Goal: Task Accomplishment & Management: Complete application form

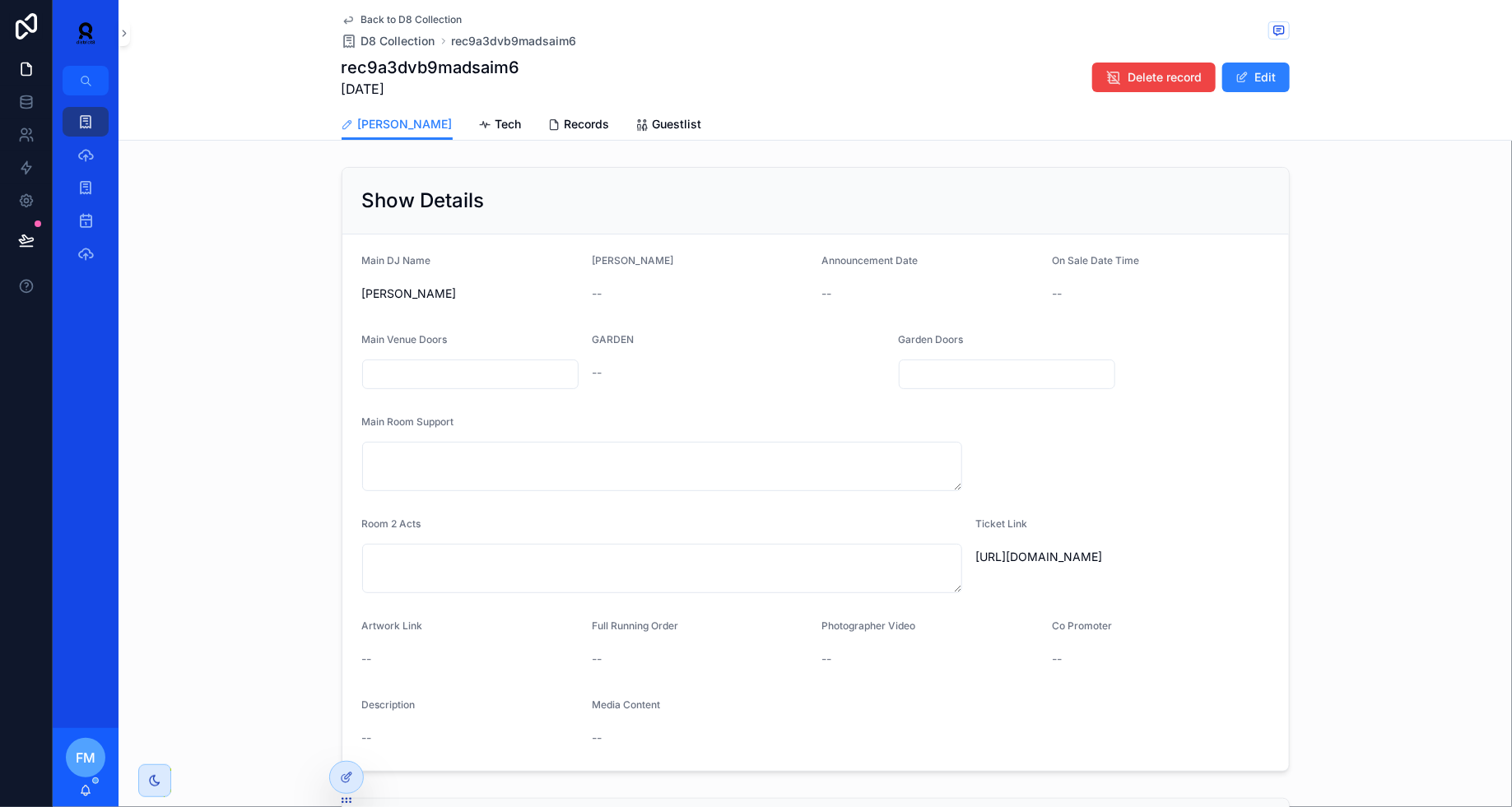
scroll to position [307, 0]
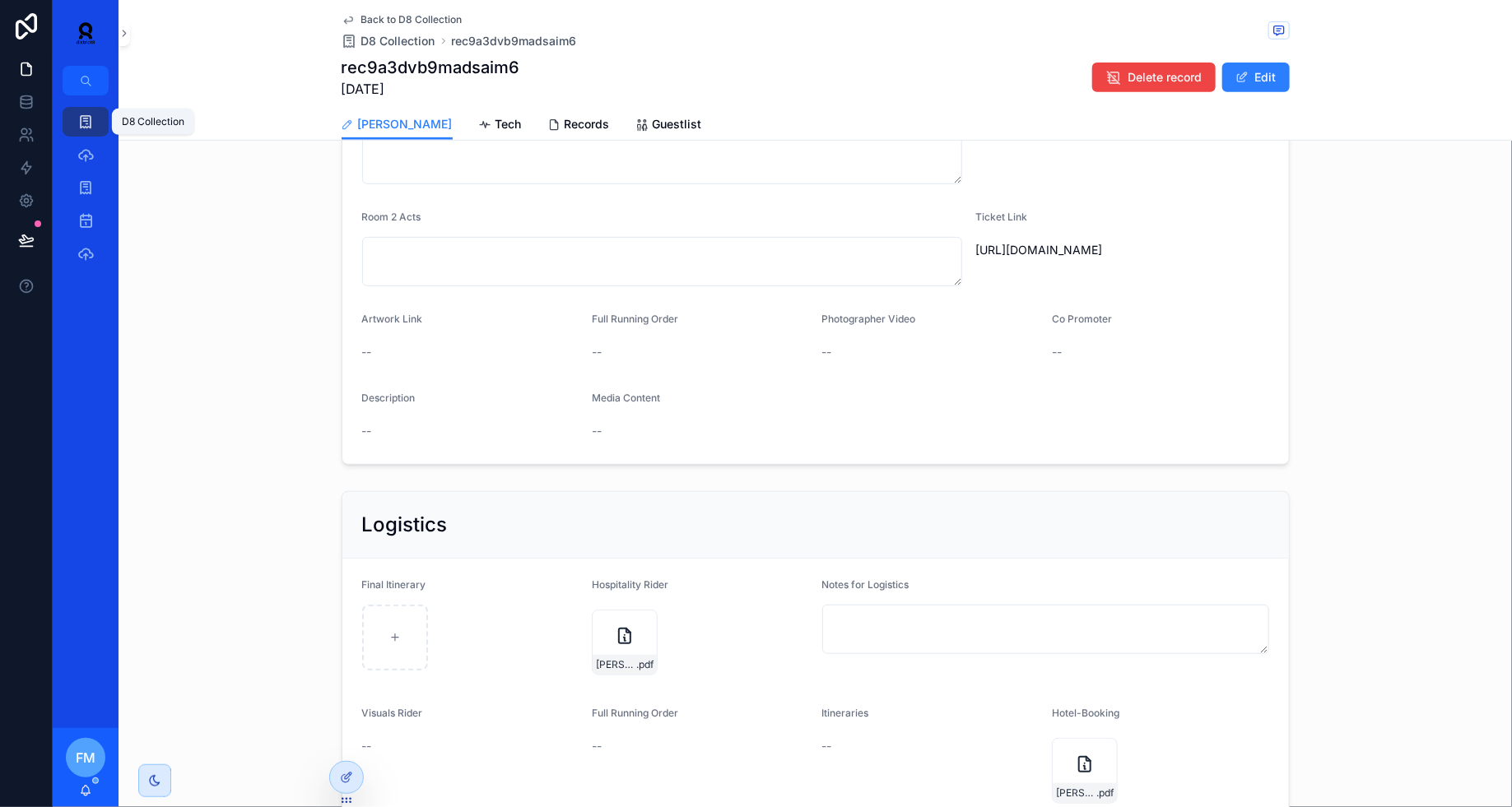
click at [79, 120] on icon "scrollable content" at bounding box center [85, 121] width 16 height 16
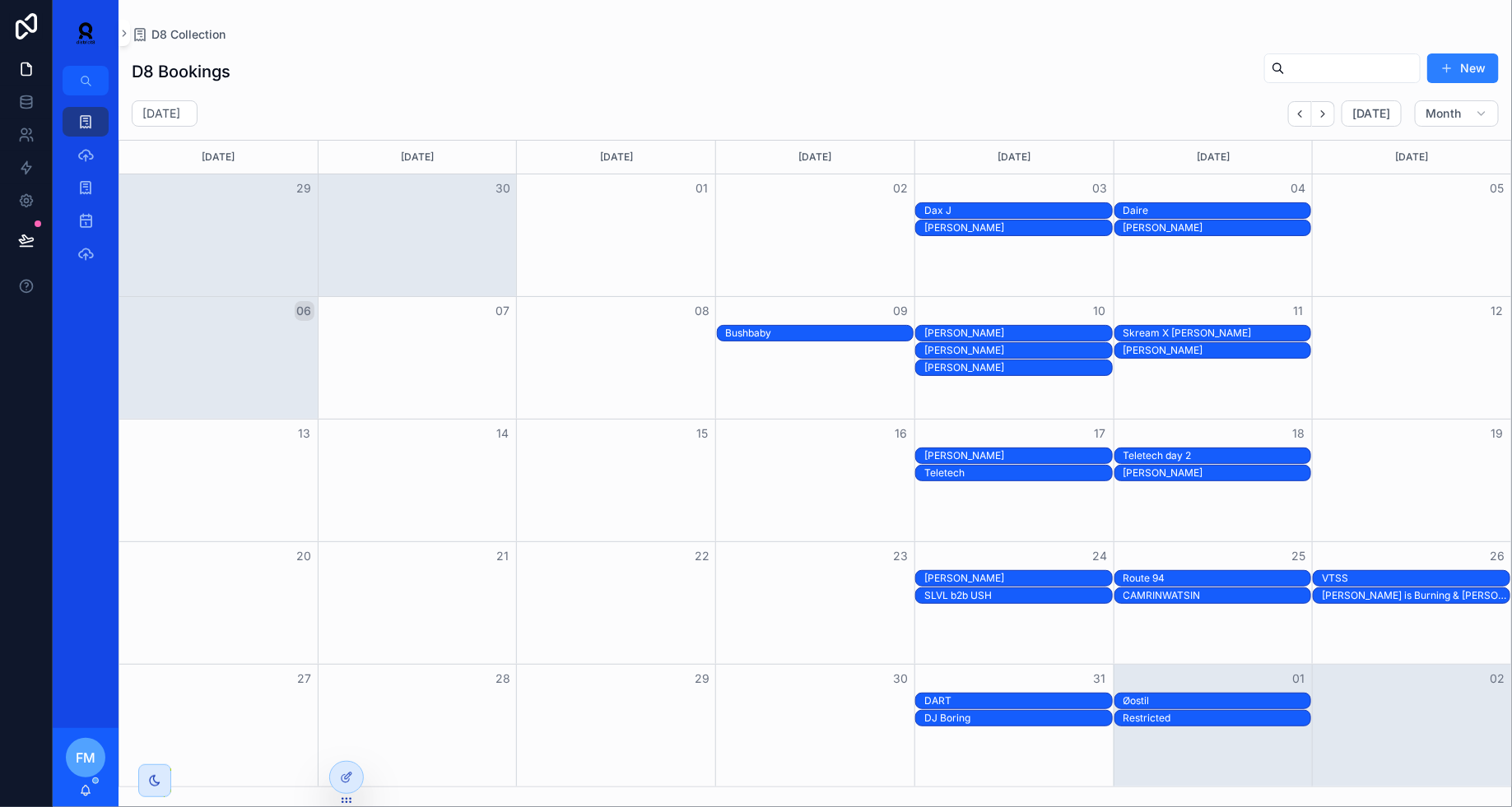
click at [1454, 70] on button "New" at bounding box center [1463, 68] width 72 height 29
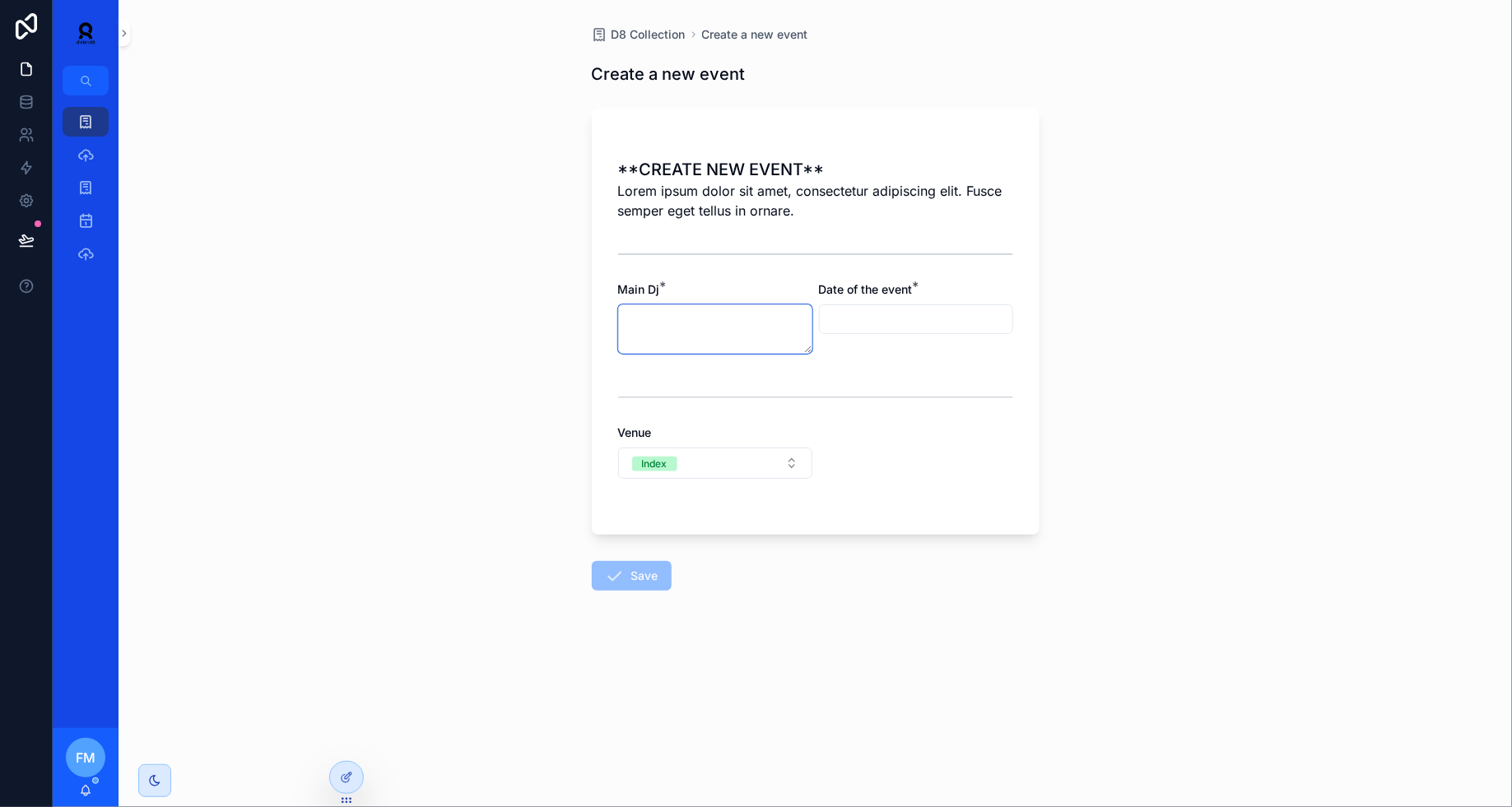
click at [735, 341] on textarea "scrollable content" at bounding box center [715, 329] width 194 height 49
type textarea "*****"
click at [956, 315] on input "scrollable content" at bounding box center [916, 319] width 192 height 23
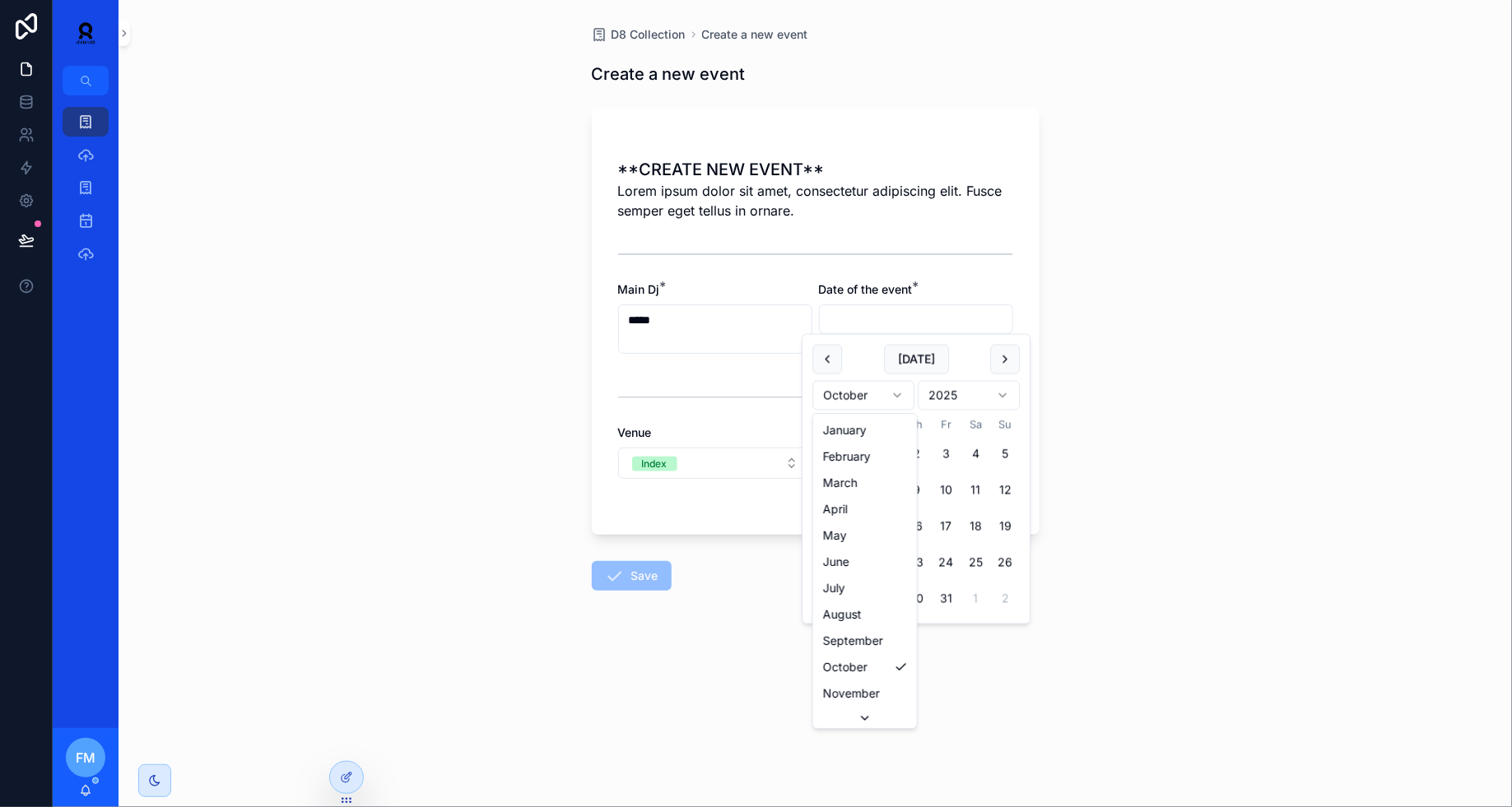
click at [882, 387] on html "D8 Collection Bookings Client 12 Bookings Sheet1 FM [PERSON_NAME] D8 Collection…" at bounding box center [756, 403] width 1512 height 807
click at [981, 452] on button "1" at bounding box center [975, 454] width 29 height 29
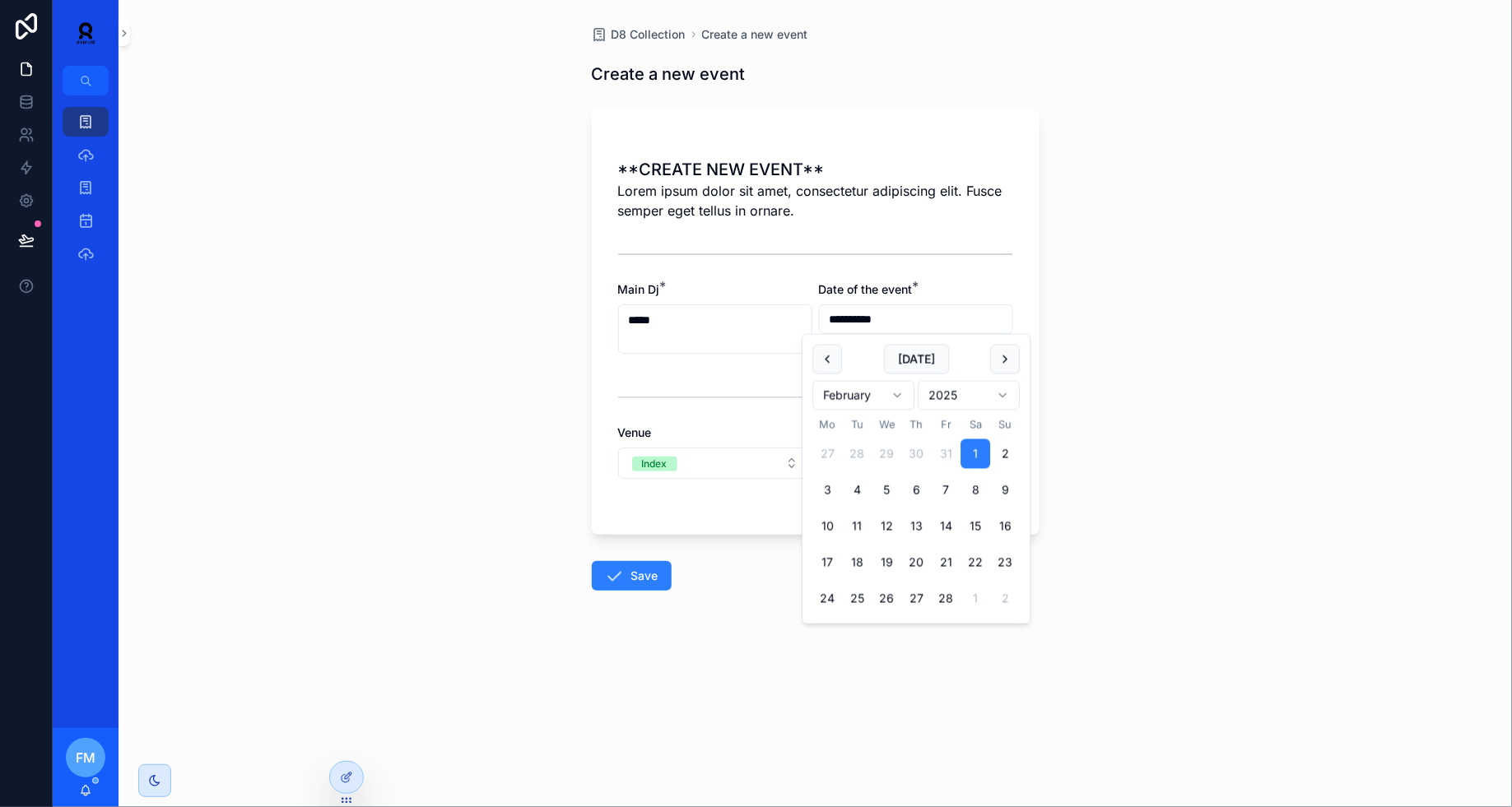
type input "**********"
click at [695, 459] on button "Index" at bounding box center [715, 463] width 194 height 31
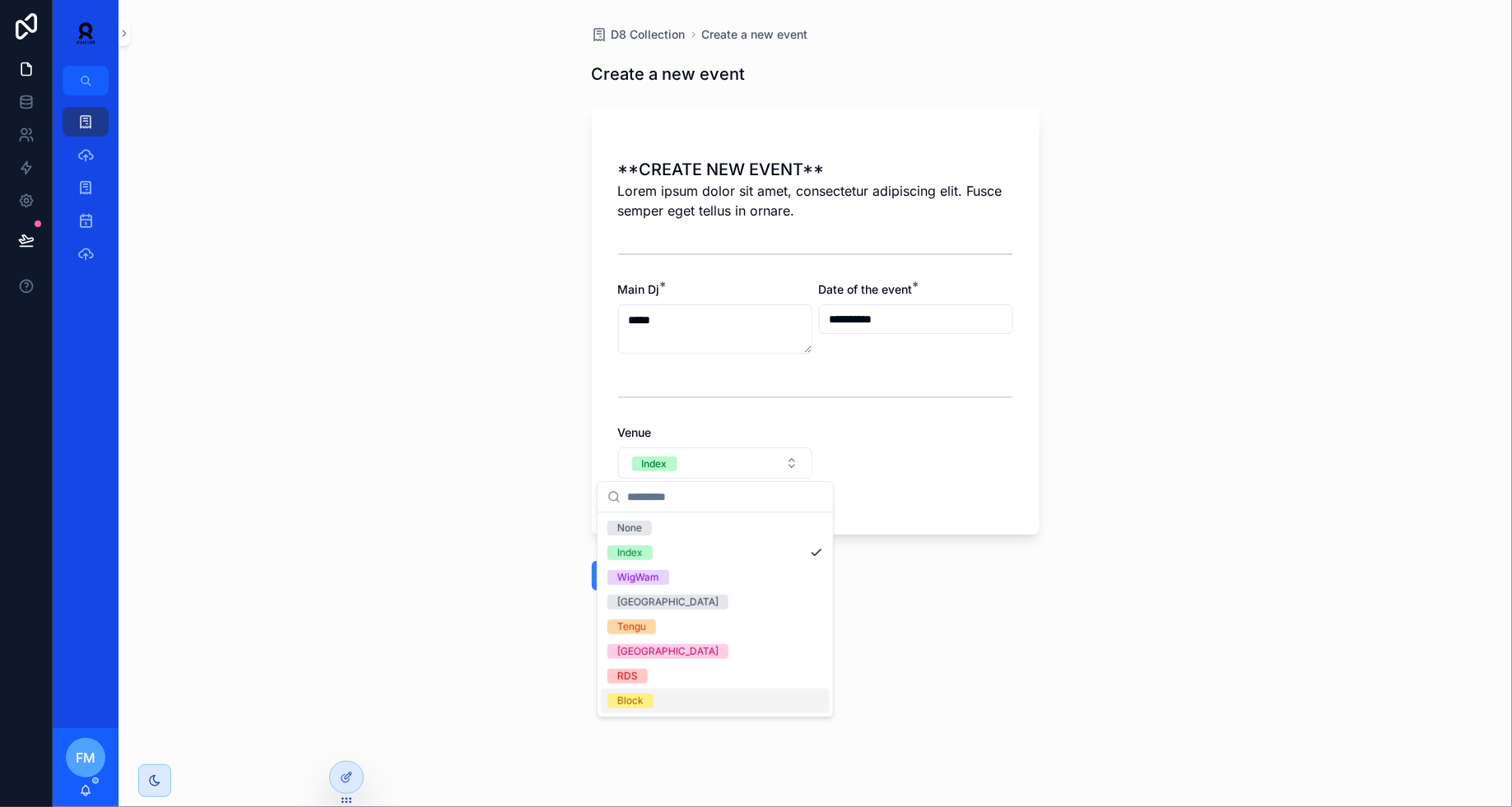
click at [648, 699] on span "Block" at bounding box center [630, 700] width 46 height 15
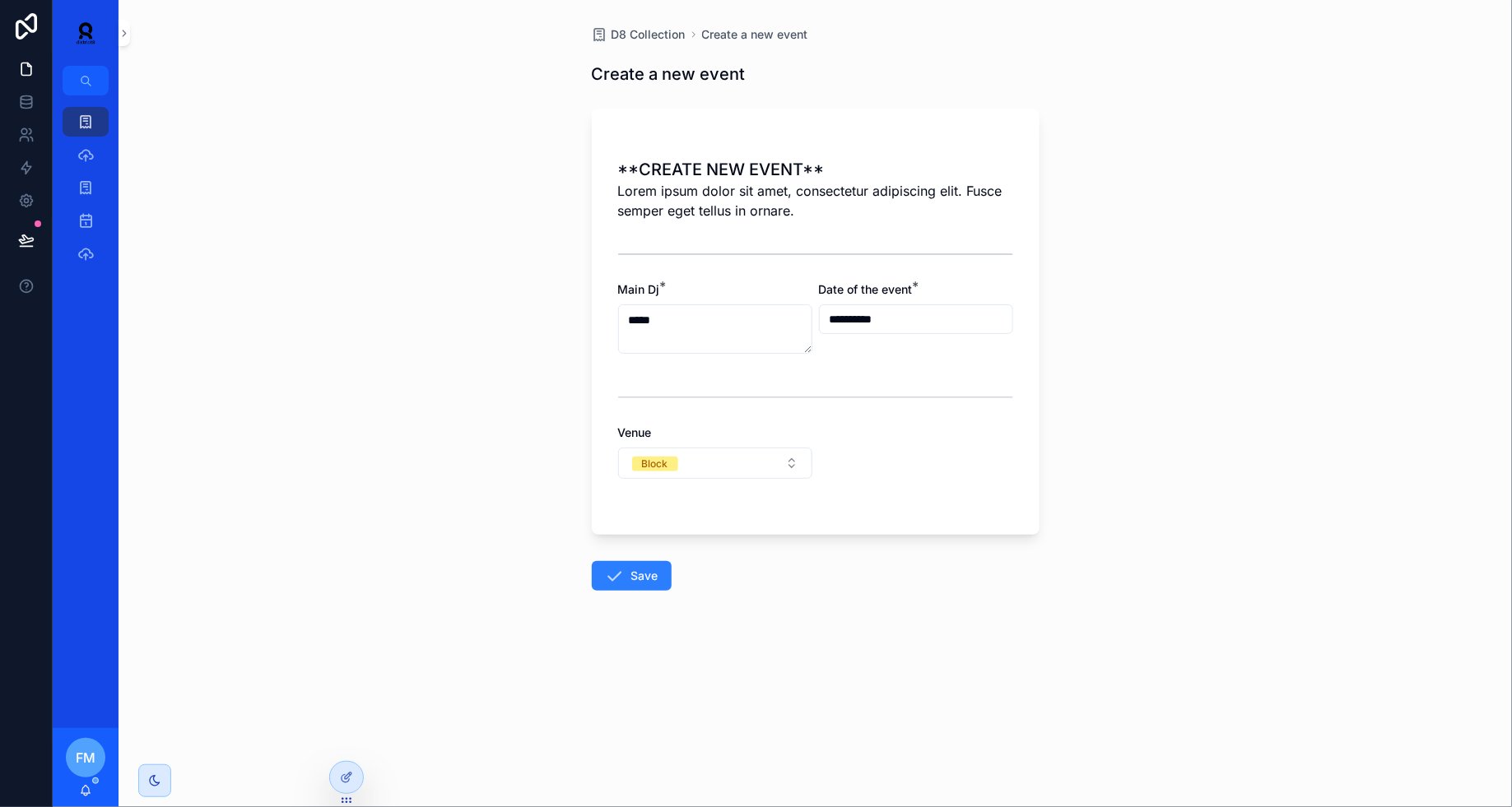
click at [616, 578] on icon "scrollable content" at bounding box center [615, 576] width 20 height 20
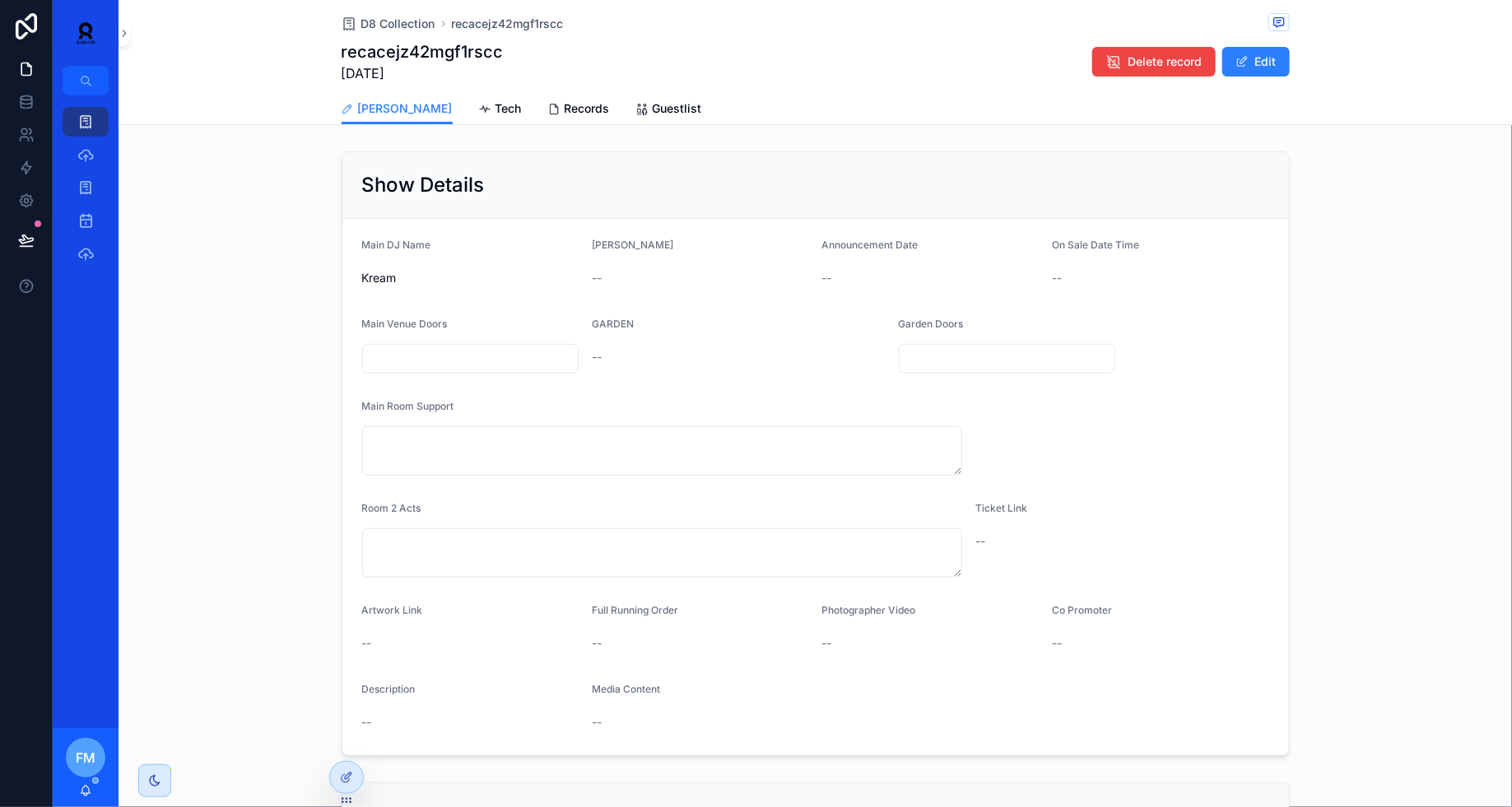
click at [564, 103] on span "Records" at bounding box center [587, 108] width 45 height 16
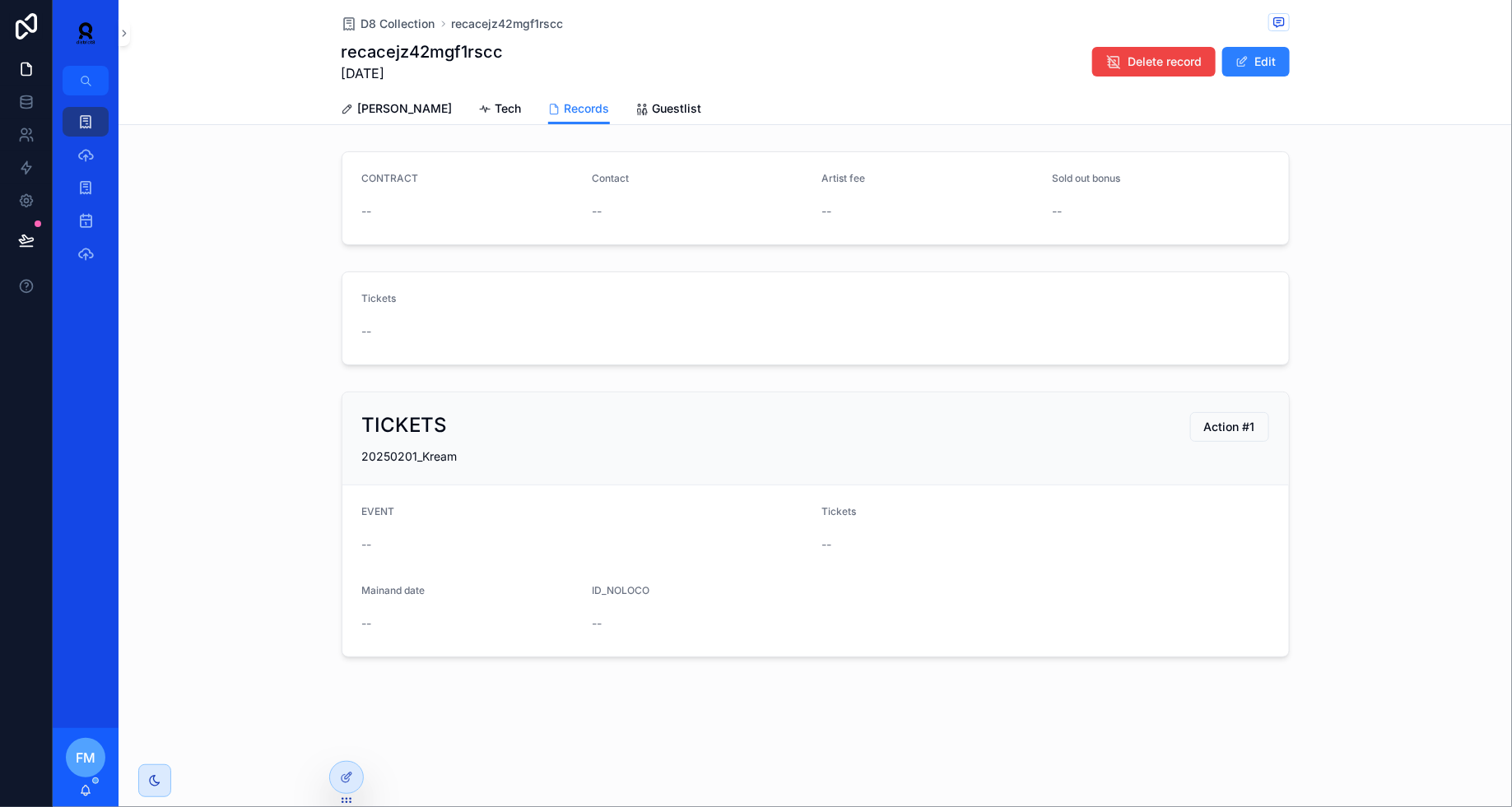
click at [1248, 61] on button "Edit" at bounding box center [1256, 62] width 68 height 29
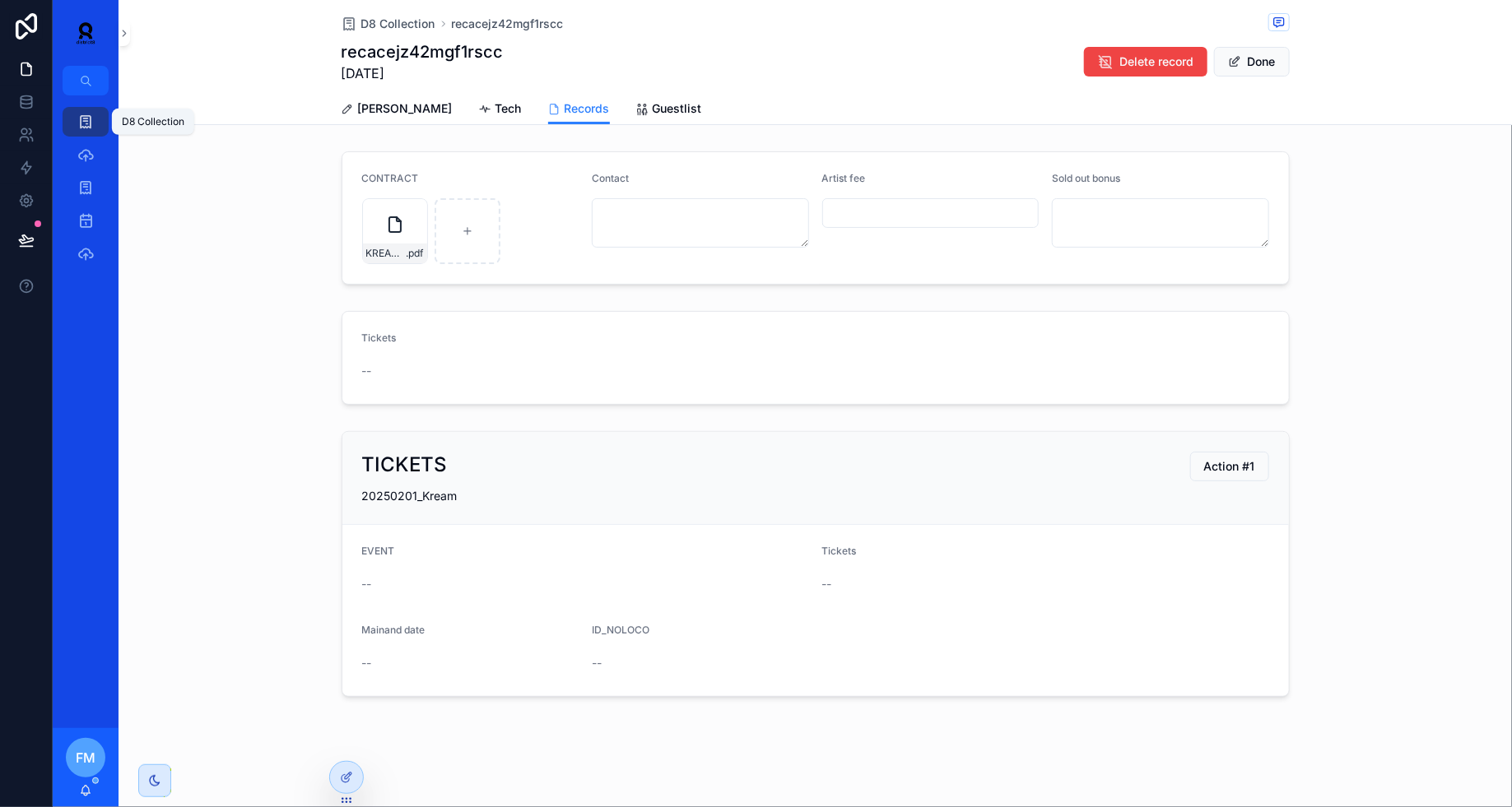
click at [68, 133] on link "D8 Collection" at bounding box center [85, 121] width 46 height 29
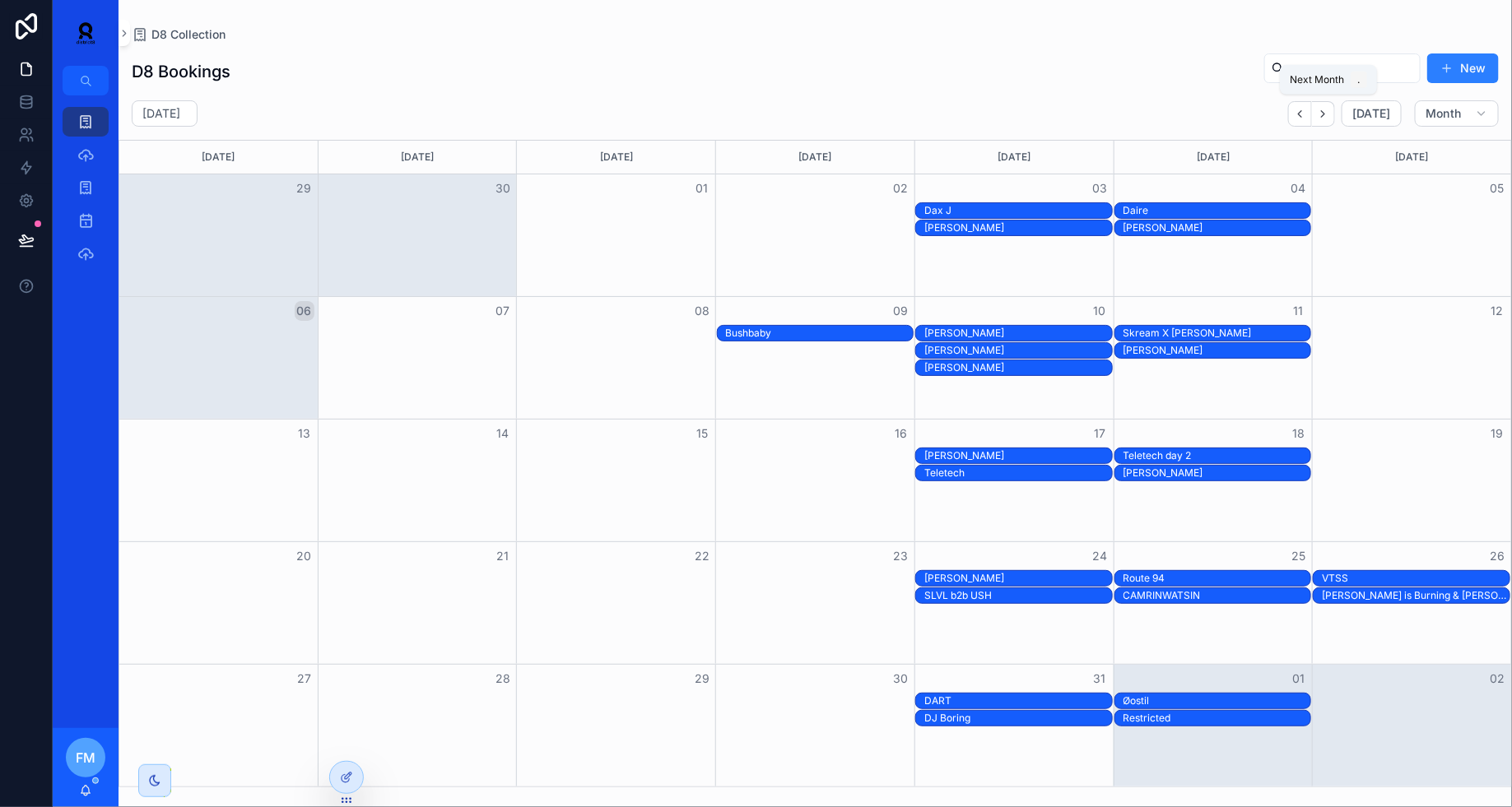
click at [1335, 114] on button "Next" at bounding box center [1323, 114] width 23 height 25
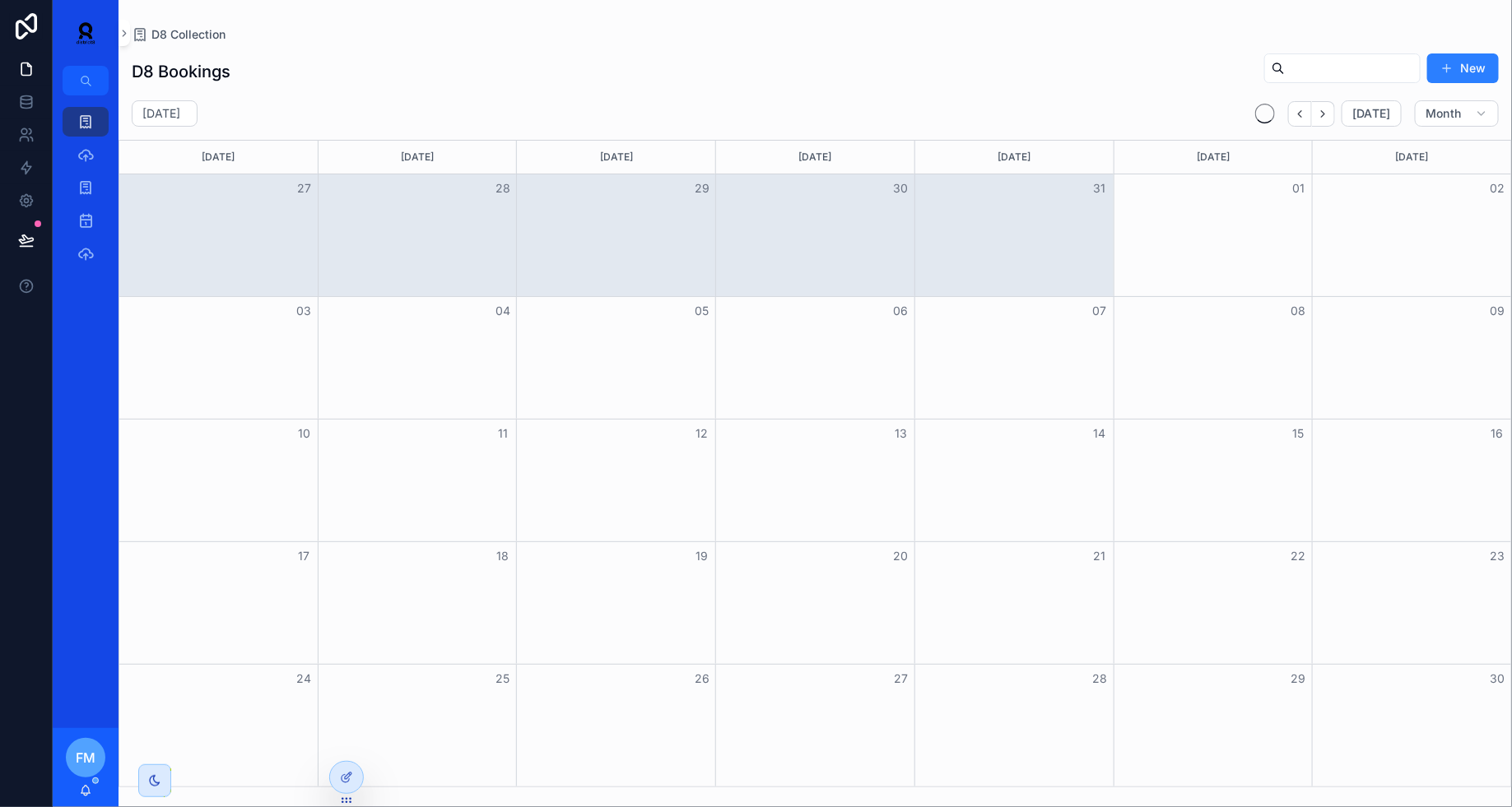
click at [1335, 114] on button "Next" at bounding box center [1323, 114] width 23 height 25
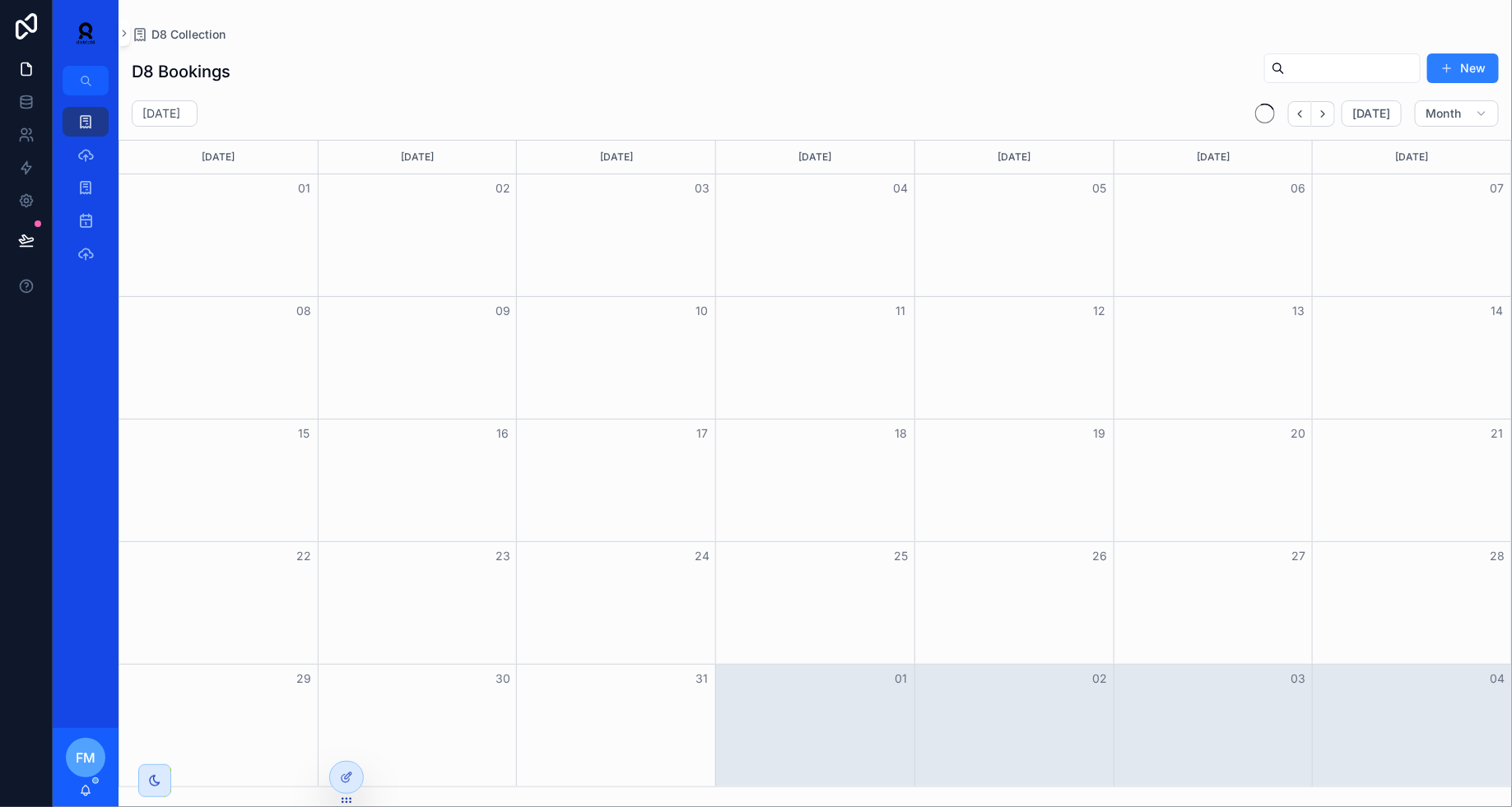
click at [1335, 114] on button "Next" at bounding box center [1323, 114] width 23 height 25
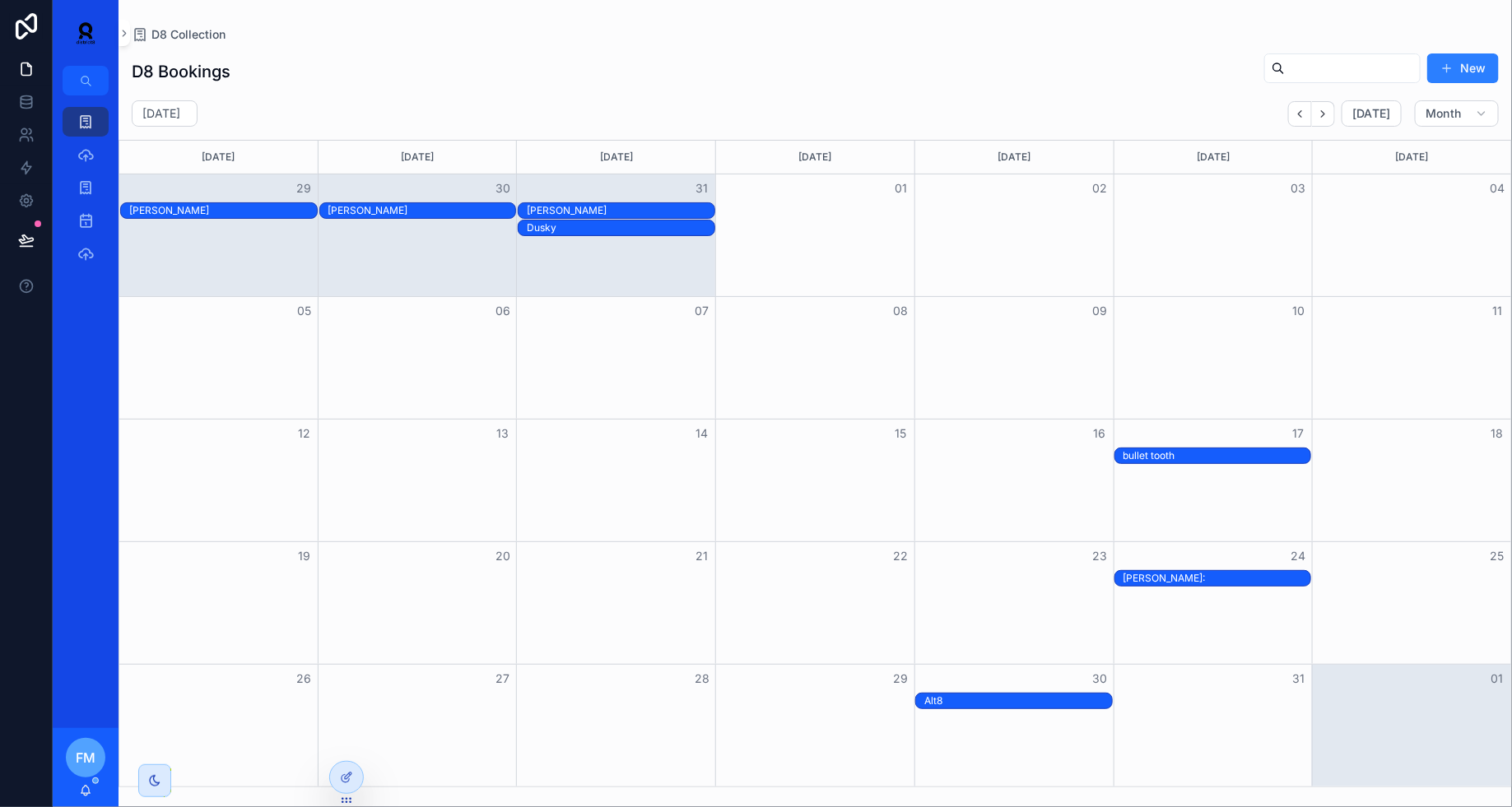
click at [1479, 70] on button "New" at bounding box center [1463, 68] width 72 height 29
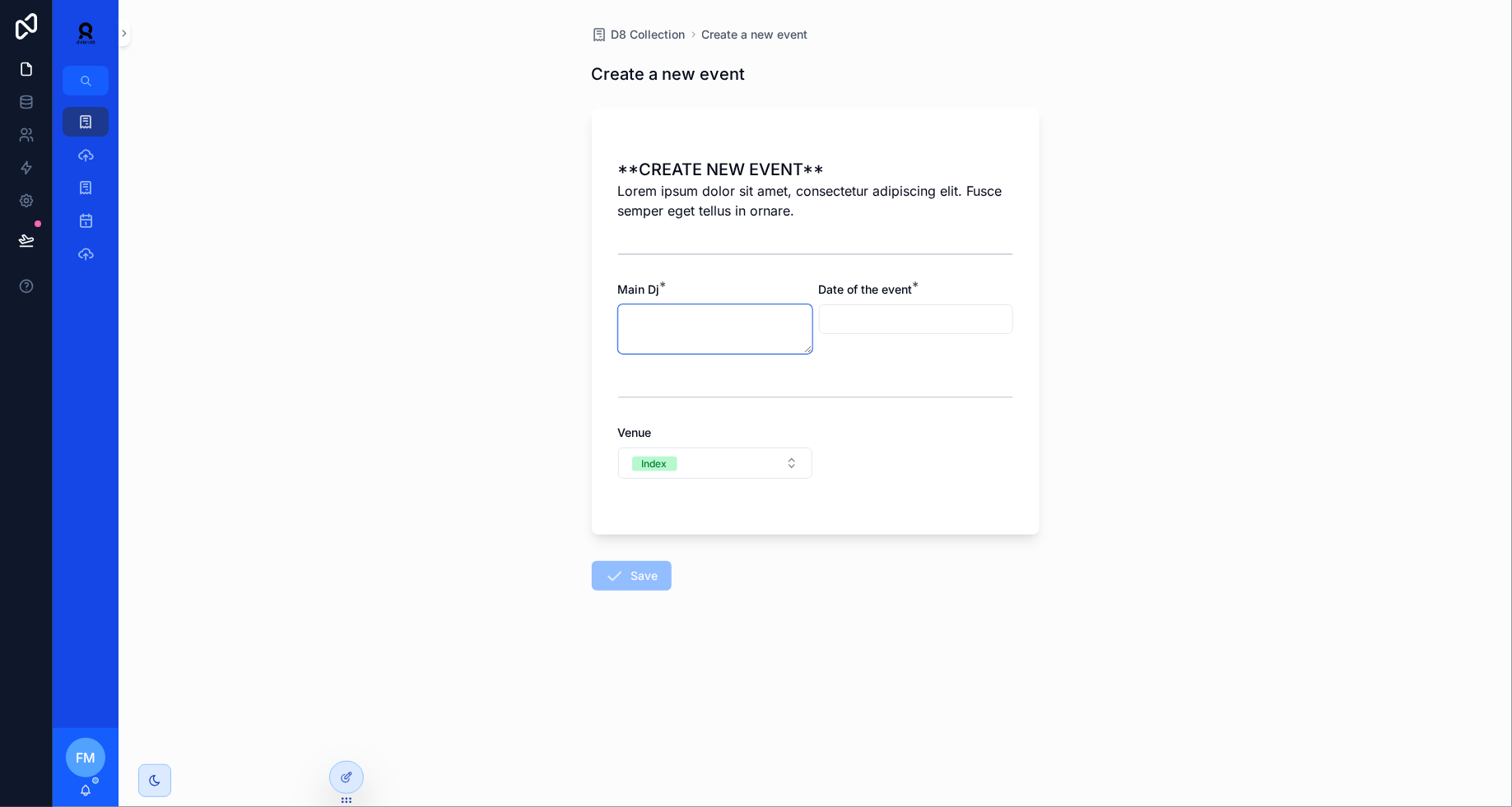
click at [669, 342] on textarea "scrollable content" at bounding box center [715, 329] width 194 height 49
type textarea "*"
type textarea "*********"
click at [891, 310] on input "scrollable content" at bounding box center [916, 319] width 192 height 23
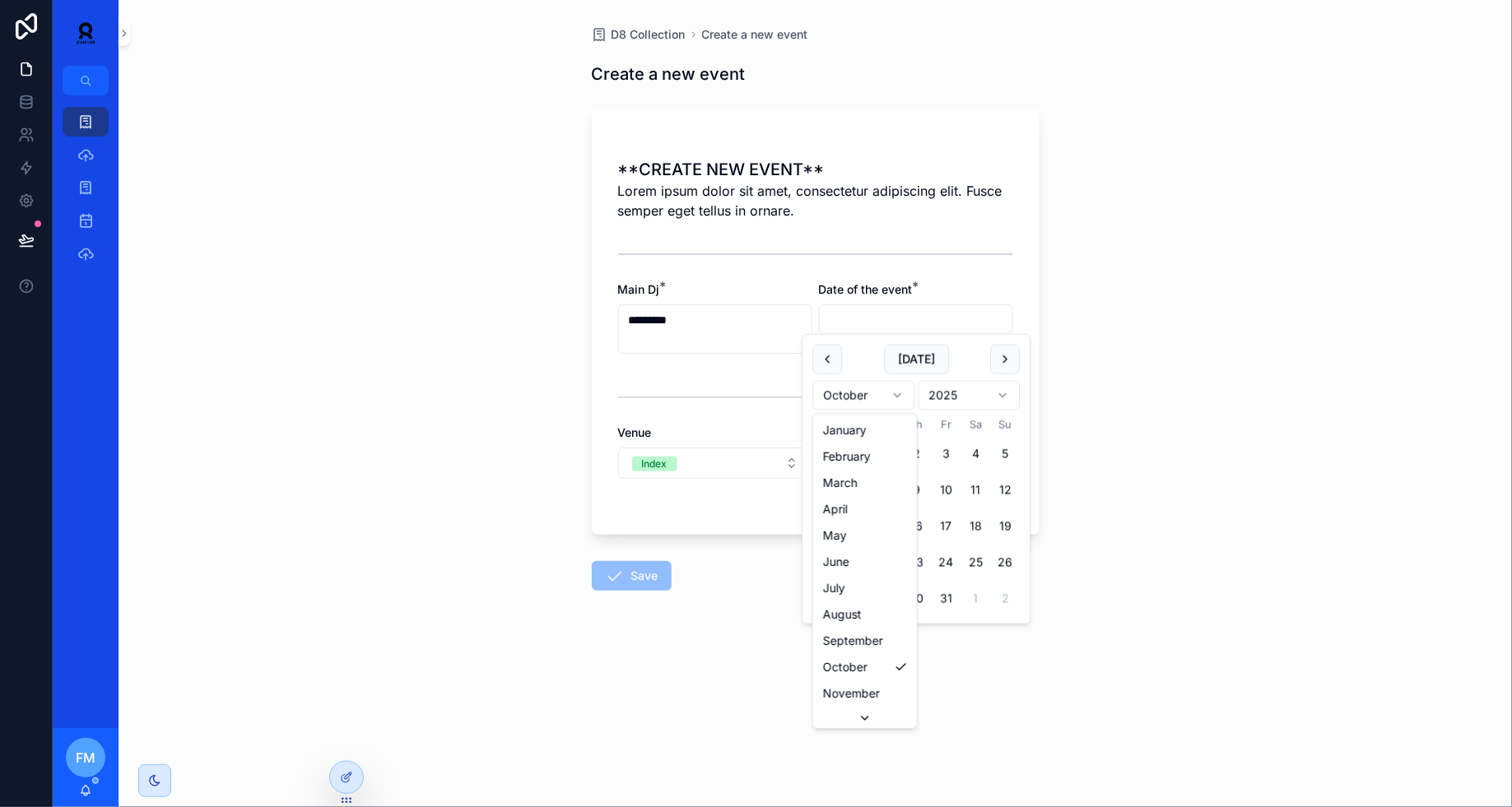
click at [872, 396] on html "D8 Collection Bookings Client 12 Bookings Sheet1 FM [PERSON_NAME] D8 Collection…" at bounding box center [756, 403] width 1512 height 807
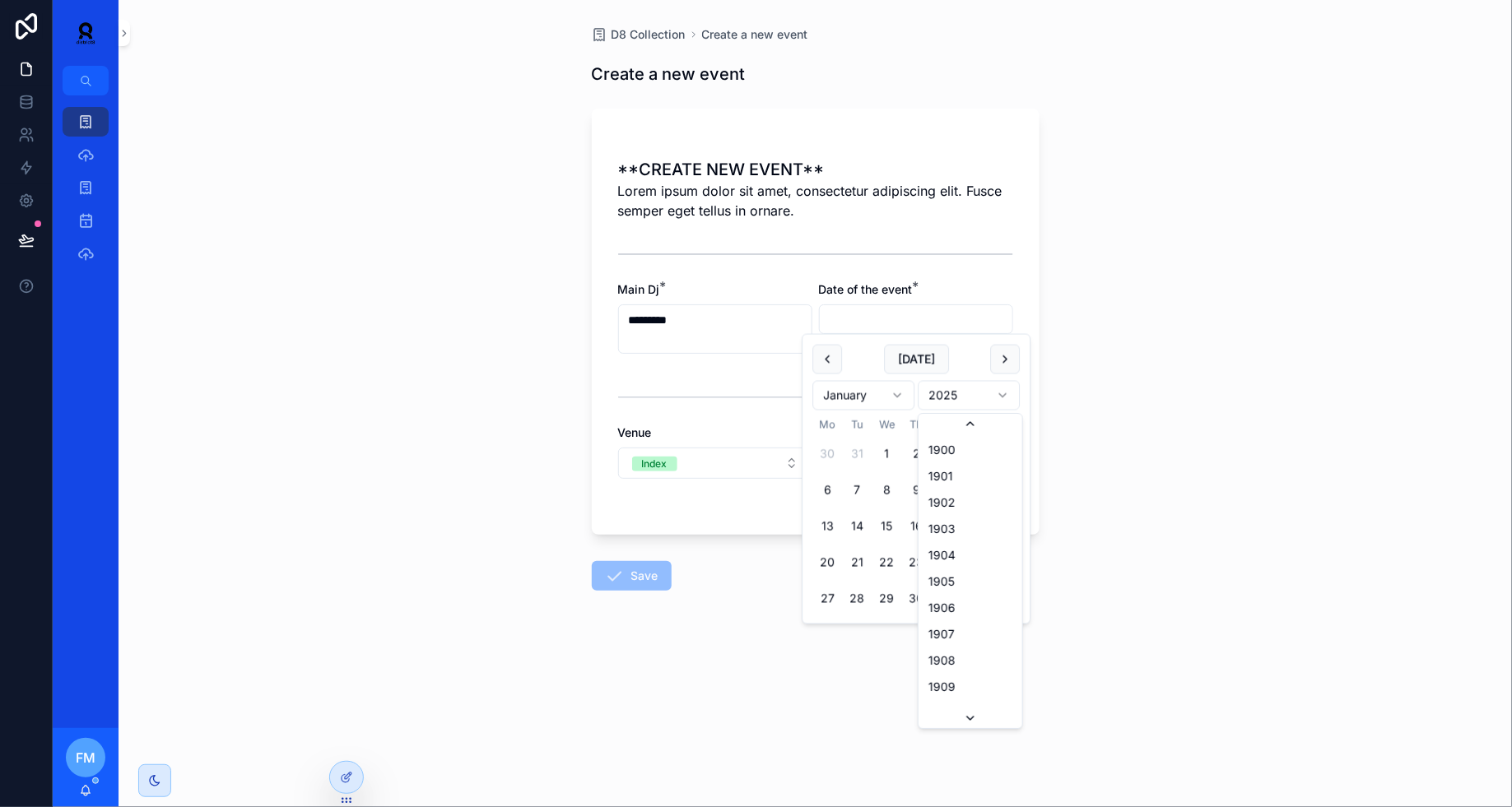
click at [949, 387] on html "D8 Collection Bookings Client 12 Bookings Sheet1 FM [PERSON_NAME] D8 Collection…" at bounding box center [756, 403] width 1512 height 807
click at [948, 598] on button "30" at bounding box center [946, 599] width 29 height 29
type input "**********"
click at [620, 589] on button "Save" at bounding box center [631, 576] width 80 height 29
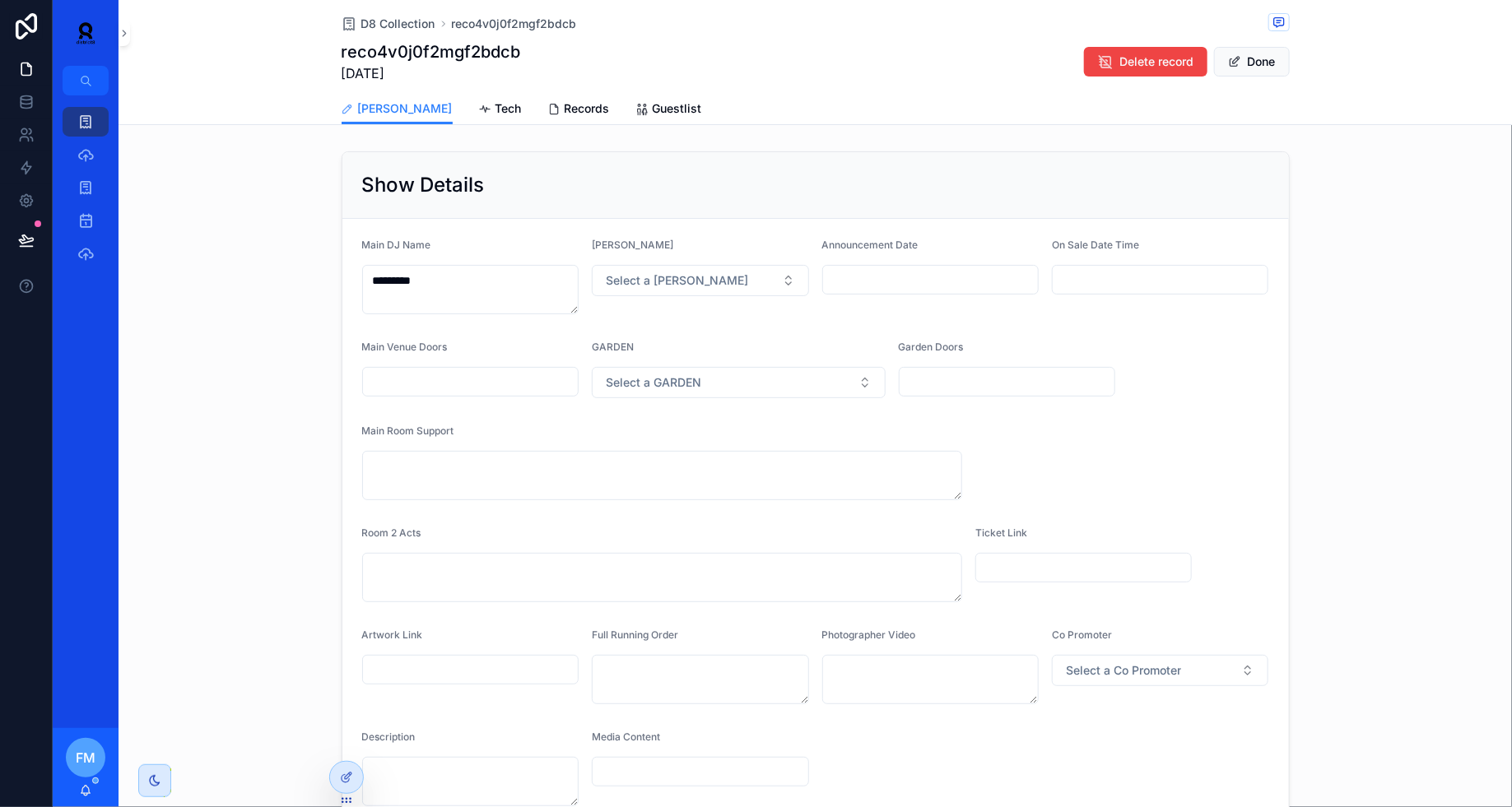
click at [564, 101] on span "Records" at bounding box center [587, 108] width 45 height 16
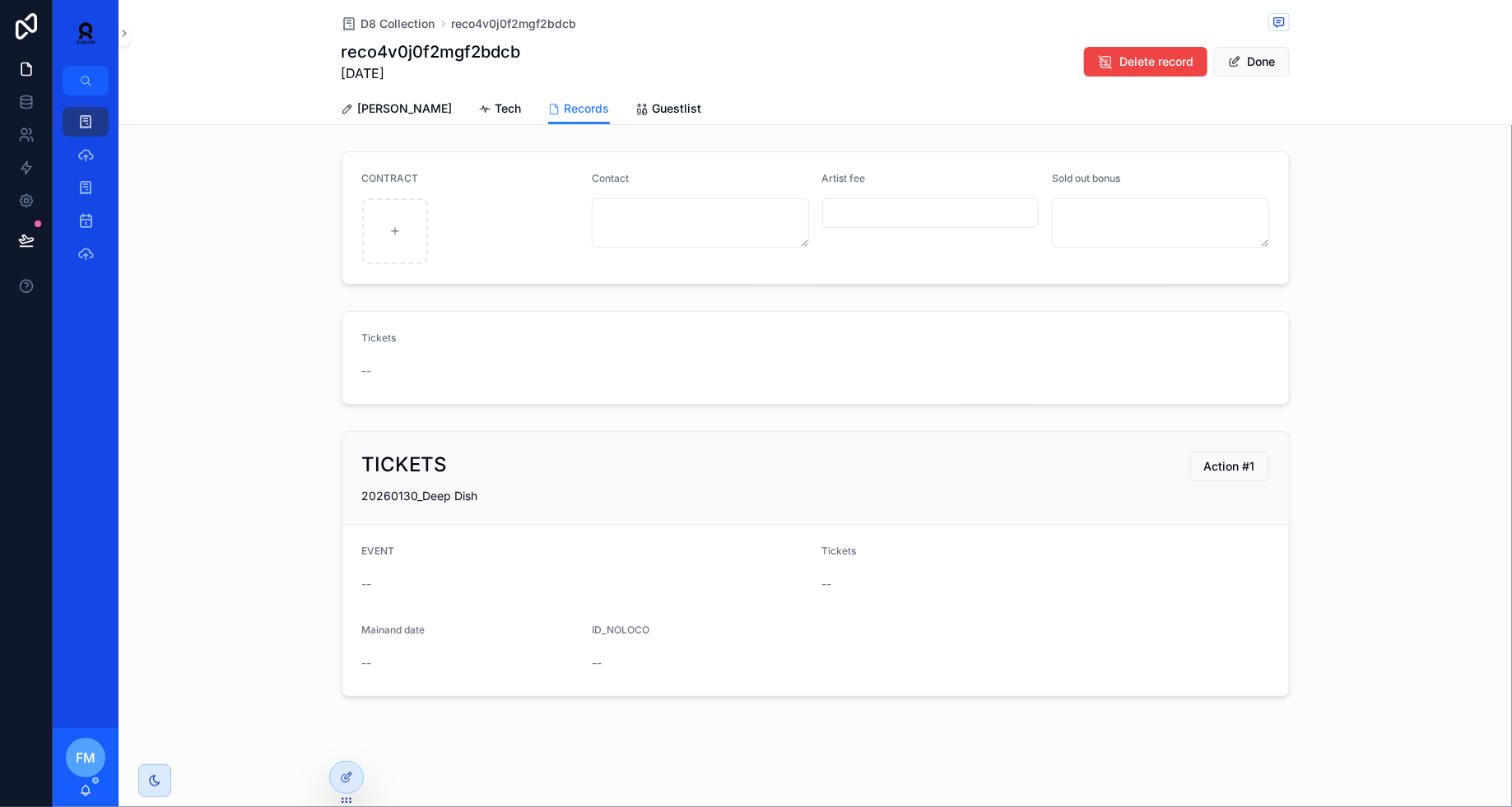
click at [1251, 62] on button "Done" at bounding box center [1251, 62] width 75 height 29
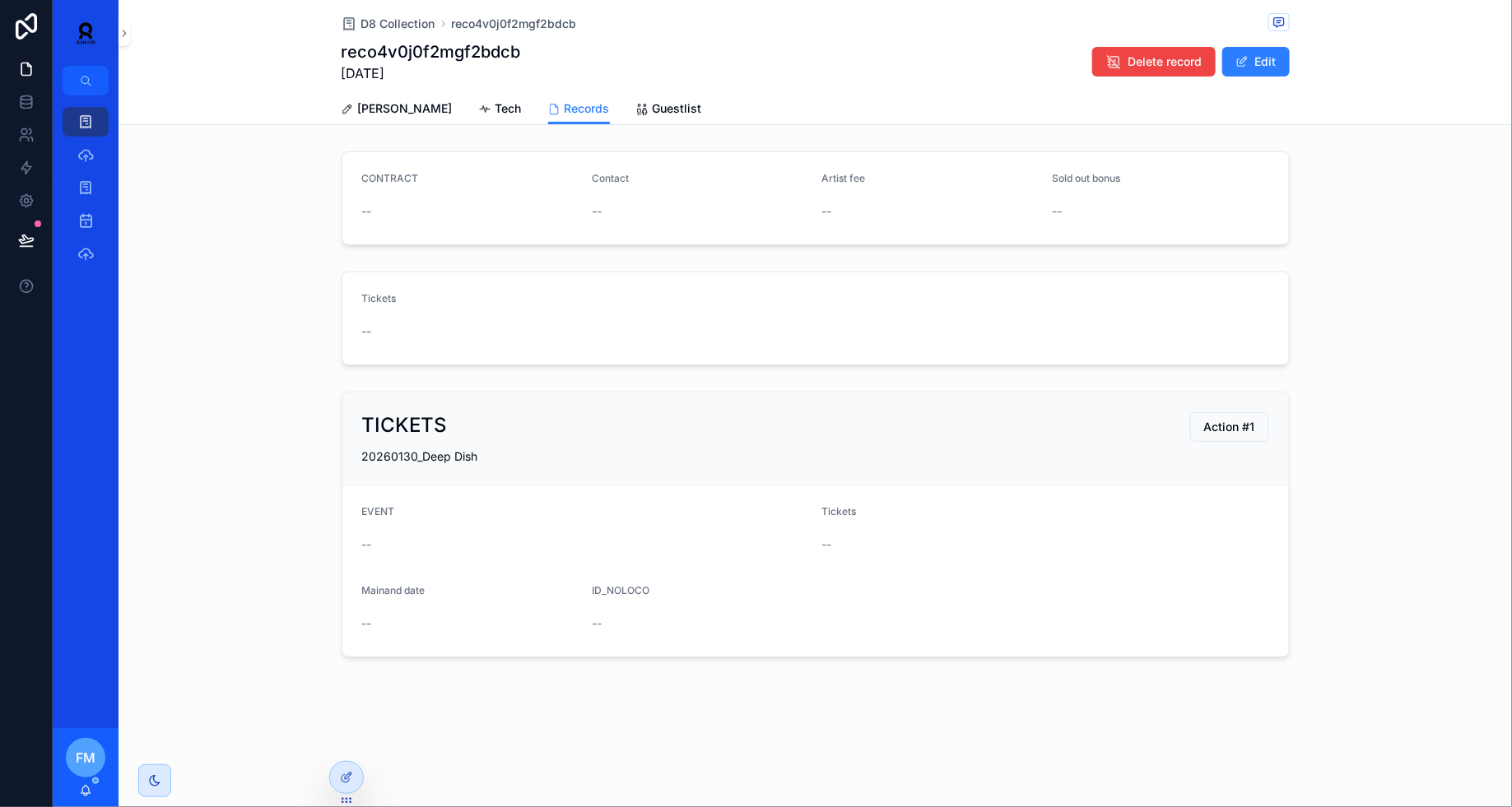
click at [1261, 50] on button "Edit" at bounding box center [1256, 62] width 68 height 29
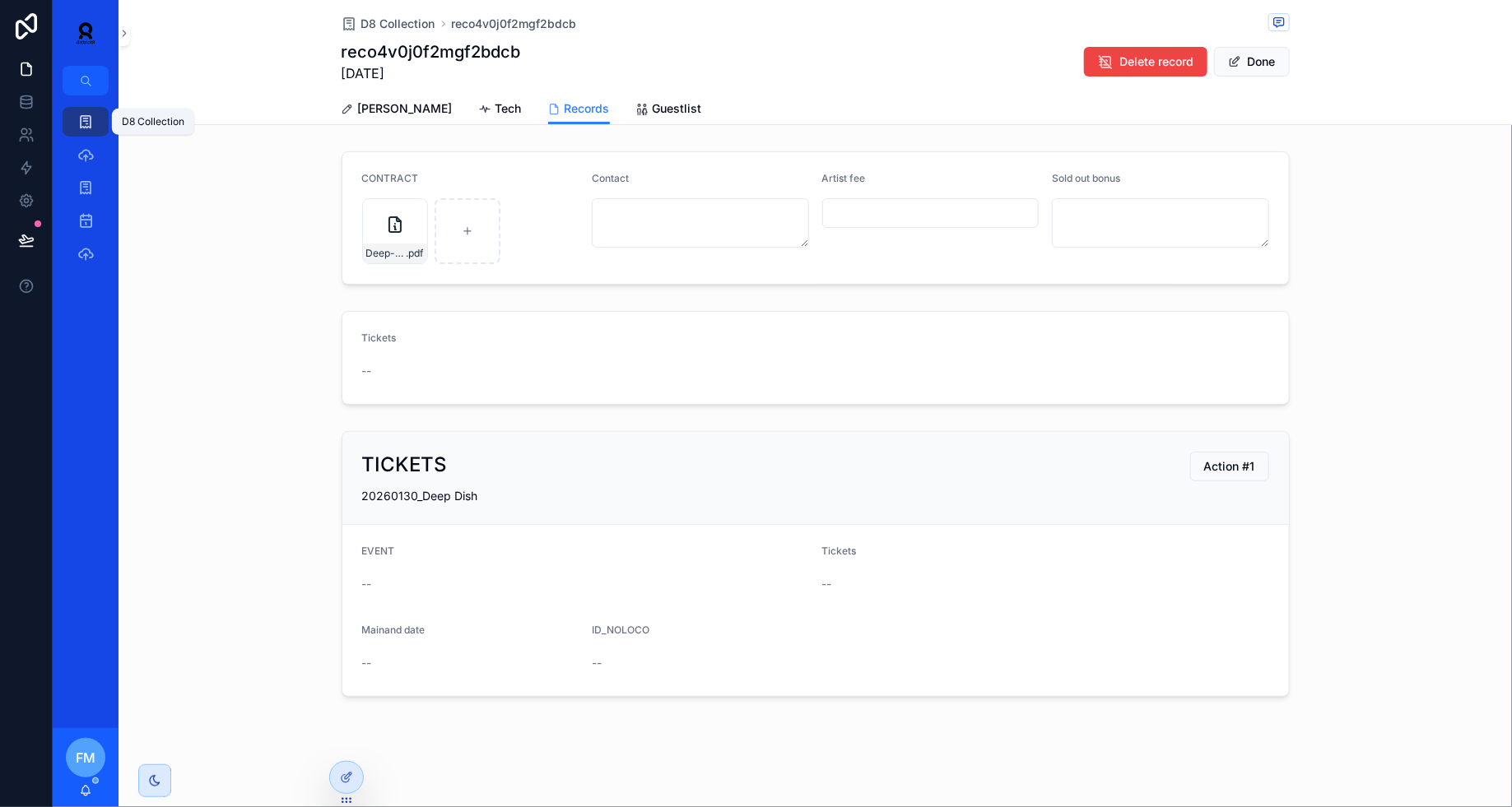
click at [83, 124] on icon "scrollable content" at bounding box center [85, 121] width 16 height 16
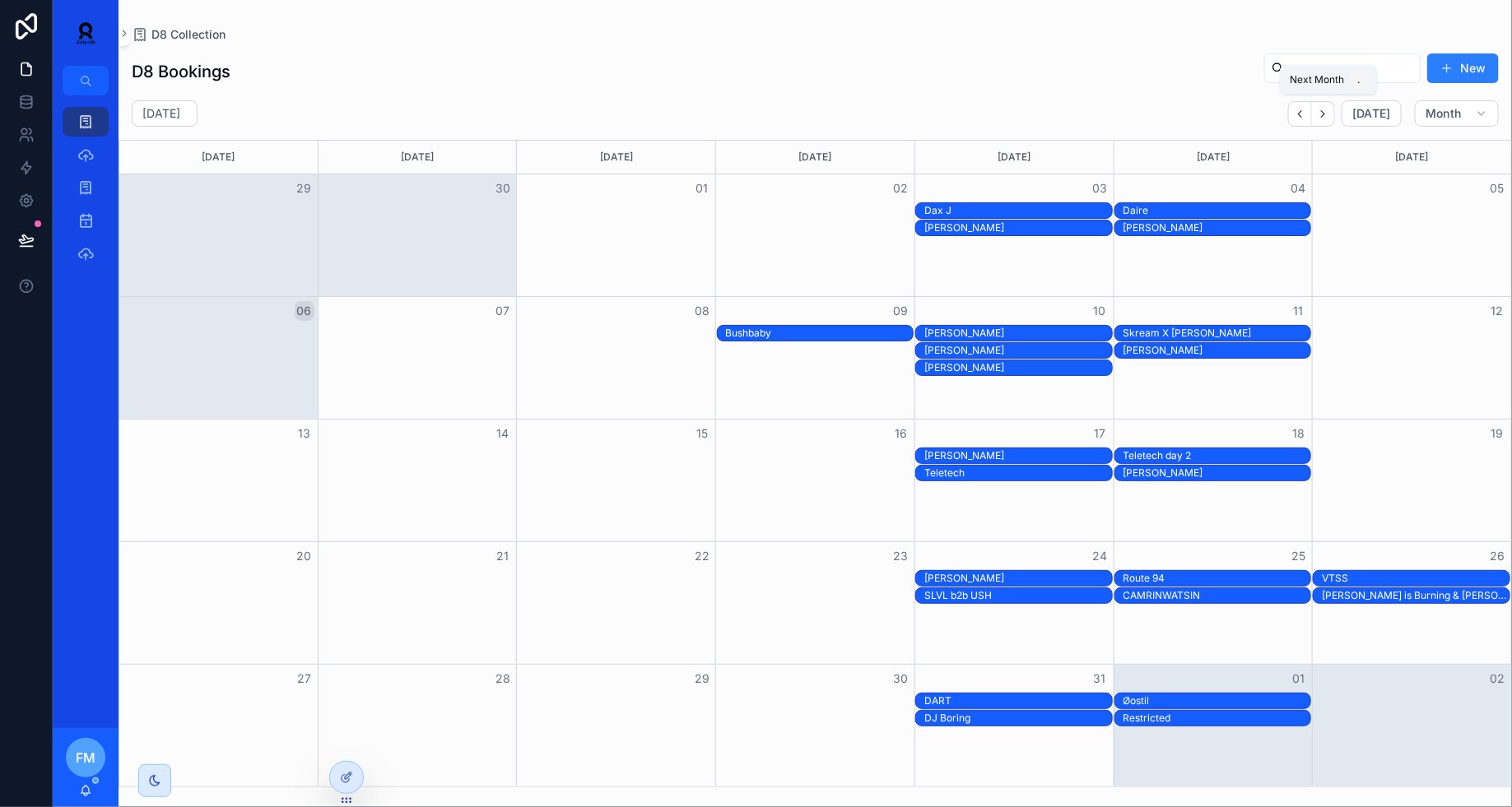
click at [1329, 118] on icon "Next" at bounding box center [1323, 114] width 12 height 12
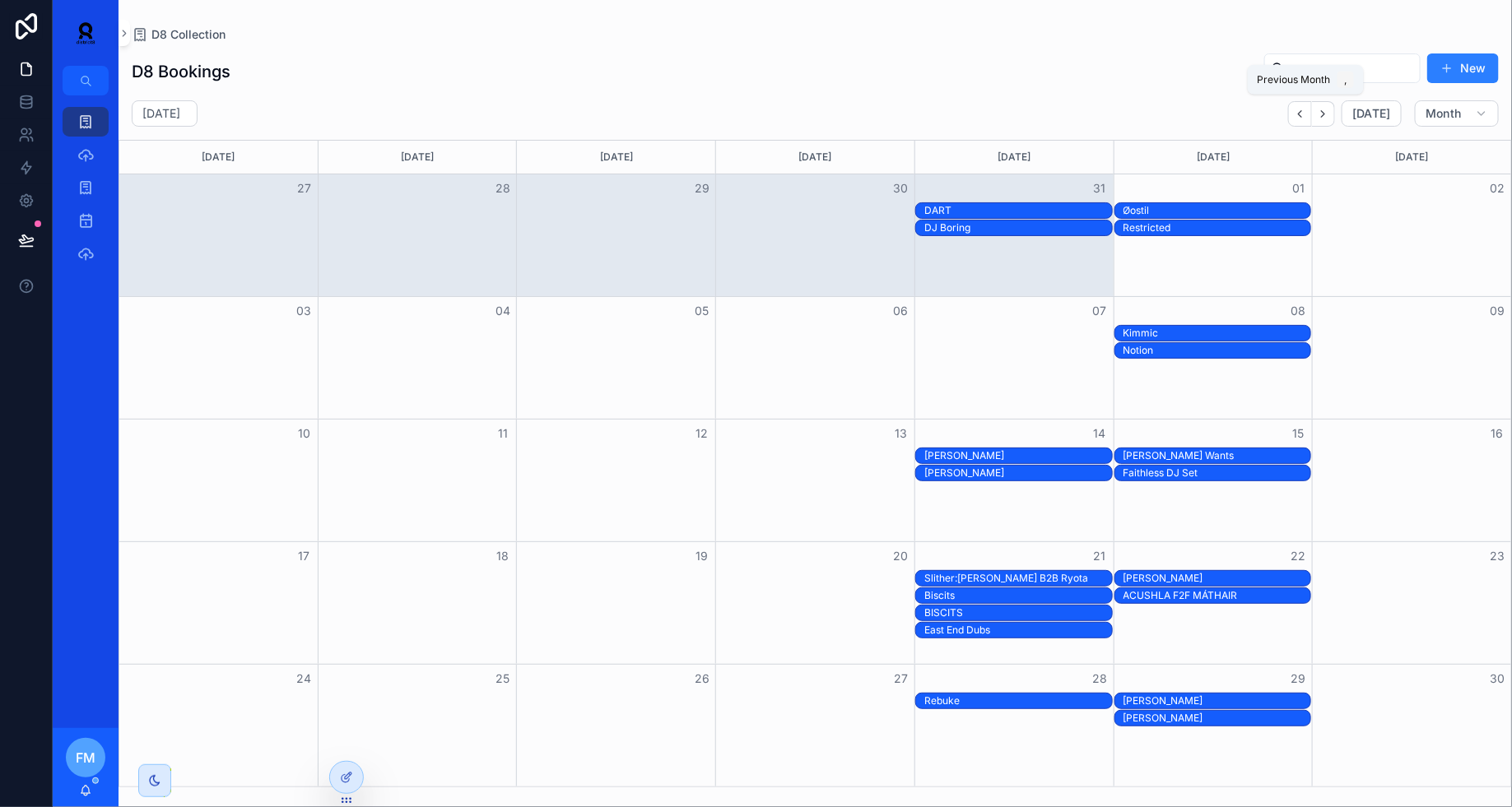
click at [1302, 115] on icon "Back" at bounding box center [1300, 114] width 3 height 7
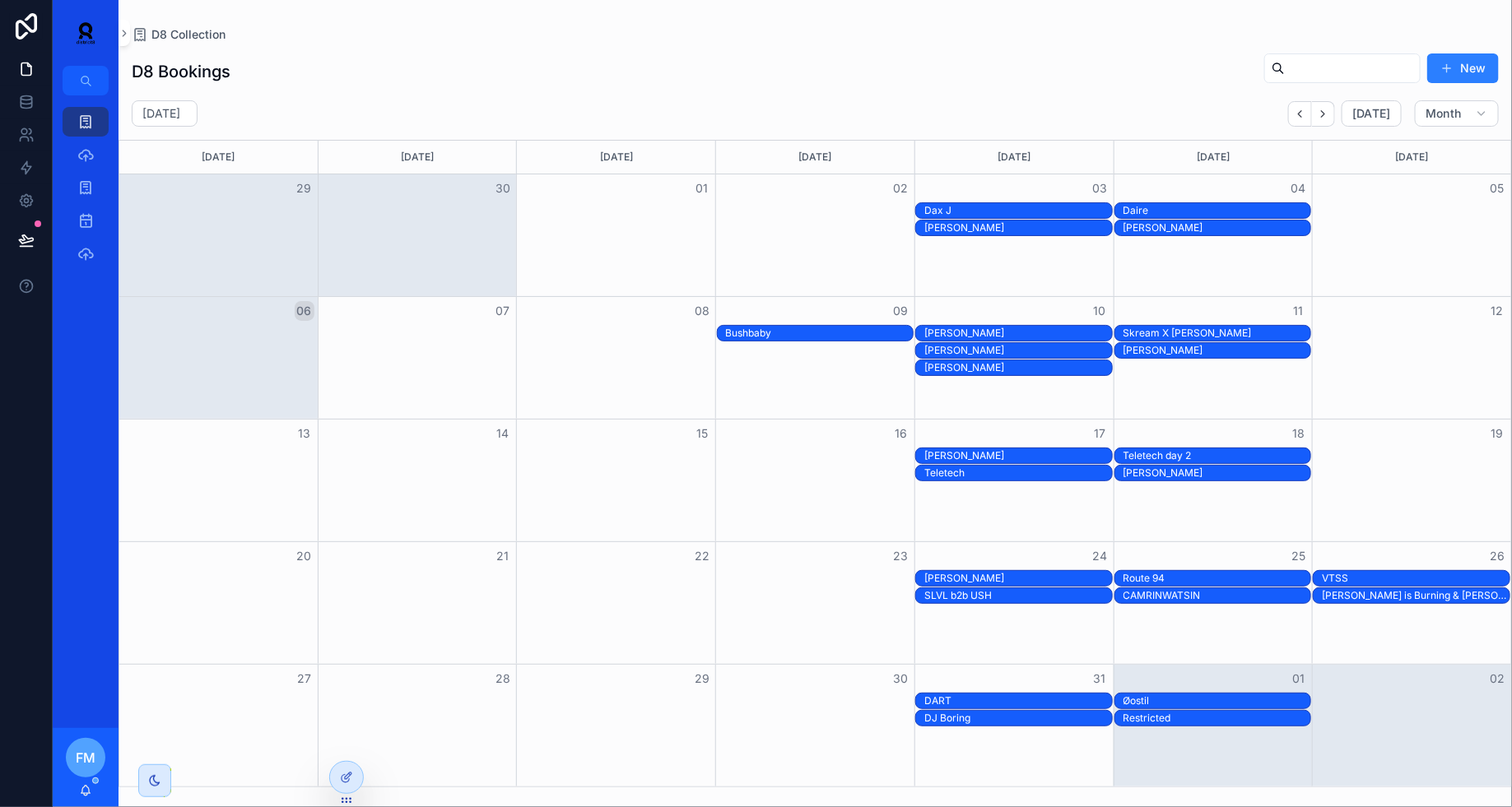
click at [1008, 364] on div "[PERSON_NAME]" at bounding box center [1018, 368] width 187 height 13
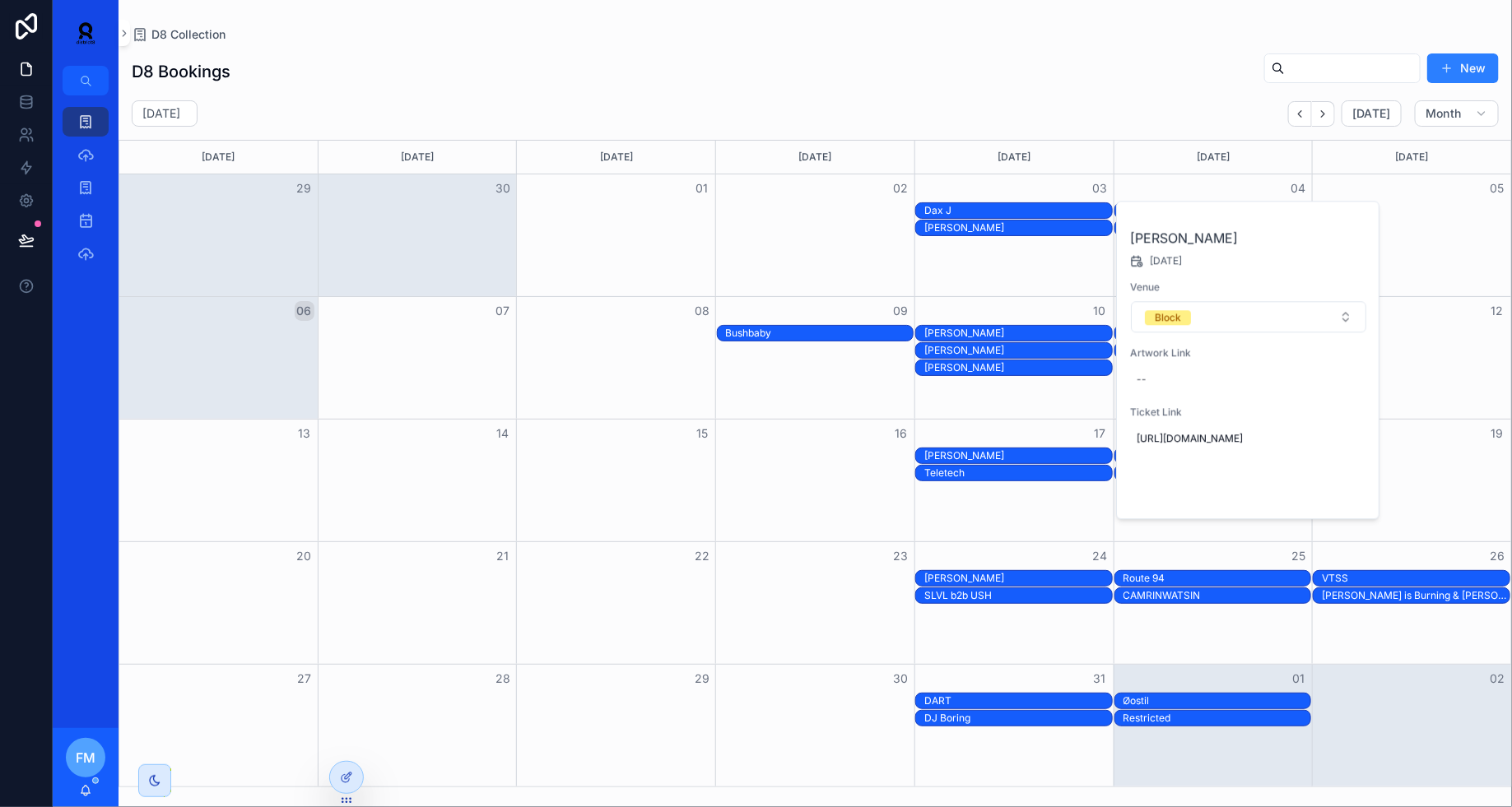
click at [1350, 505] on button "Open" at bounding box center [1333, 491] width 72 height 27
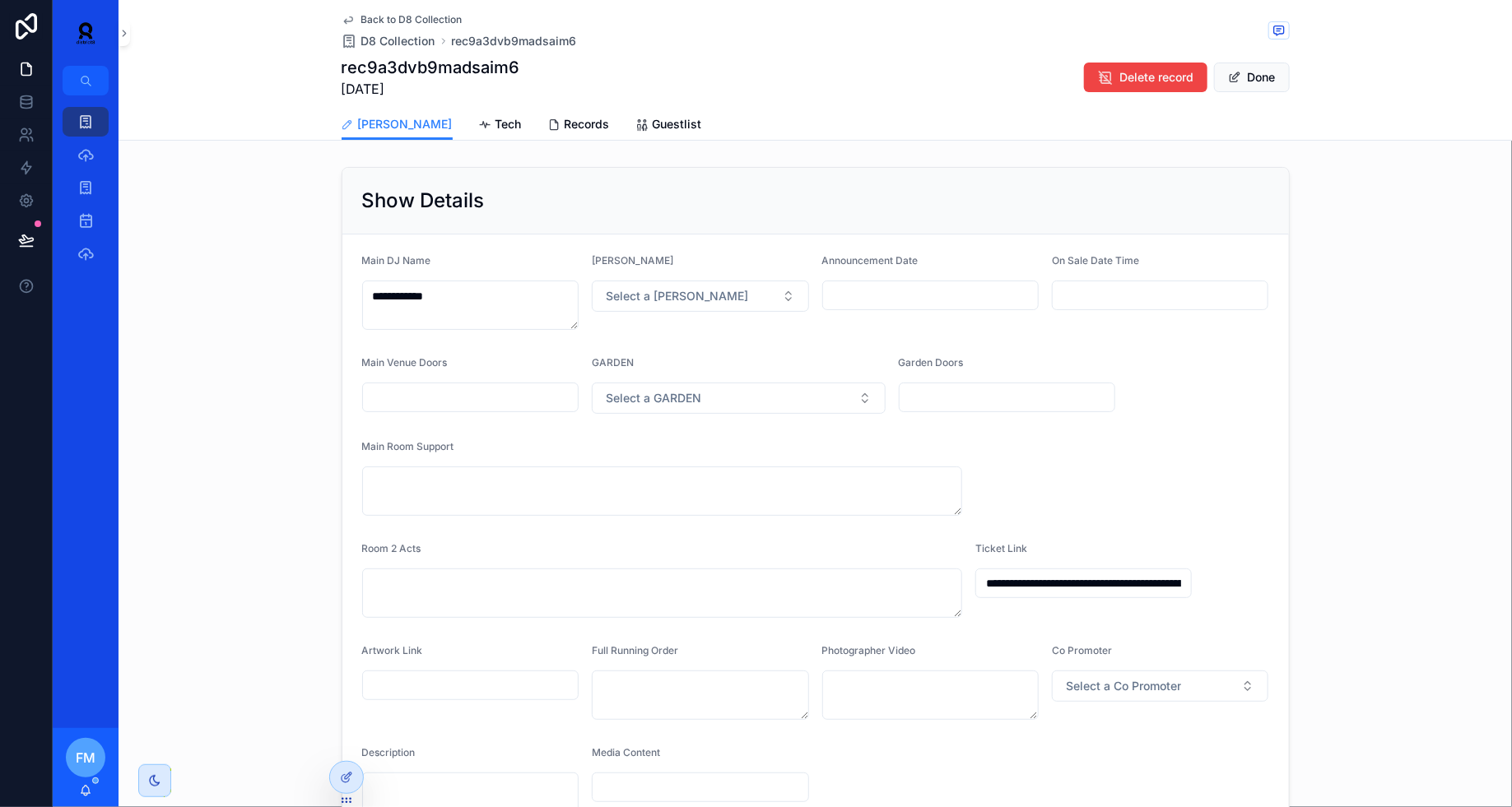
scroll to position [488, 0]
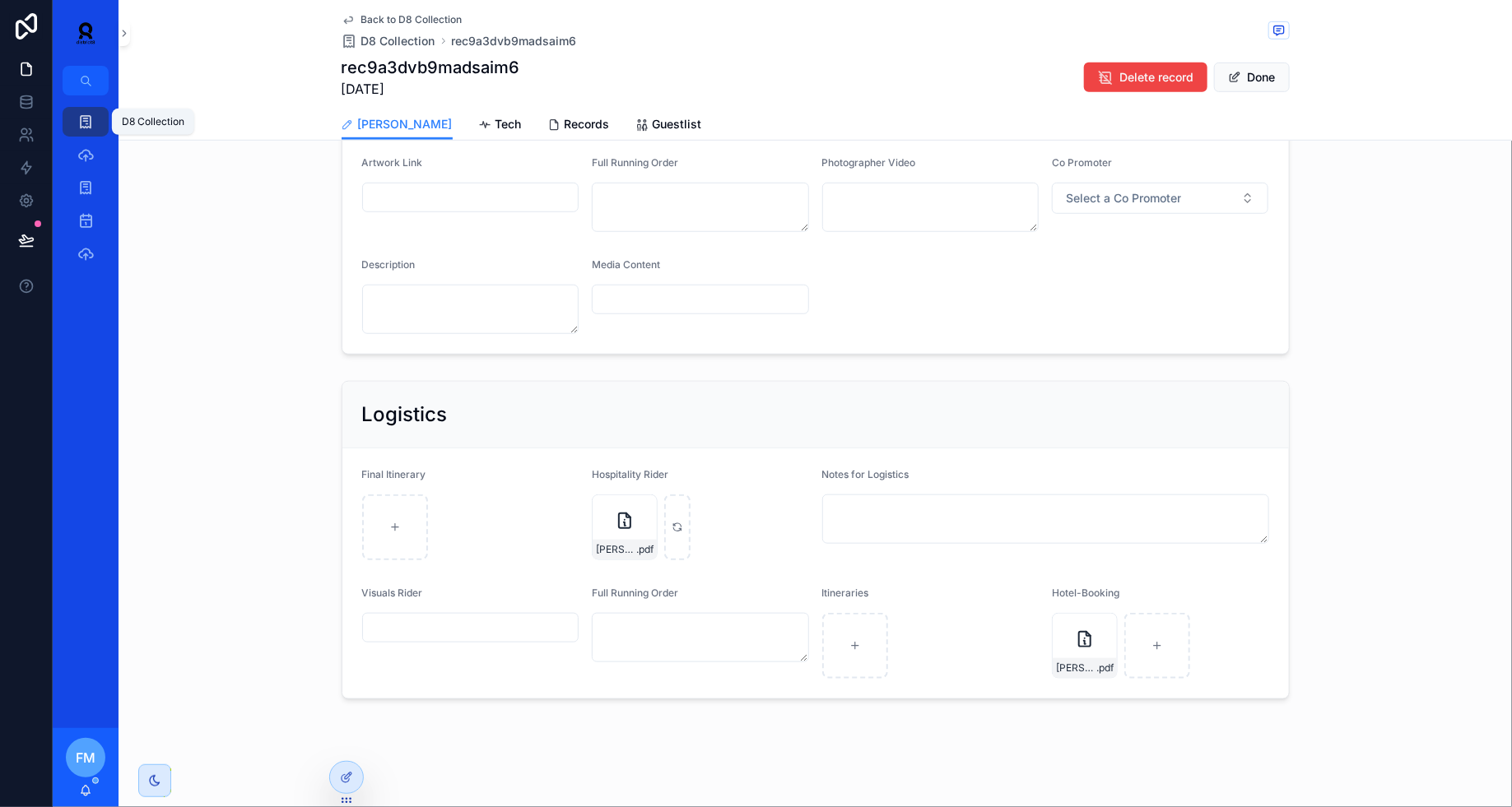
click at [88, 120] on icon "scrollable content" at bounding box center [85, 121] width 16 height 16
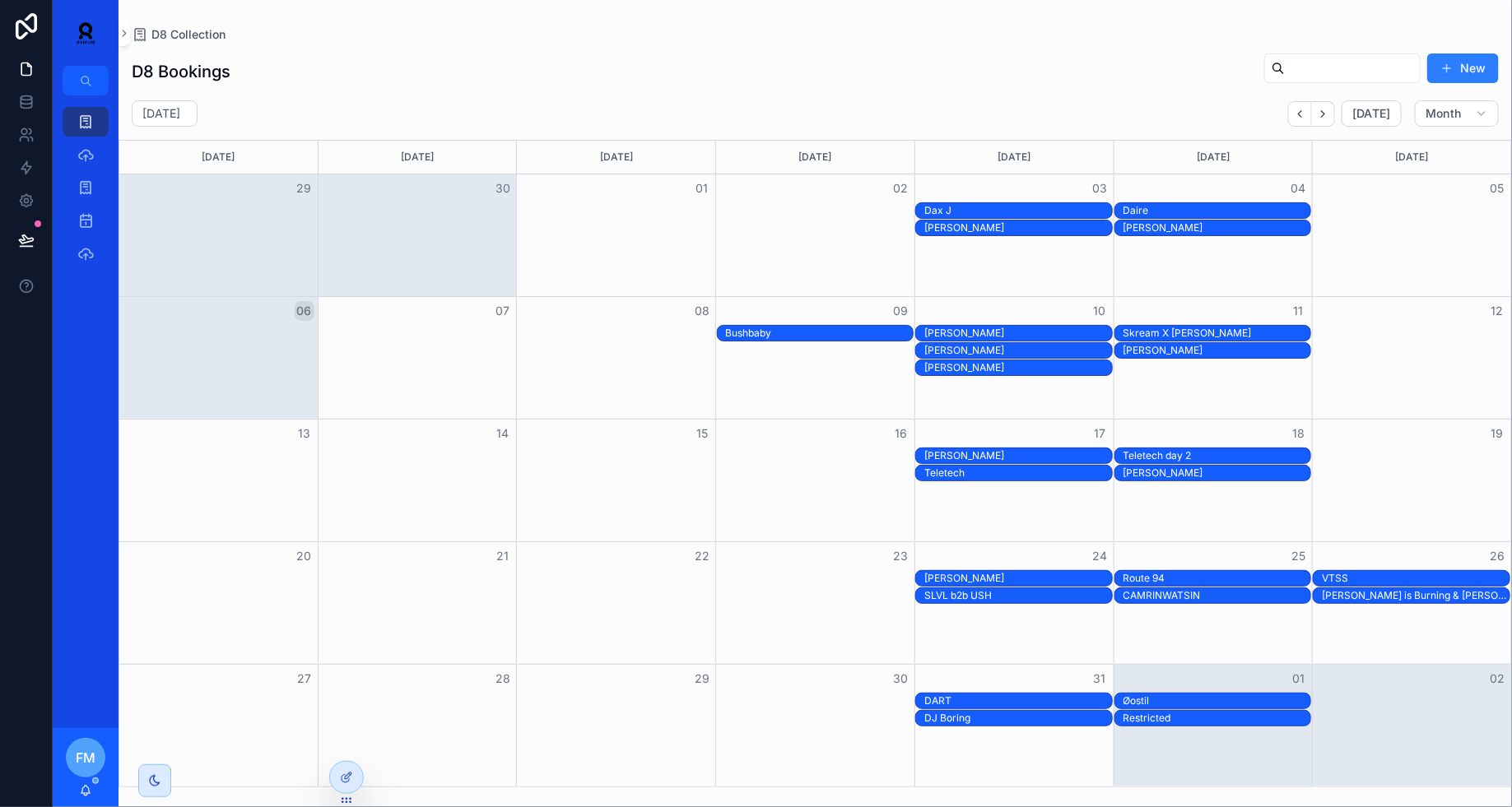
click at [1179, 452] on div "Teletech day 2" at bounding box center [1217, 455] width 187 height 13
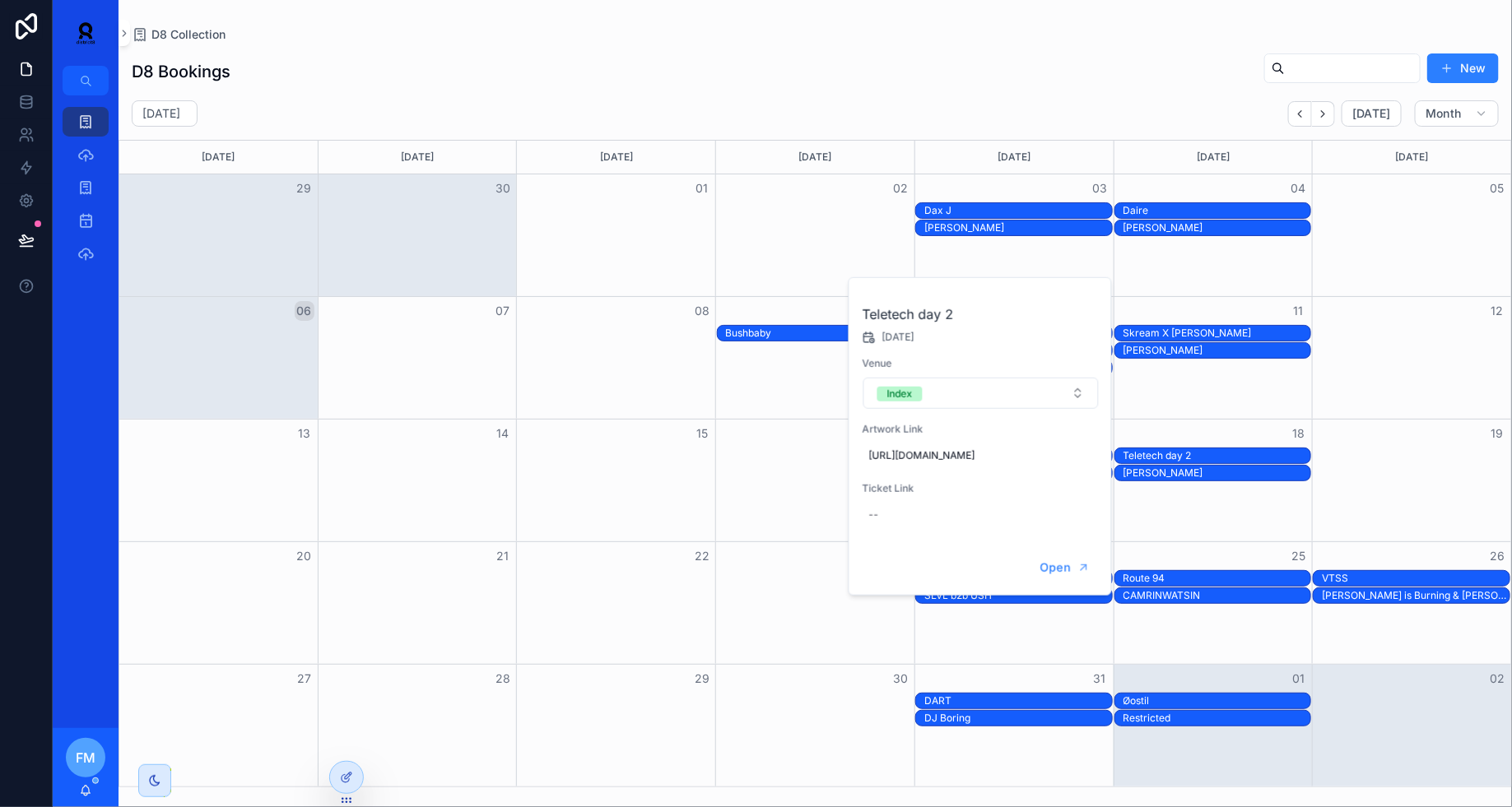
click at [1056, 595] on div "Open" at bounding box center [981, 569] width 262 height 54
click at [1056, 582] on button "Open" at bounding box center [1064, 568] width 72 height 27
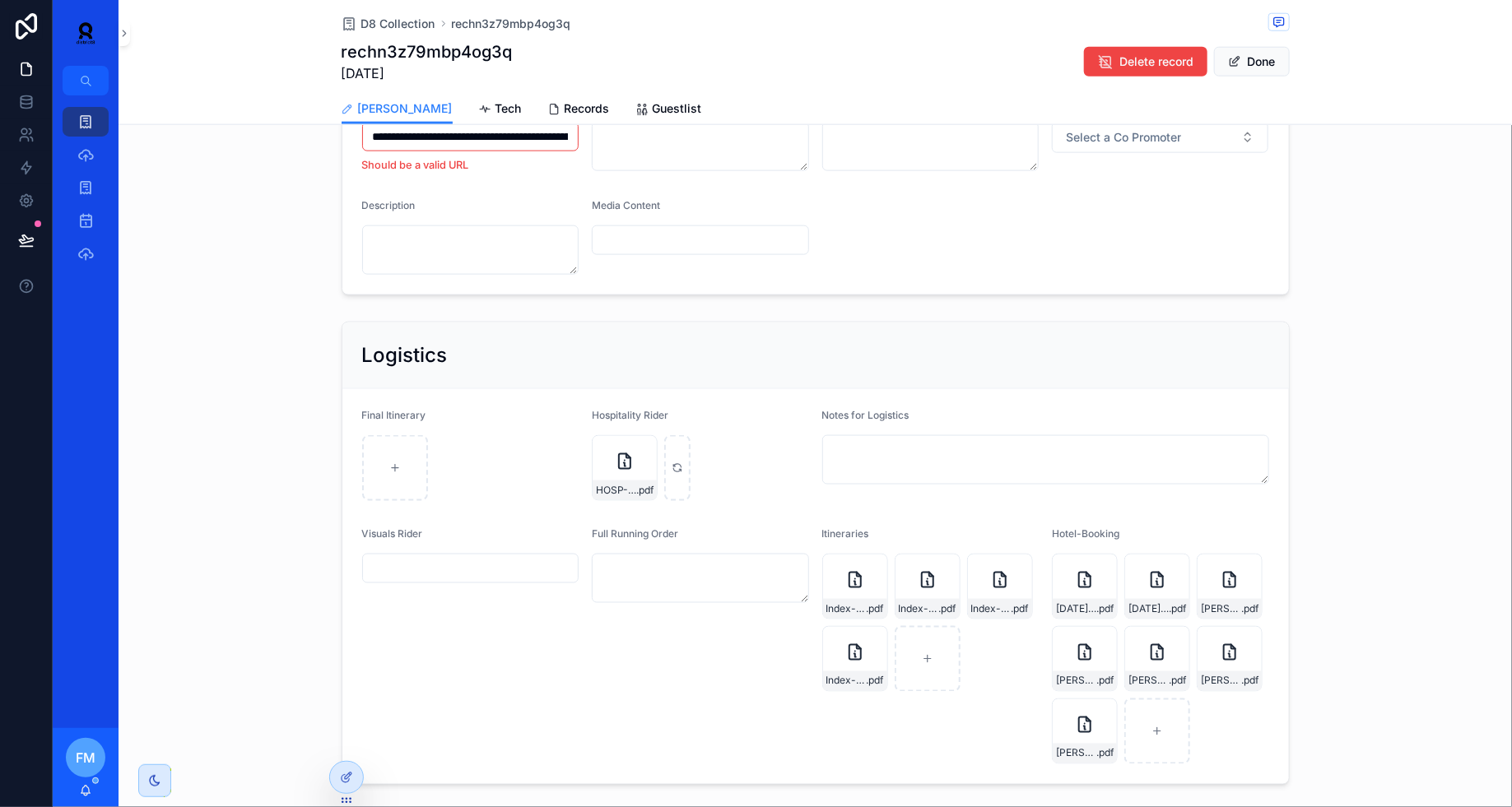
scroll to position [977, 0]
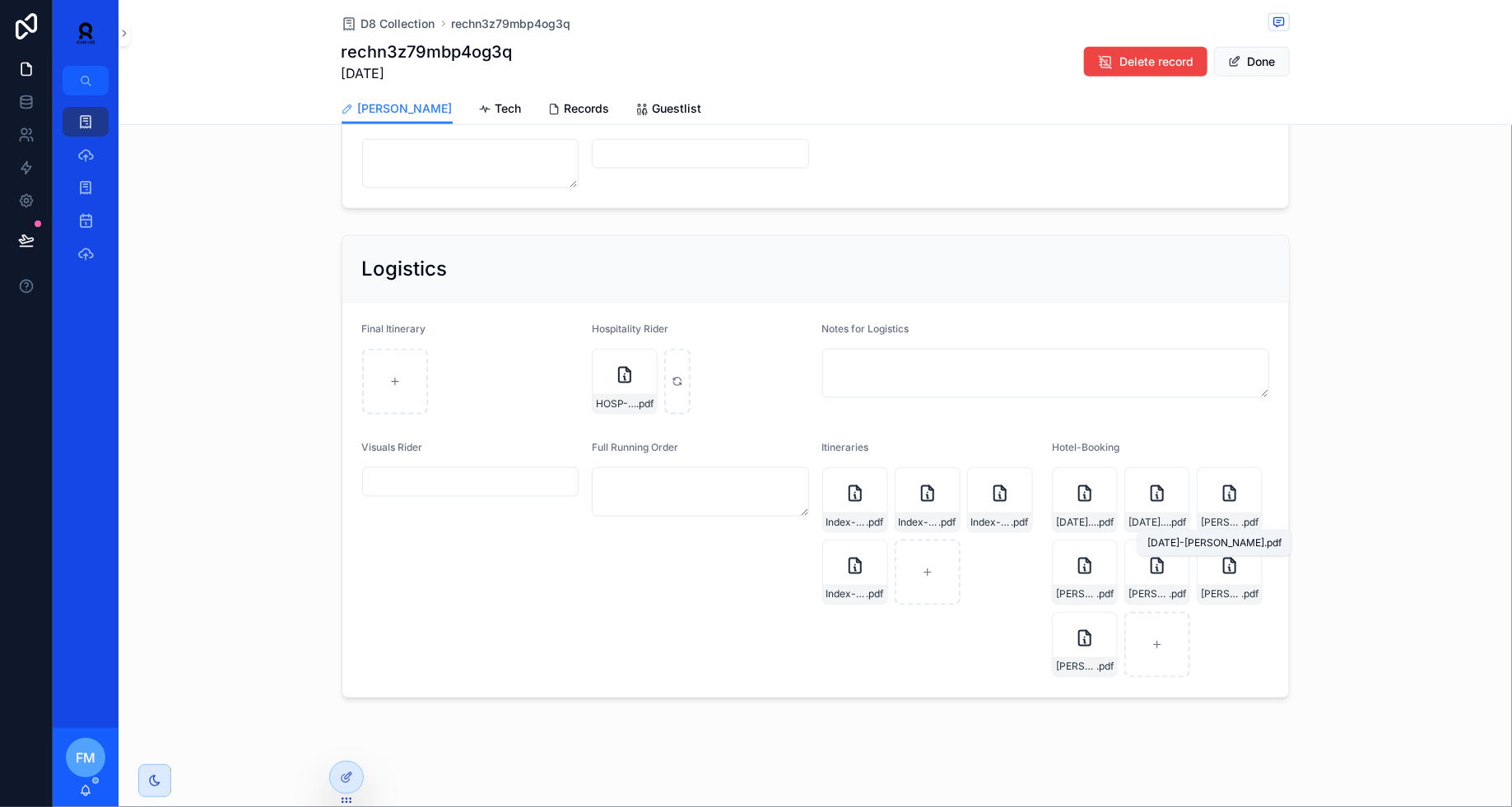
click at [1090, 516] on span "[DATE]-[PERSON_NAME]" at bounding box center [1076, 522] width 41 height 13
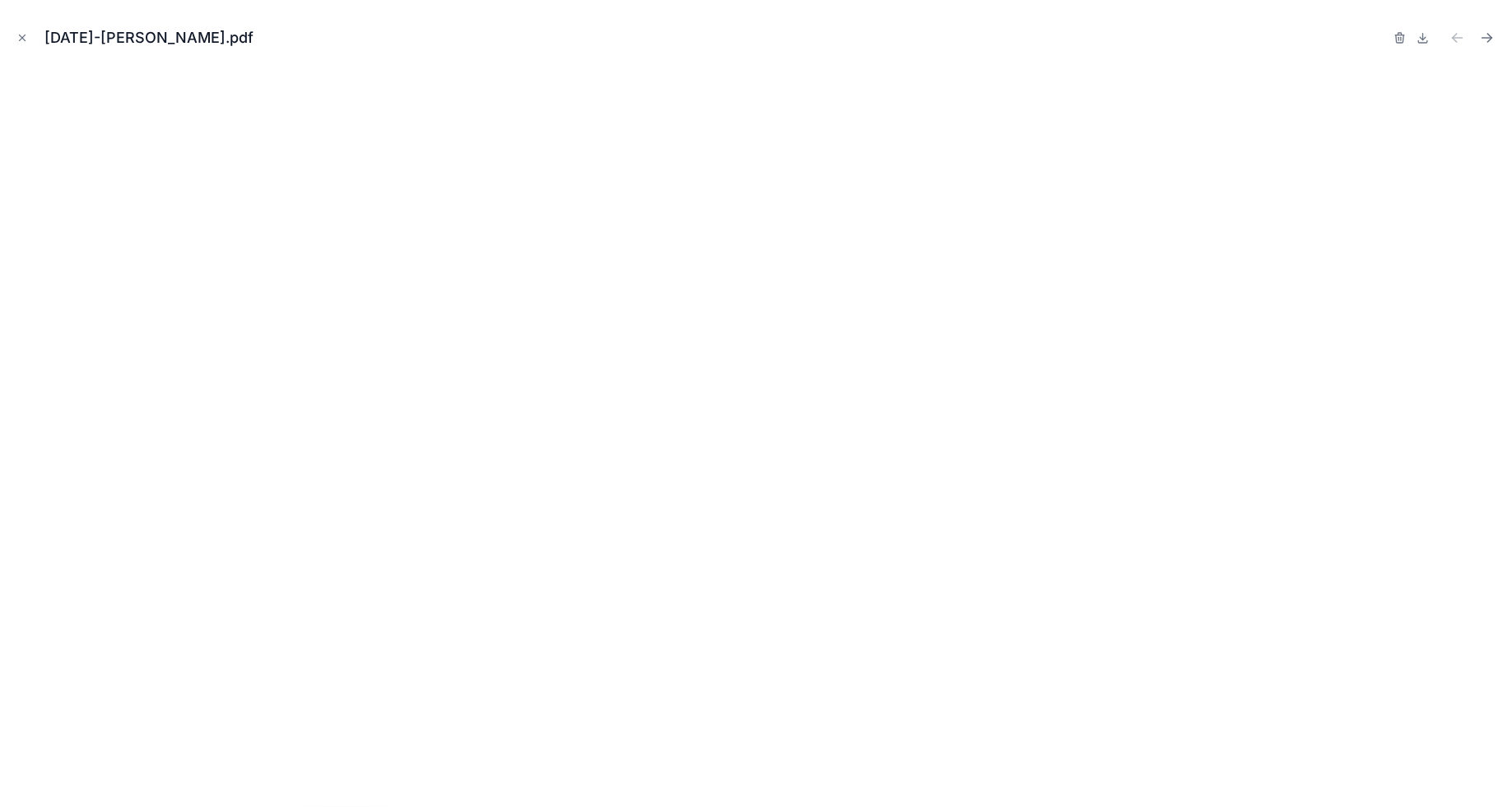
click at [23, 38] on icon "Close modal" at bounding box center [23, 38] width 6 height 6
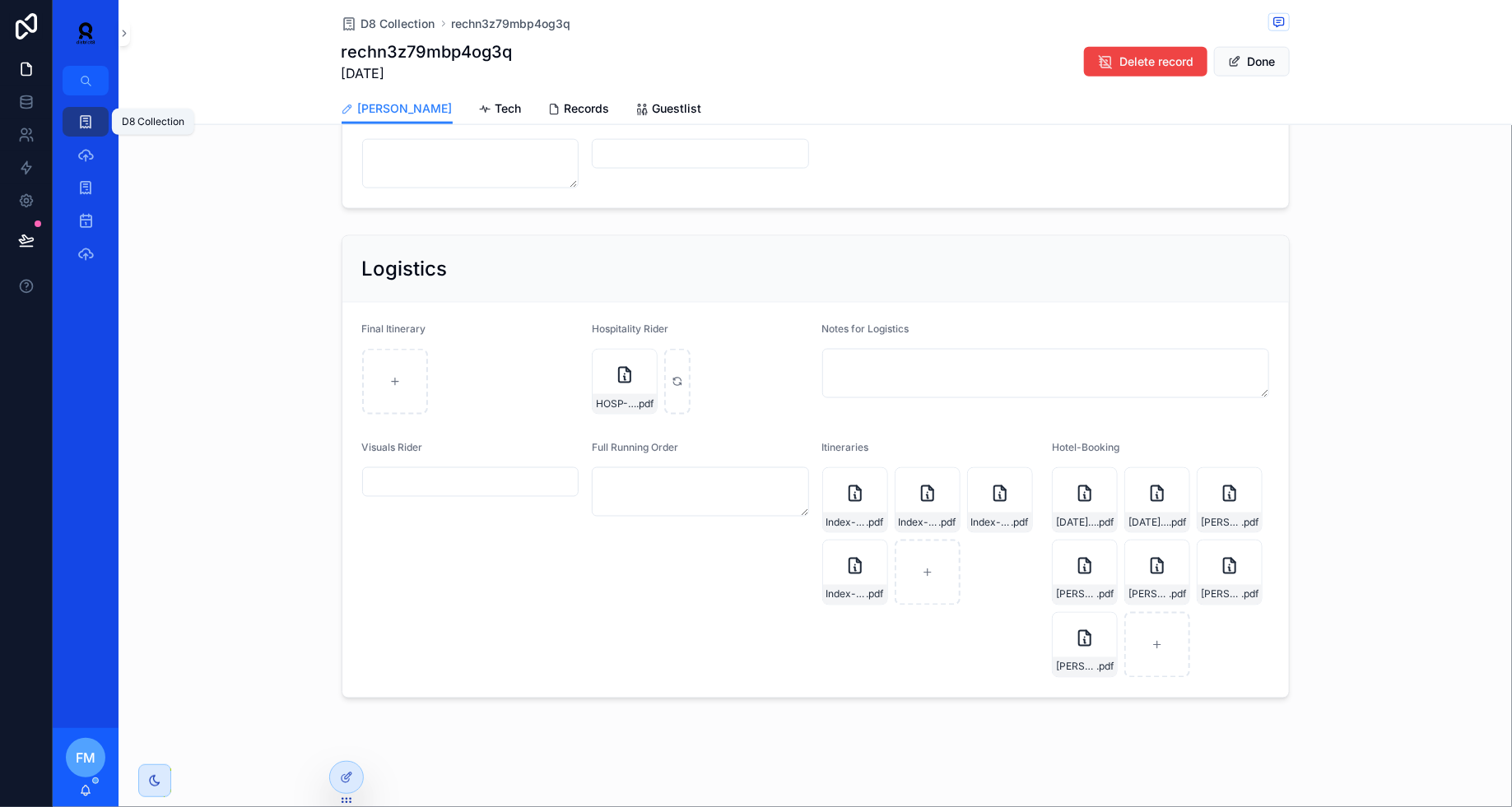
click at [82, 122] on icon "scrollable content" at bounding box center [85, 121] width 16 height 16
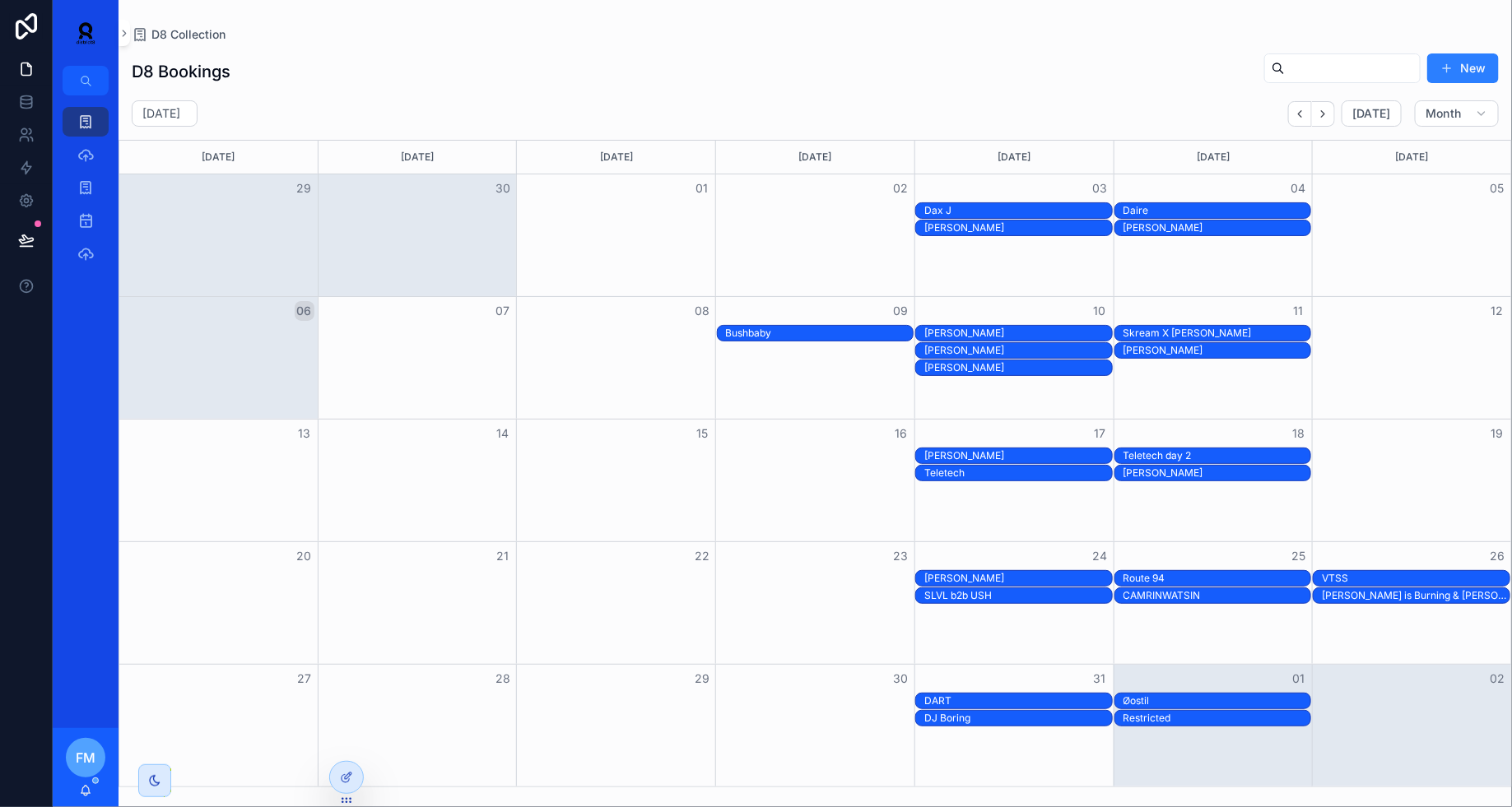
click at [1057, 472] on div "Teletech" at bounding box center [1018, 472] width 187 height 13
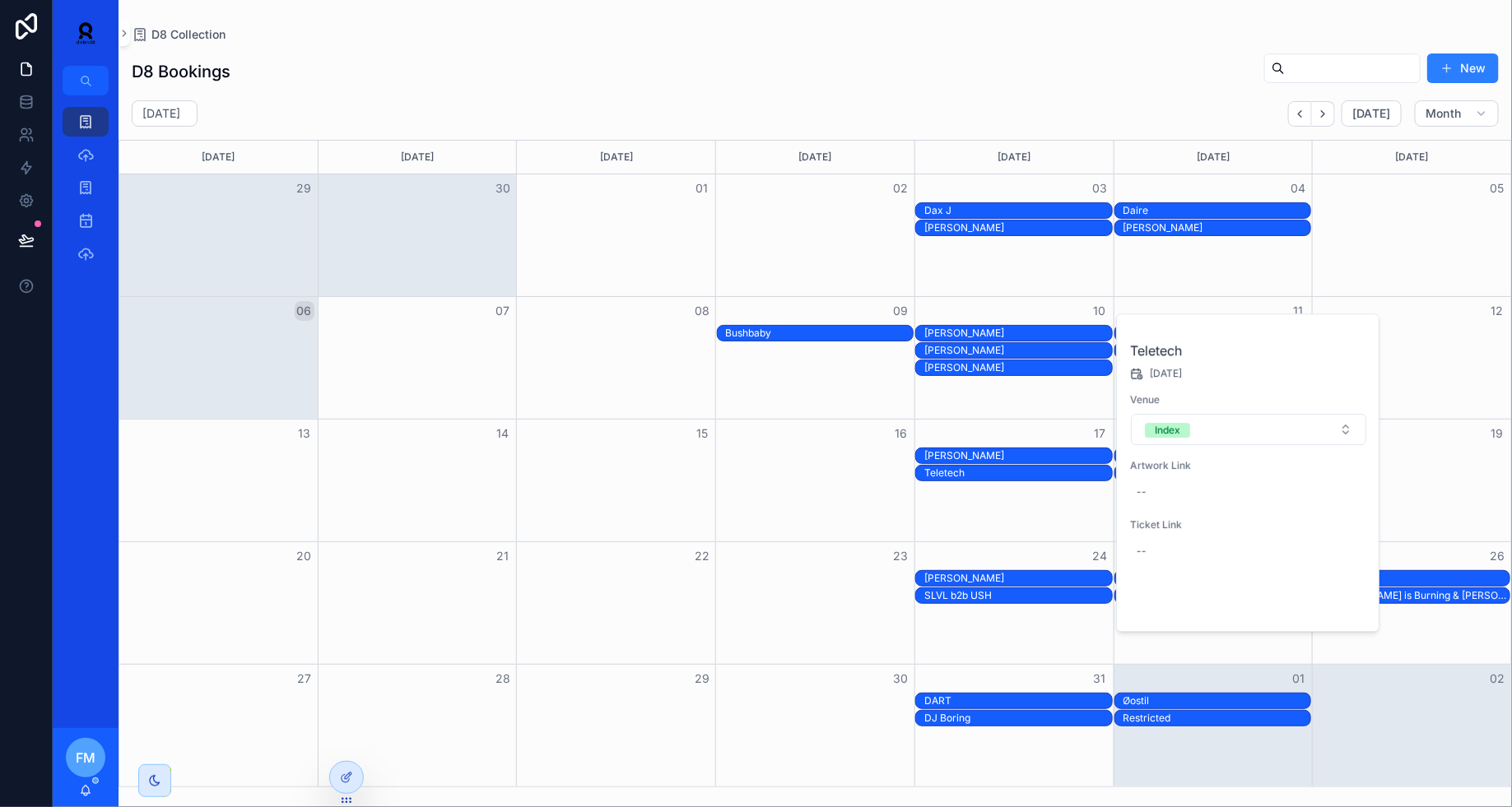
click at [1337, 605] on span "Open" at bounding box center [1322, 603] width 30 height 15
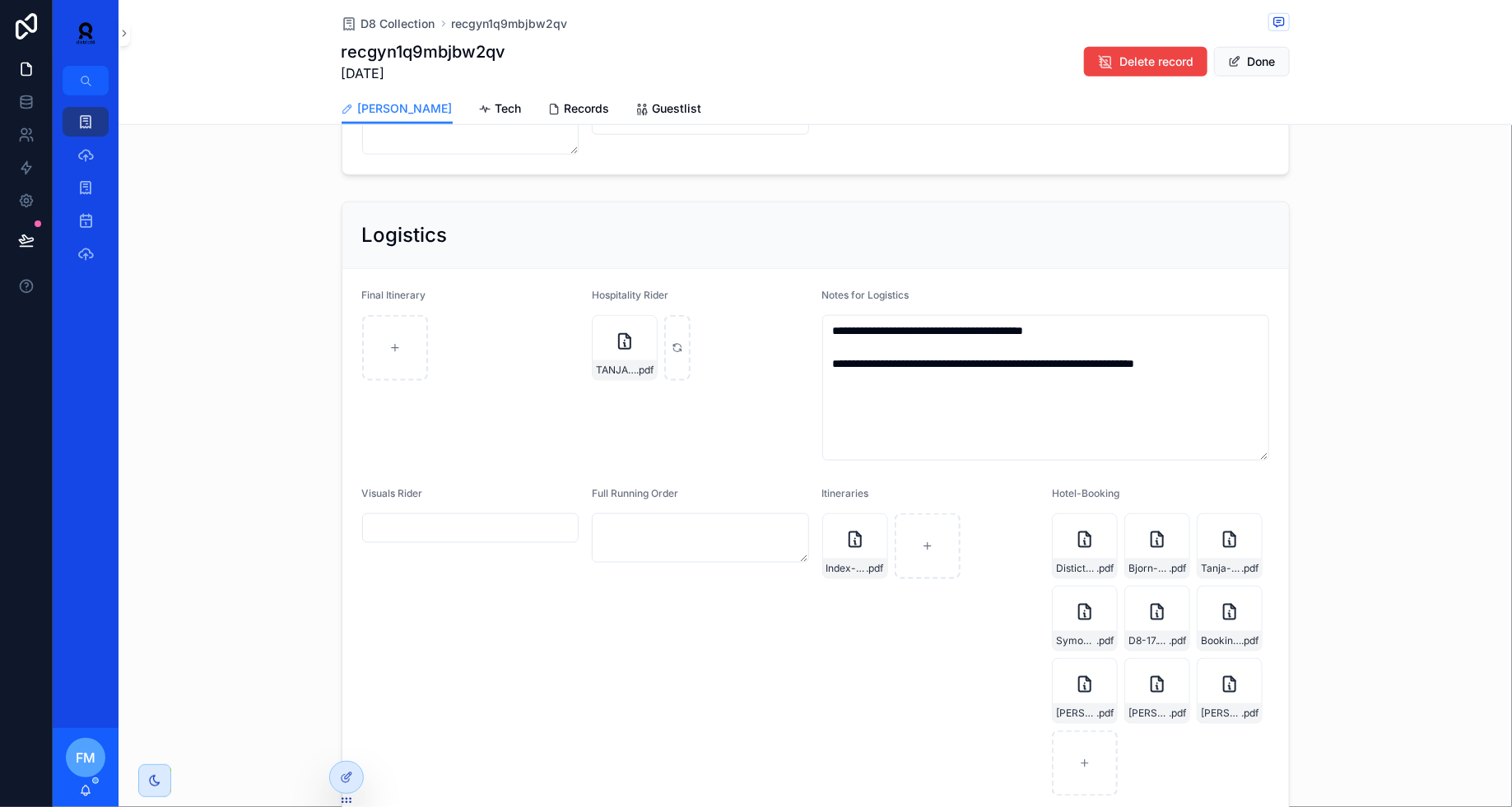
scroll to position [810, 0]
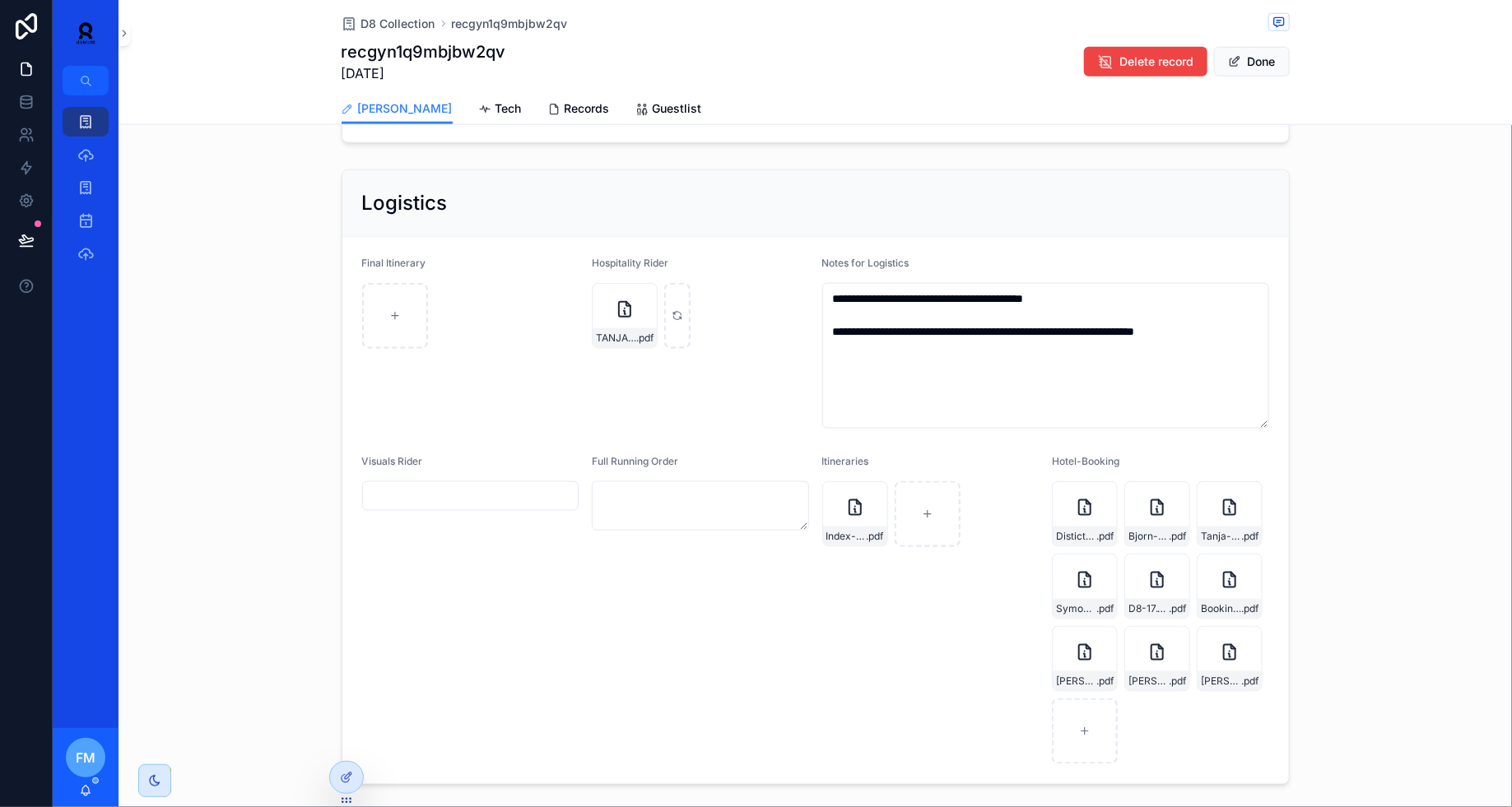
click at [616, 316] on icon "scrollable content" at bounding box center [624, 309] width 20 height 20
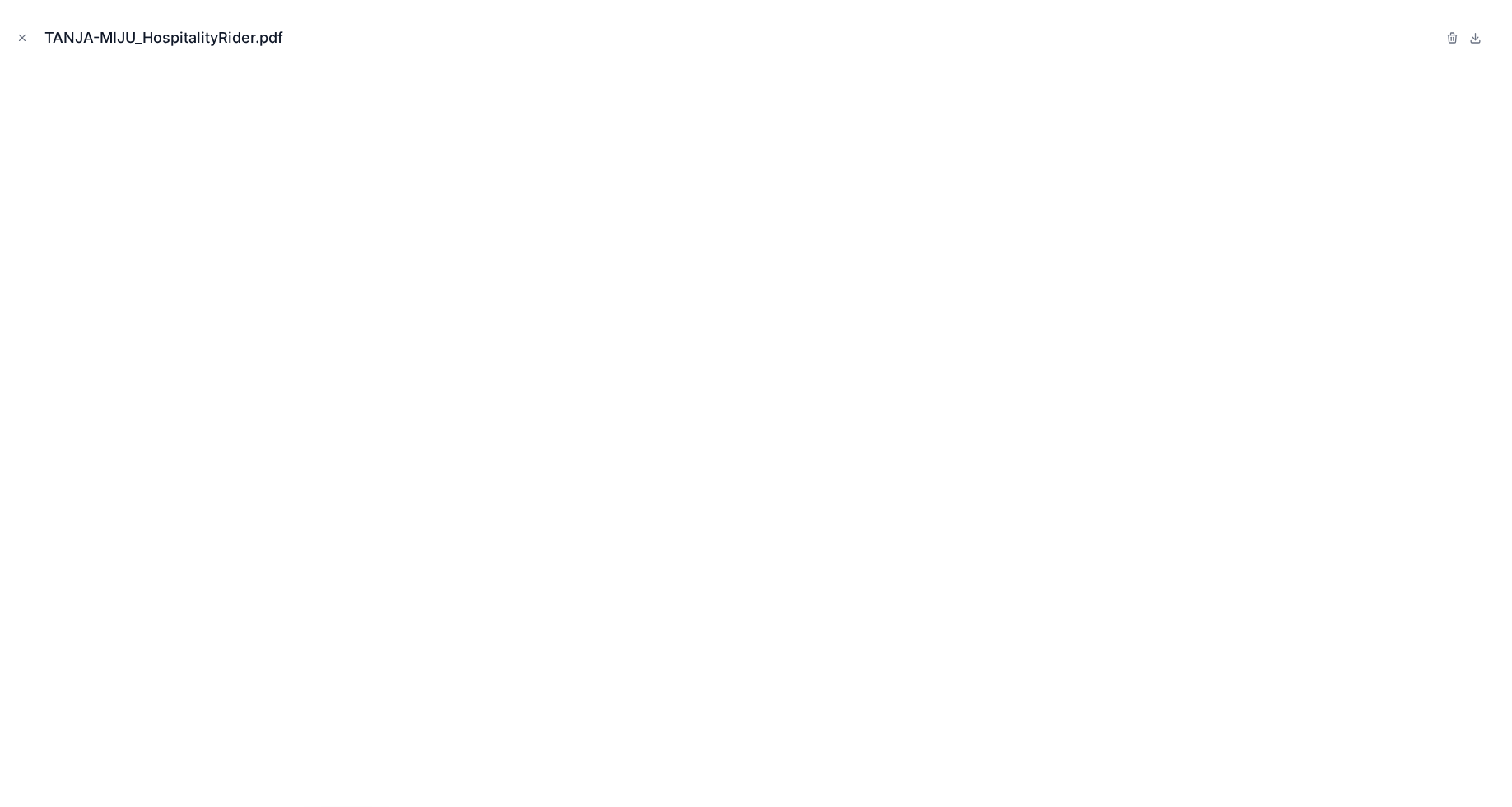
click at [29, 41] on button "Close modal" at bounding box center [22, 37] width 18 height 18
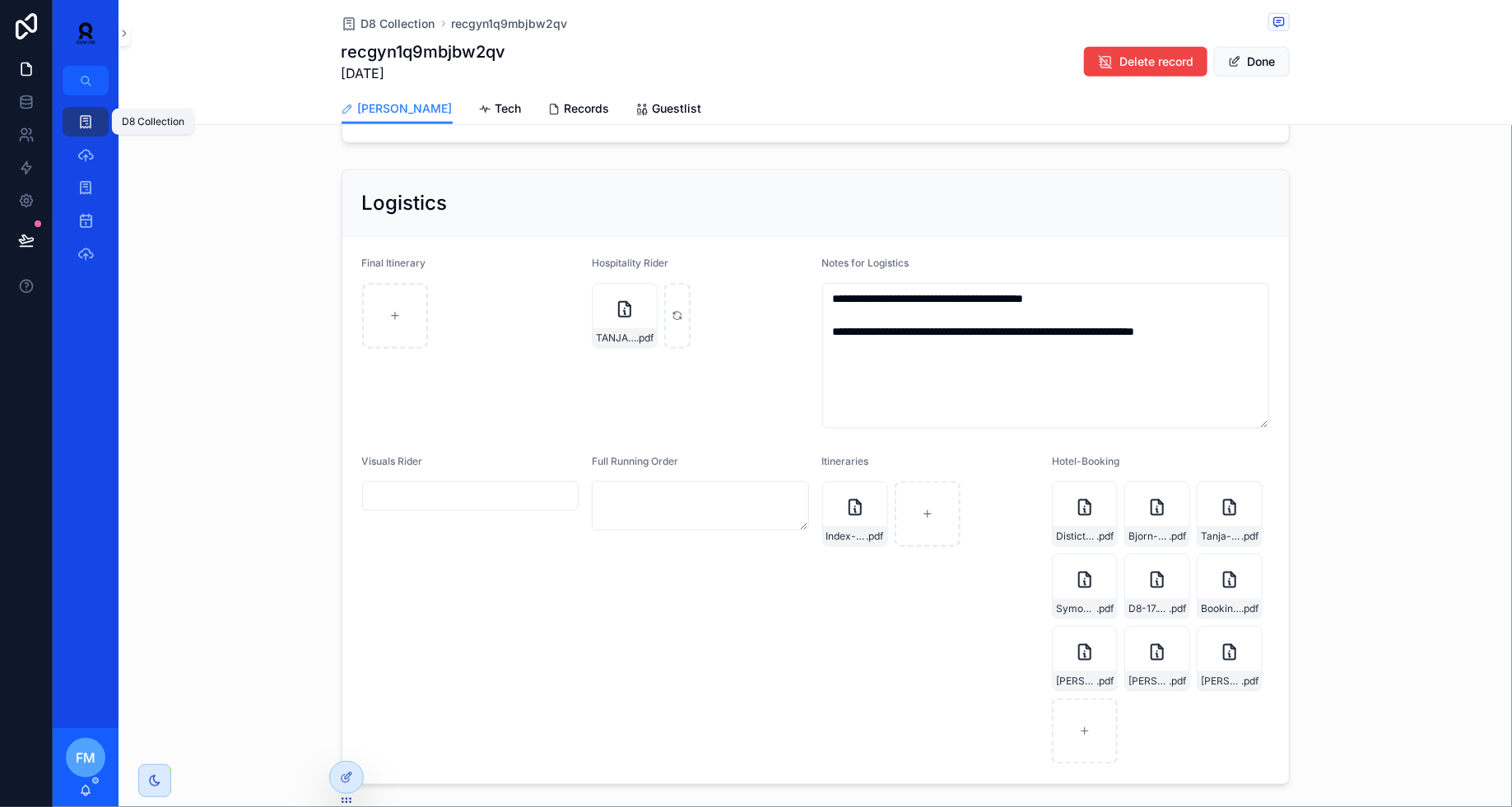
click at [82, 120] on icon "scrollable content" at bounding box center [85, 121] width 16 height 16
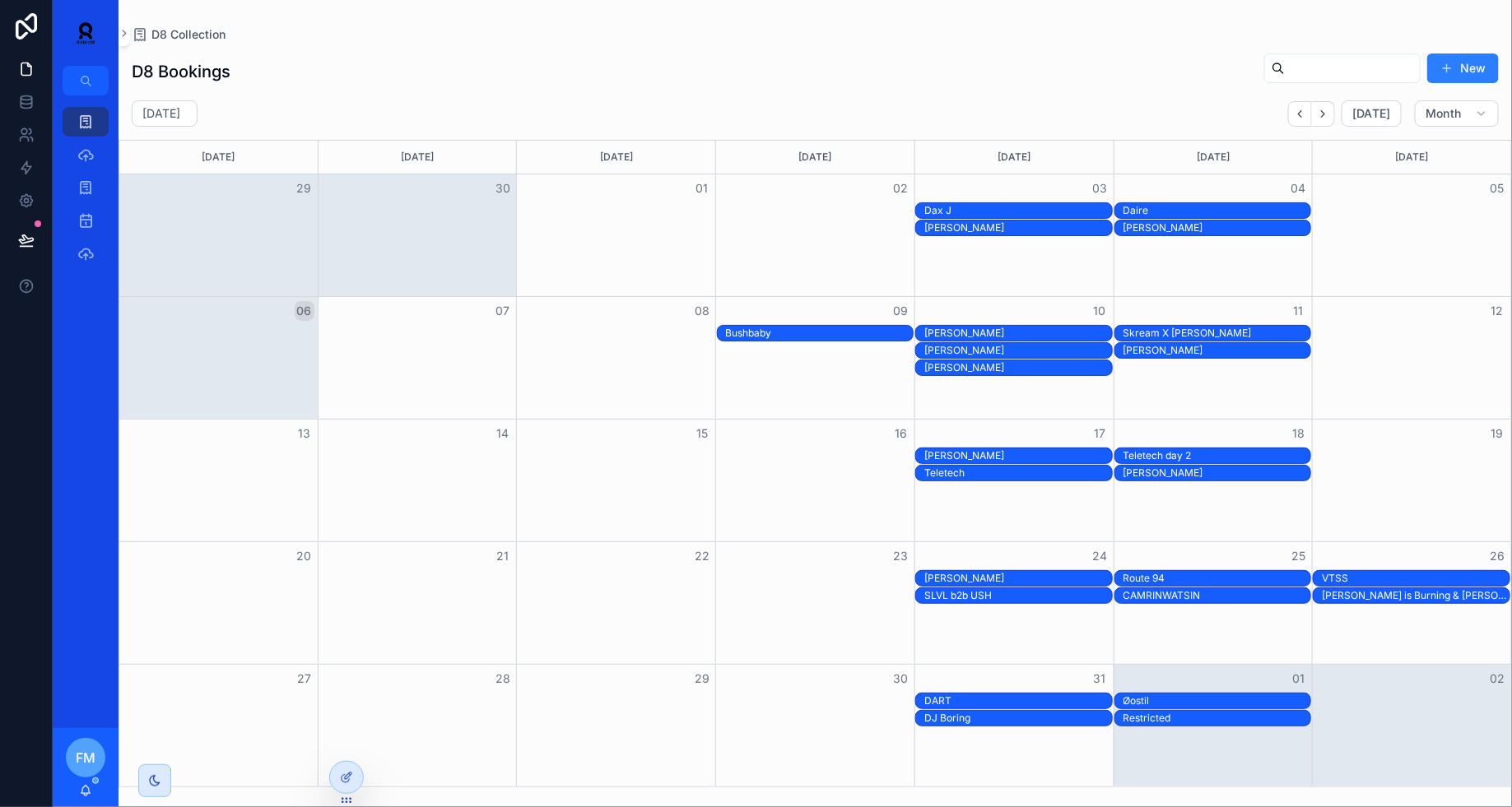
click at [839, 335] on div "Bushbaby" at bounding box center [819, 333] width 187 height 13
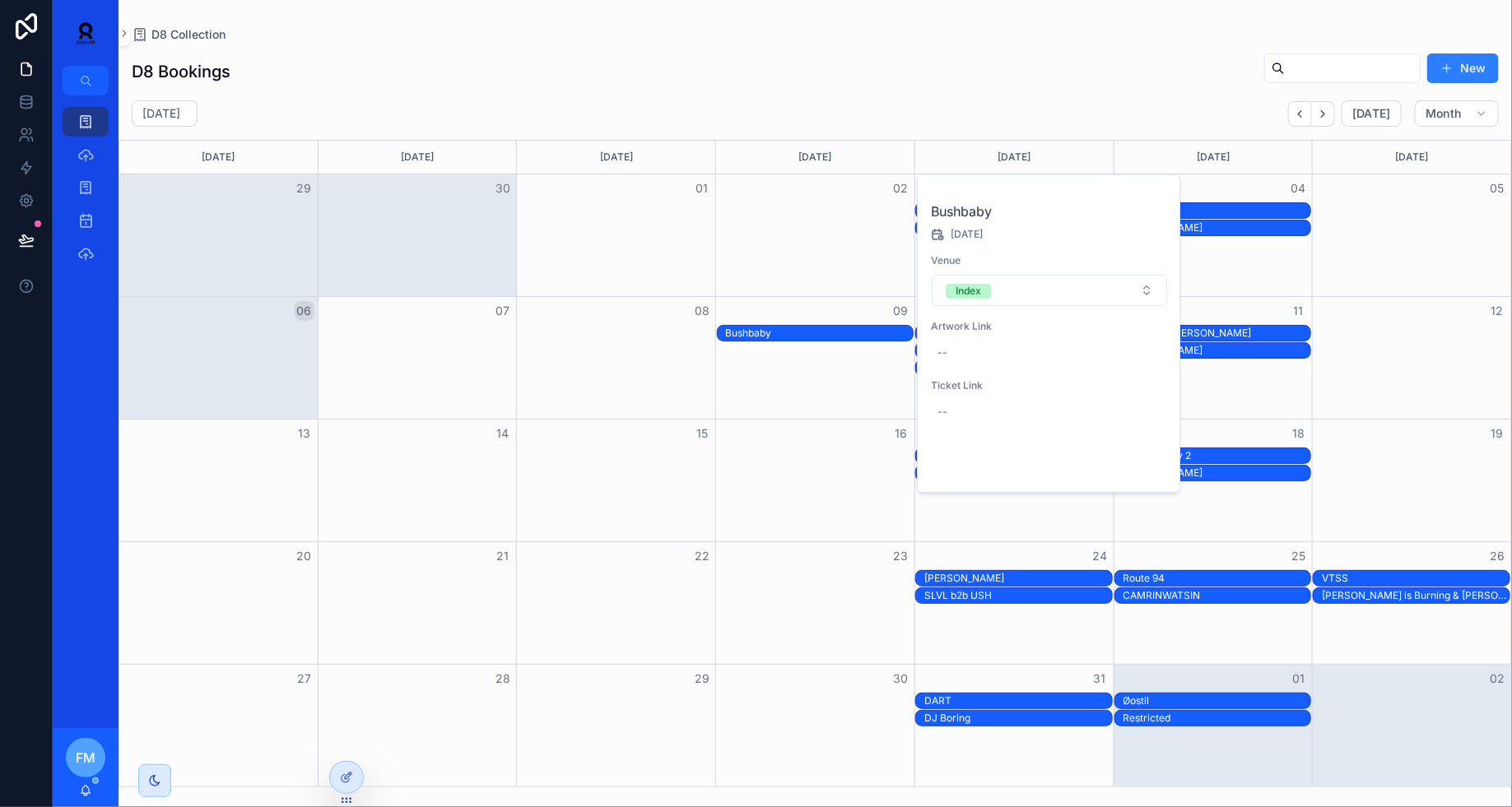
click at [1137, 460] on span "Open" at bounding box center [1124, 465] width 30 height 15
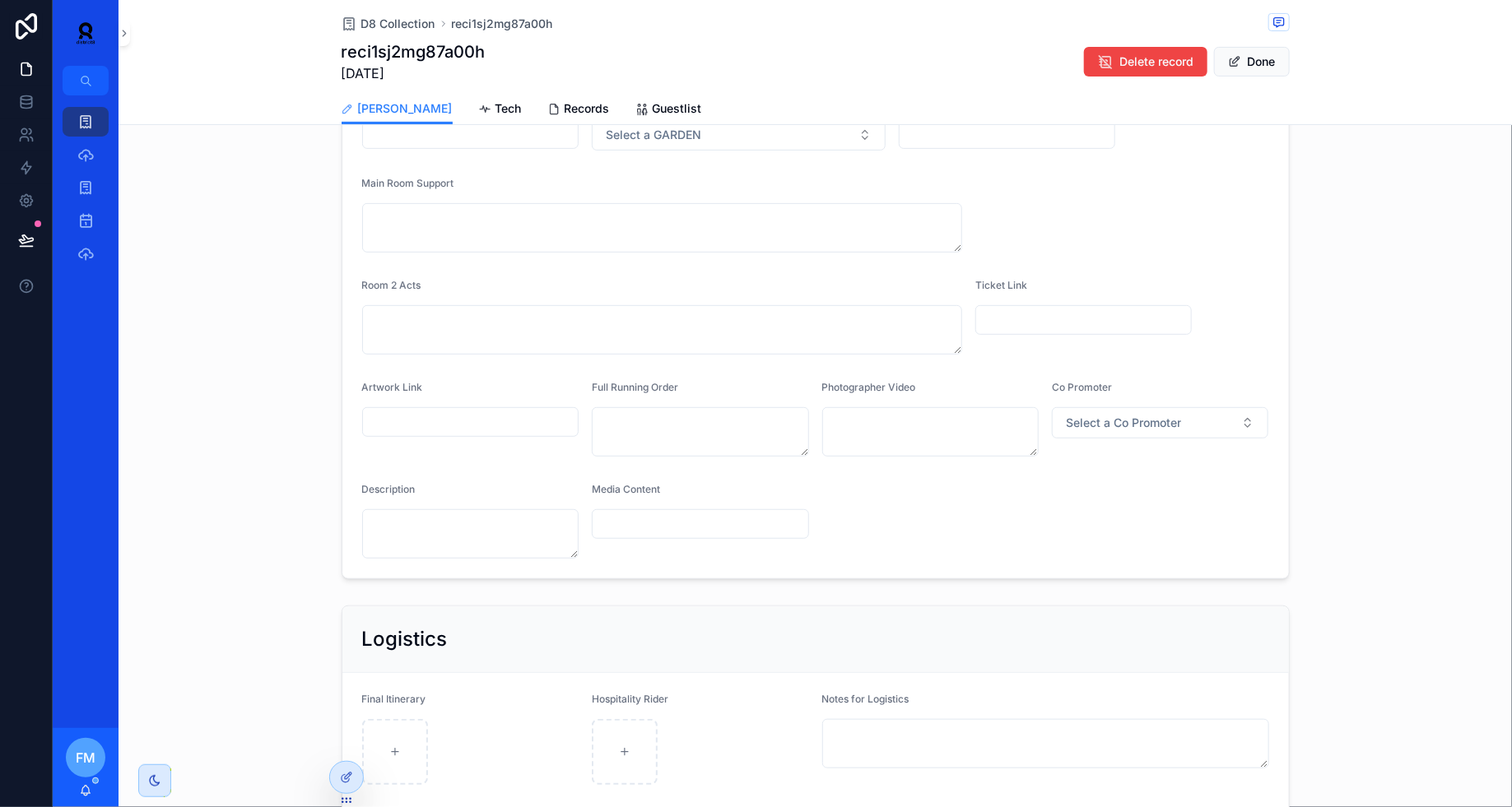
scroll to position [240, 0]
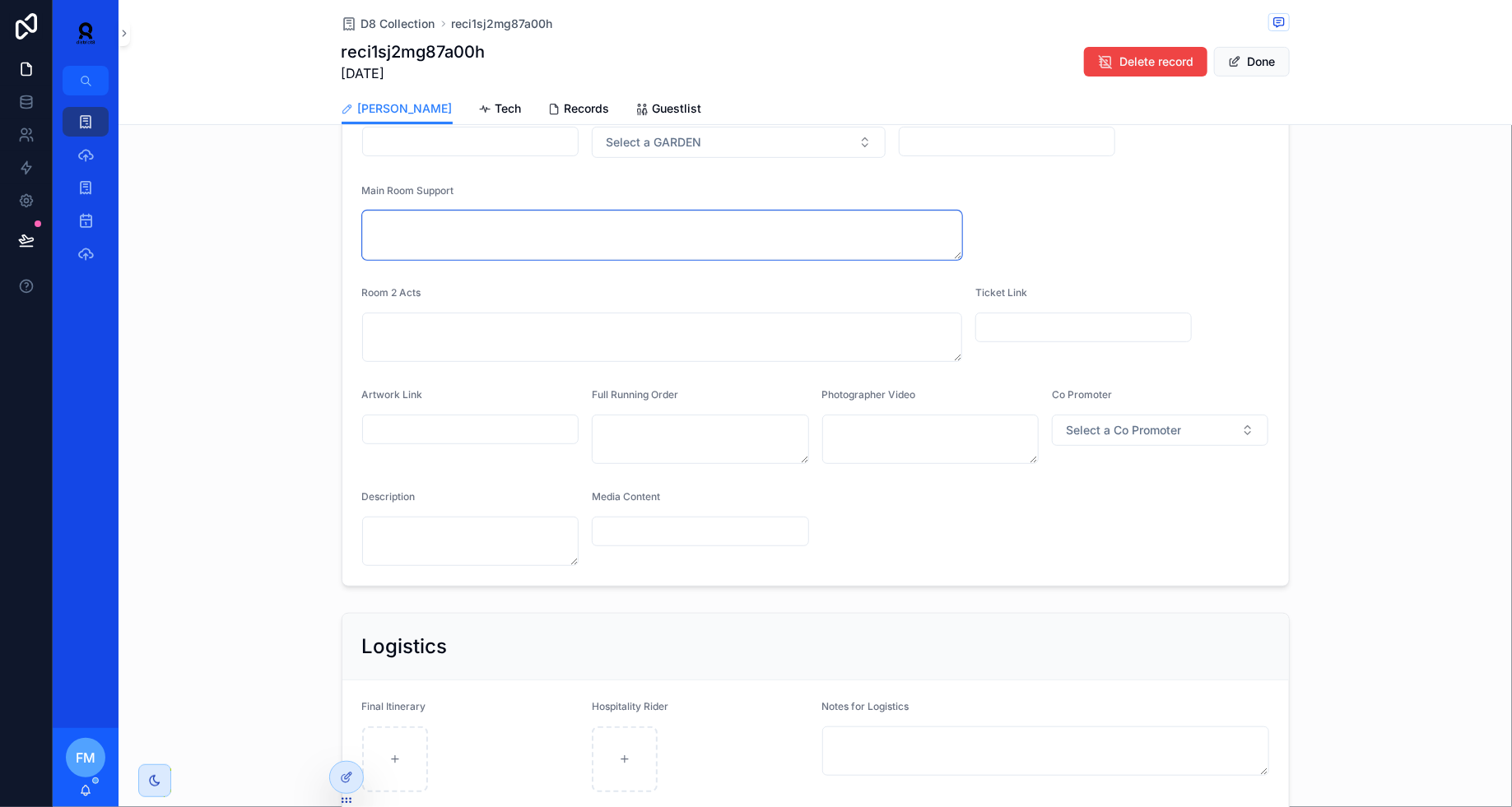
click at [462, 220] on textarea "scrollable content" at bounding box center [662, 235] width 600 height 49
paste textarea "**********"
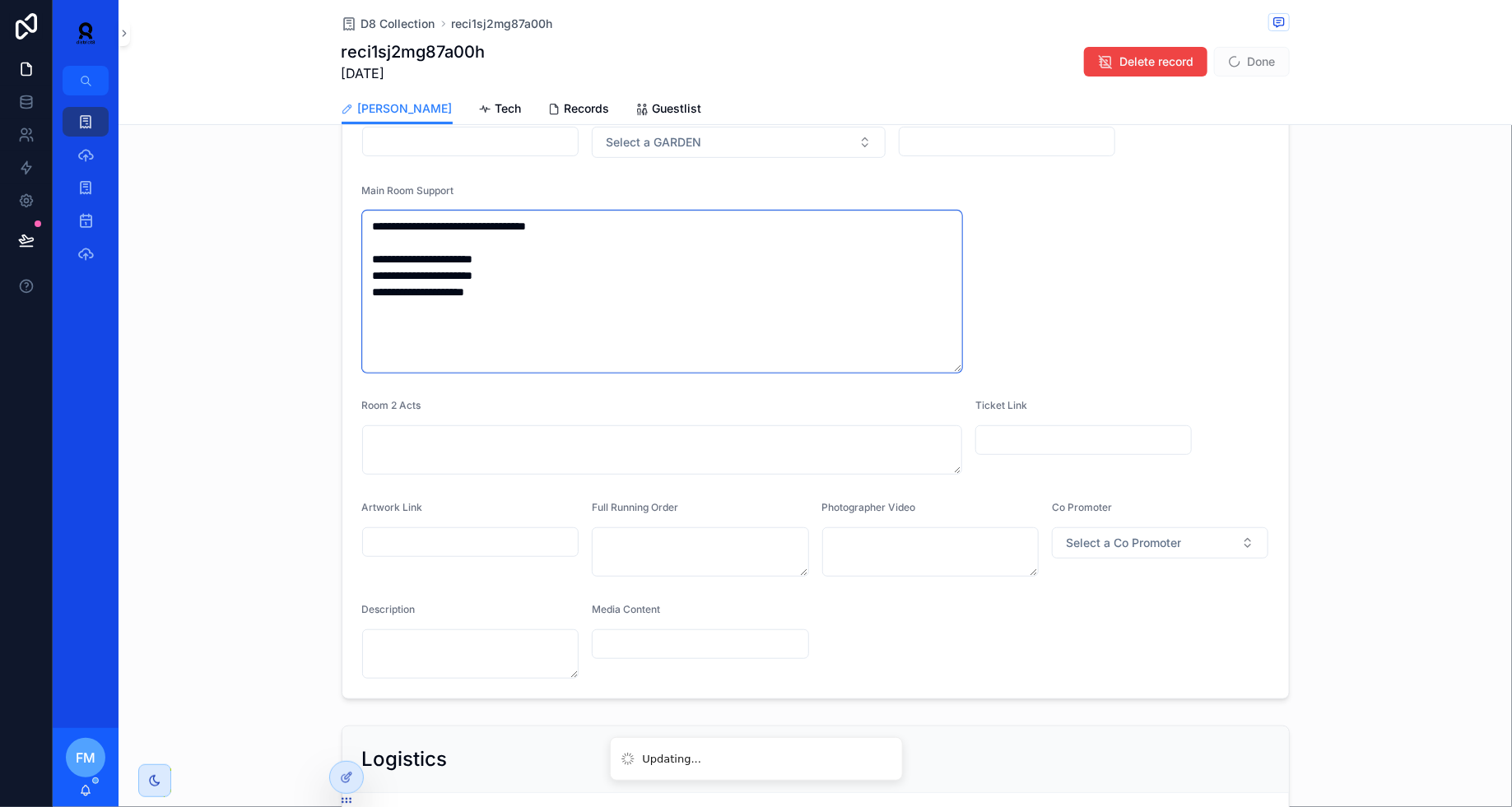
drag, startPoint x: 584, startPoint y: 225, endPoint x: 267, endPoint y: 216, distance: 317.1
click at [267, 216] on div "**********" at bounding box center [815, 305] width 1393 height 802
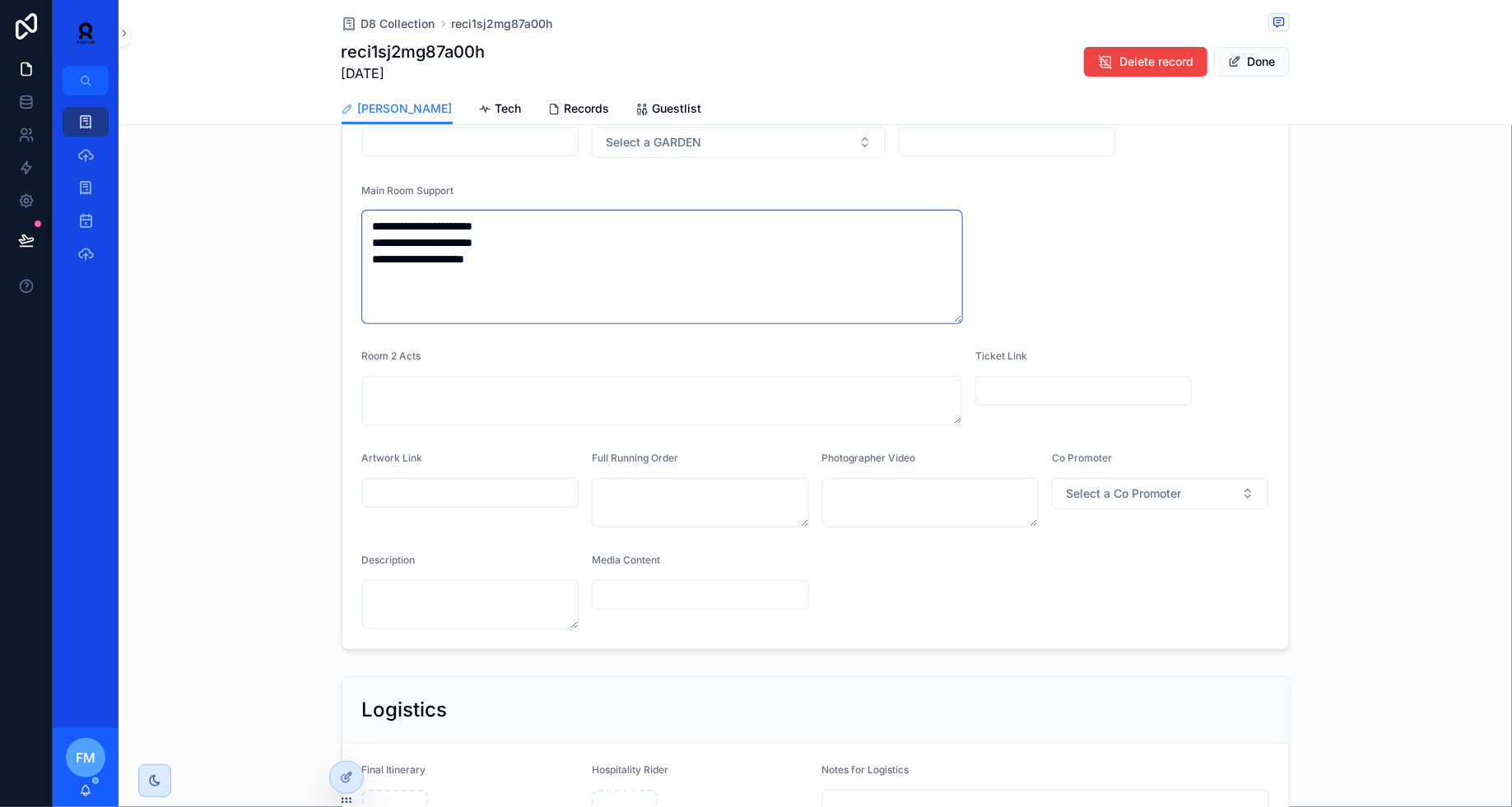
type textarea "**********"
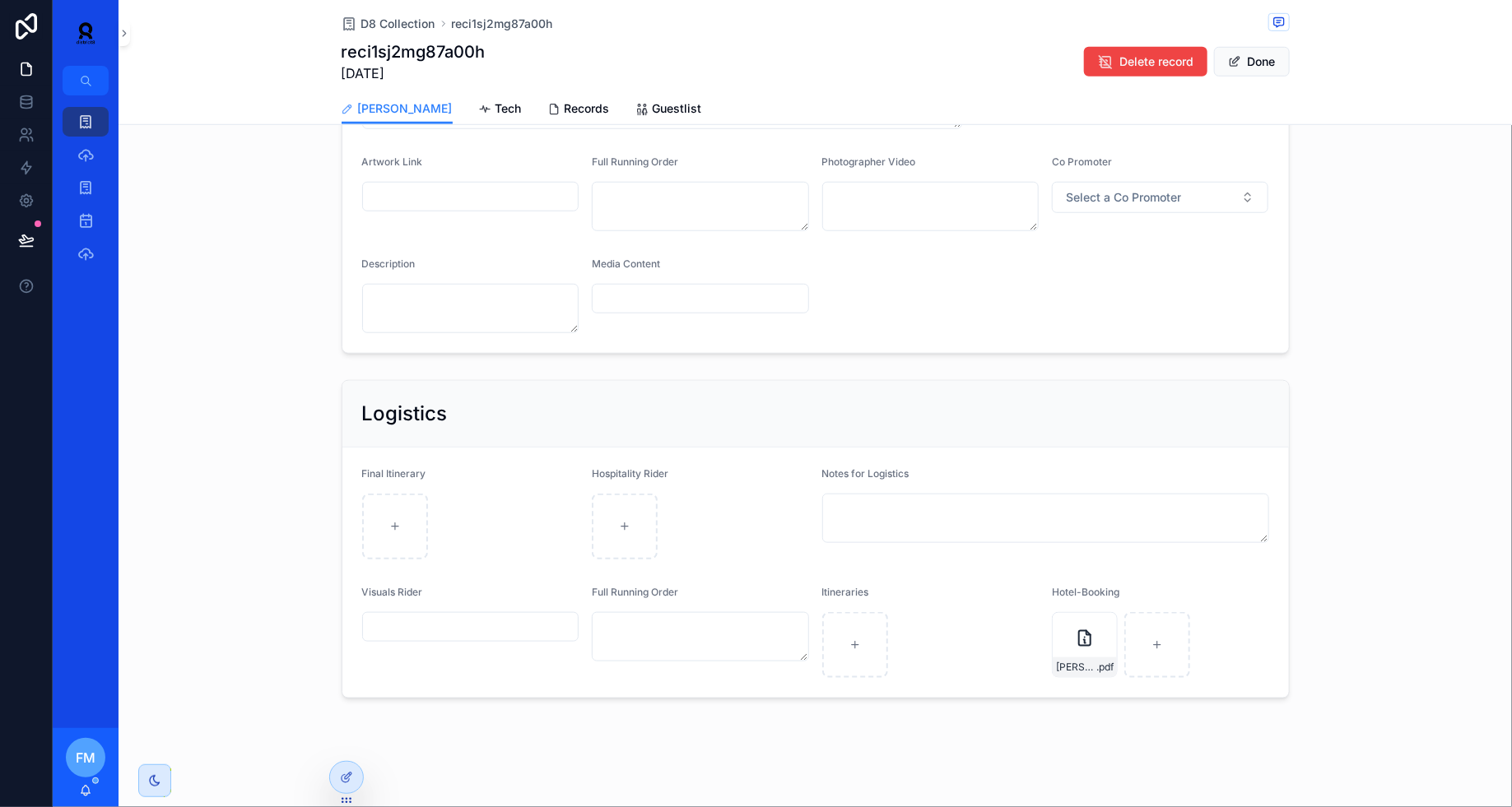
click at [479, 101] on div "Tech" at bounding box center [499, 108] width 42 height 16
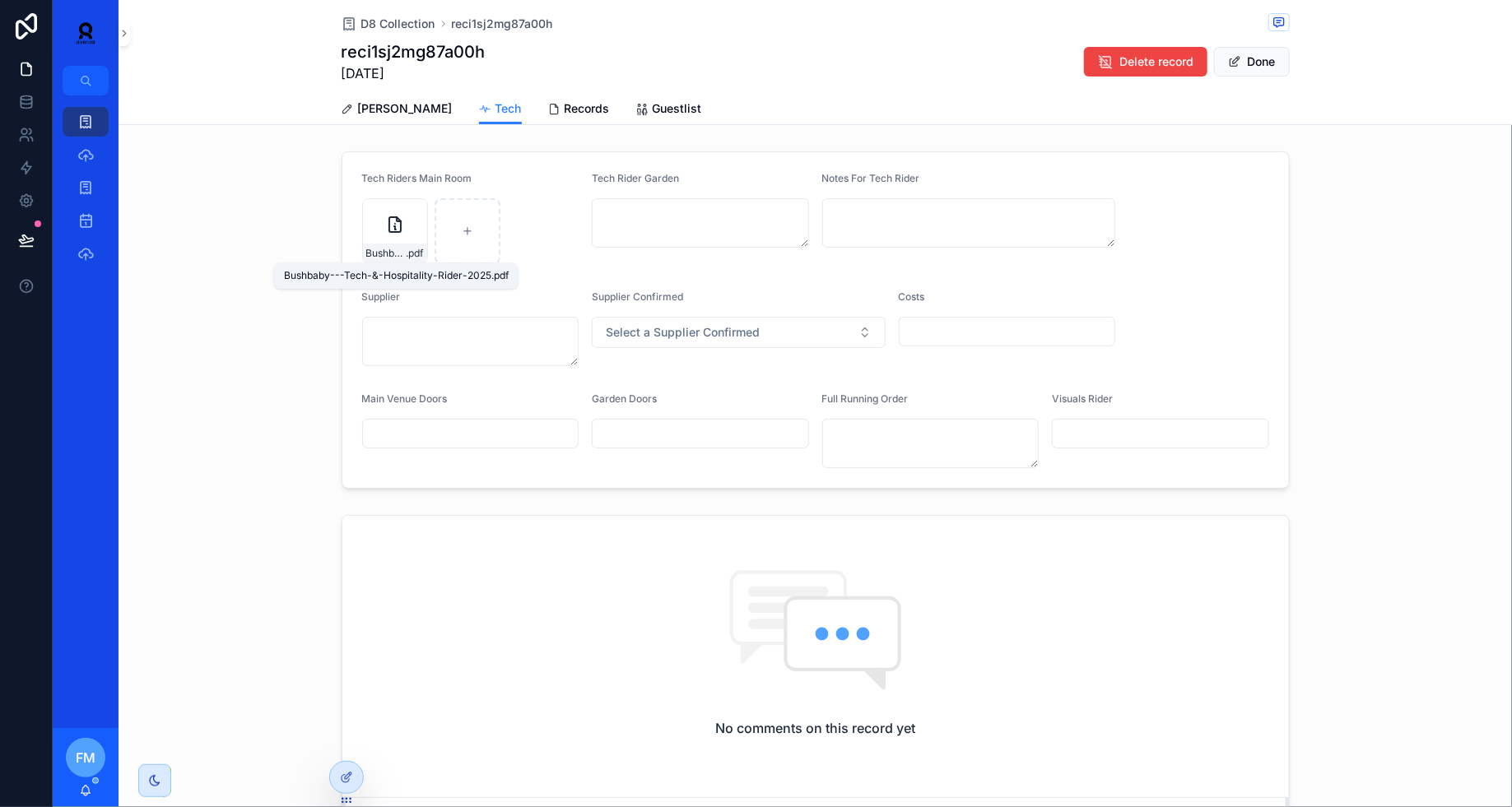
click at [380, 240] on div "Bushbaby---Tech-&-Hospitality-Rider-2025 .pdf" at bounding box center [395, 231] width 66 height 66
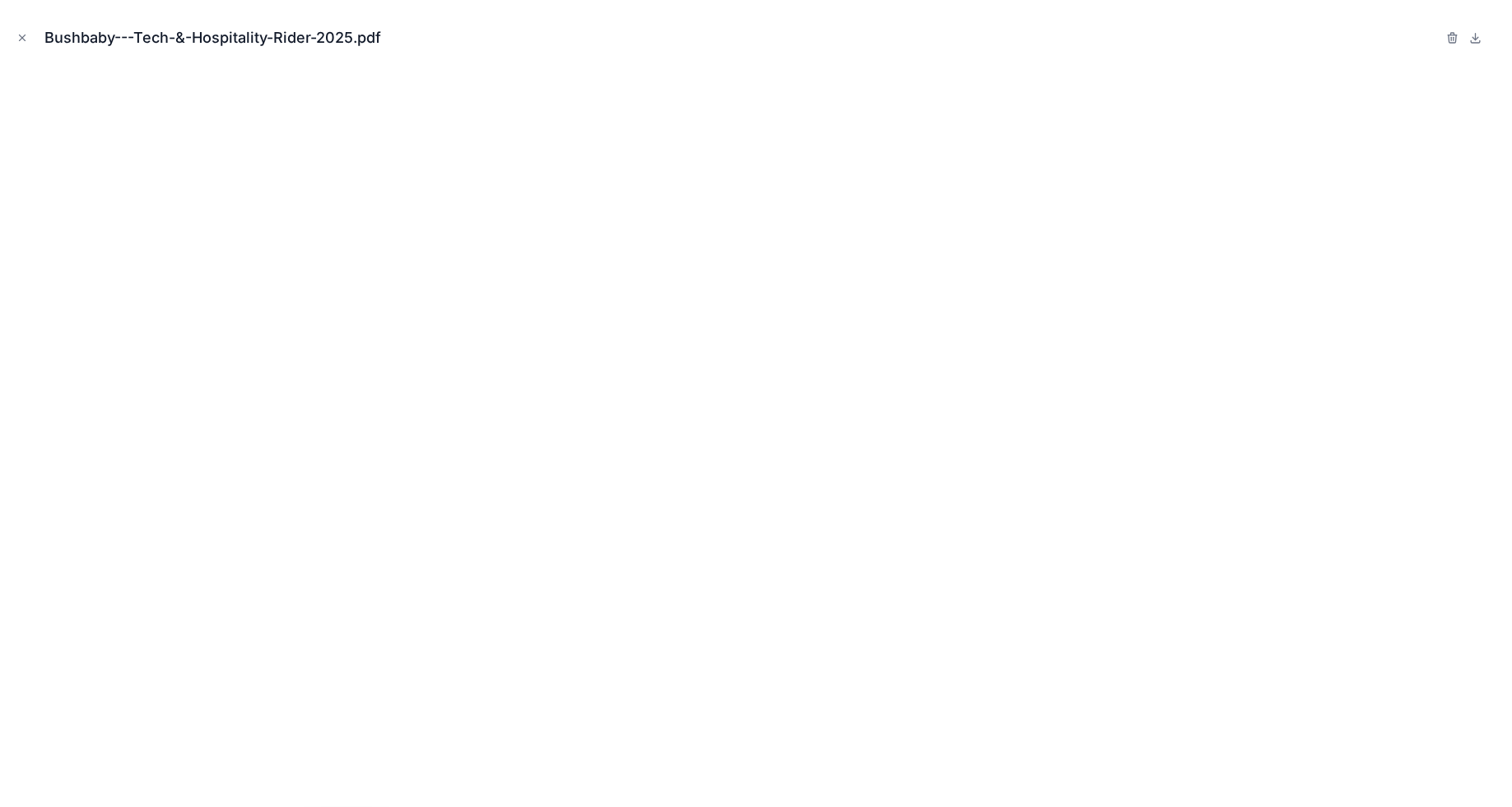
click at [23, 31] on button "Close modal" at bounding box center [22, 37] width 18 height 18
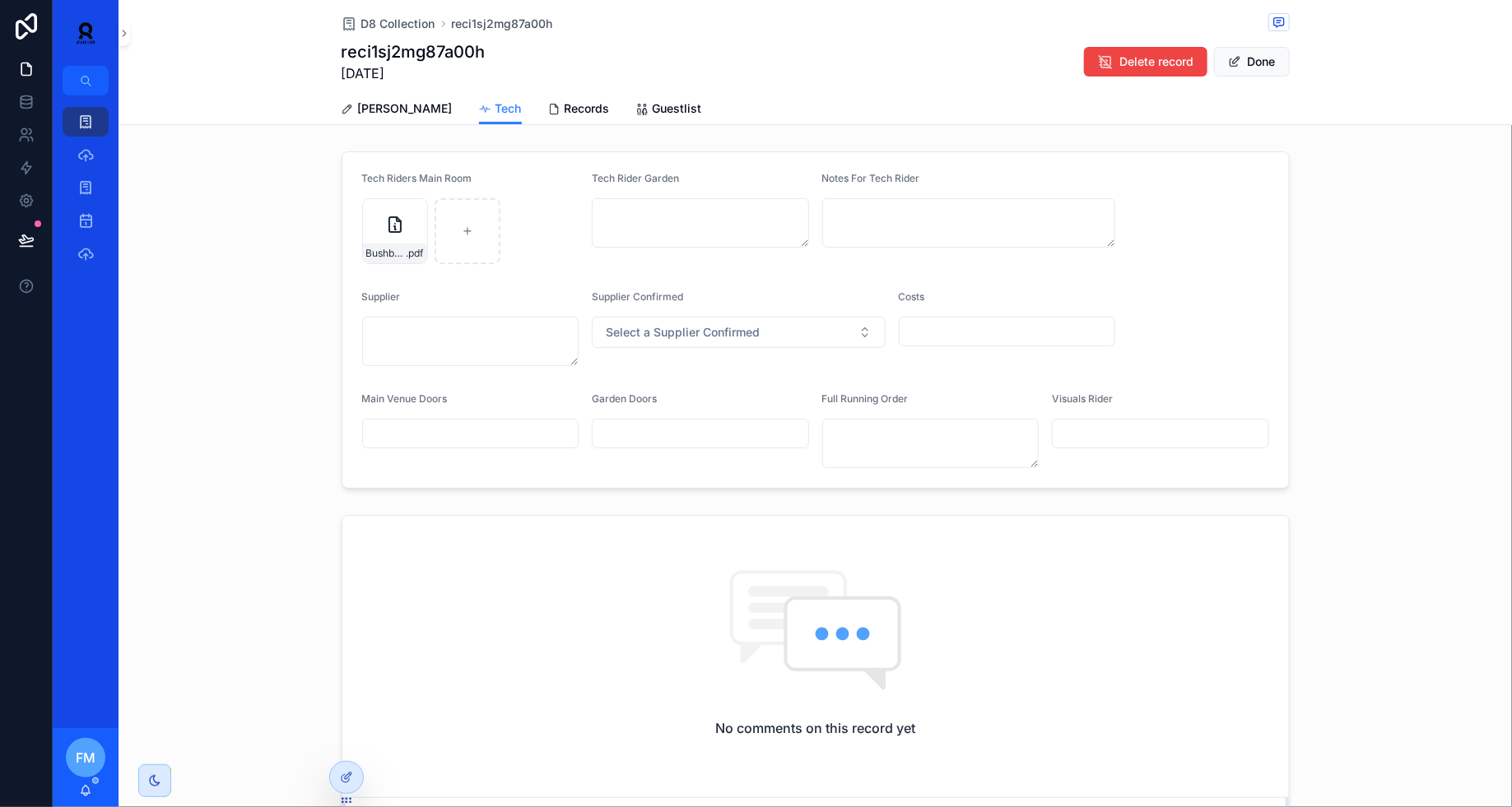
click at [0, 0] on icon "scrollable content" at bounding box center [0, 0] width 0 height 0
click at [369, 111] on span "[PERSON_NAME]" at bounding box center [405, 108] width 94 height 16
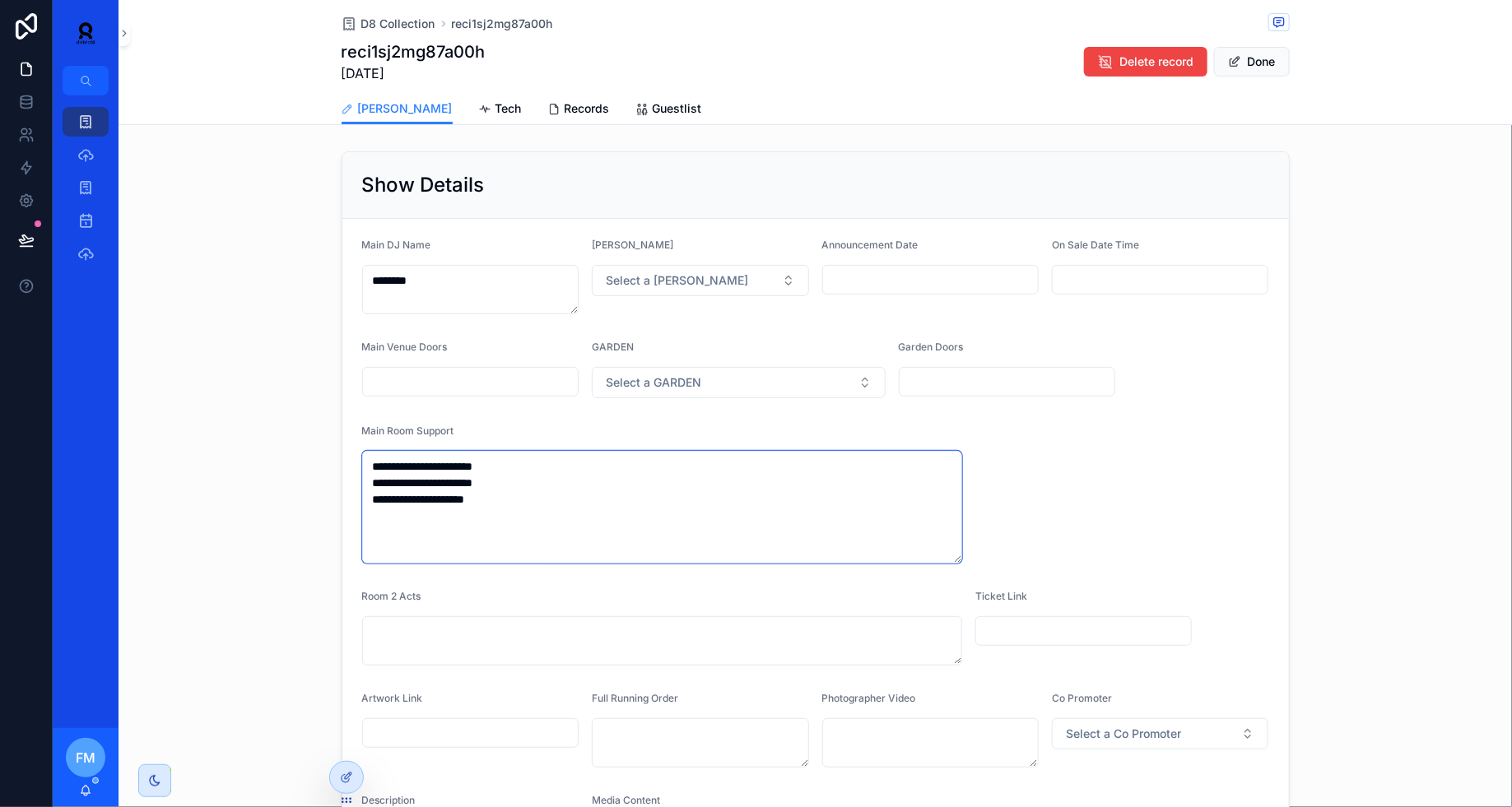
drag, startPoint x: 510, startPoint y: 507, endPoint x: 345, endPoint y: 441, distance: 177.7
click at [345, 441] on form "**********" at bounding box center [816, 554] width 947 height 671
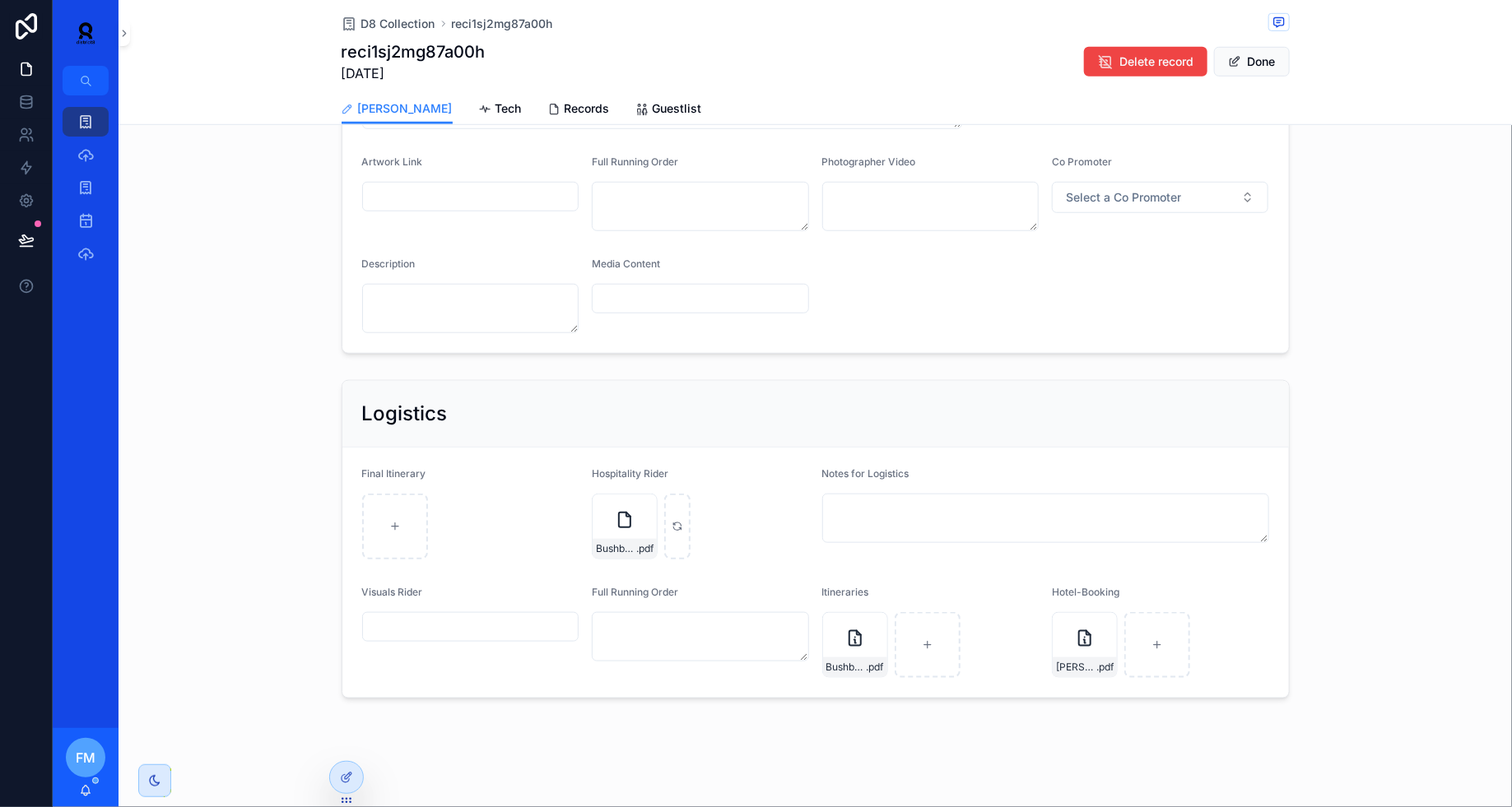
click at [612, 528] on div "Bushbaby---Tech-&-Hospitality-Rider-2025 .pdf" at bounding box center [624, 527] width 66 height 66
click at [1252, 65] on button "Done" at bounding box center [1251, 62] width 75 height 29
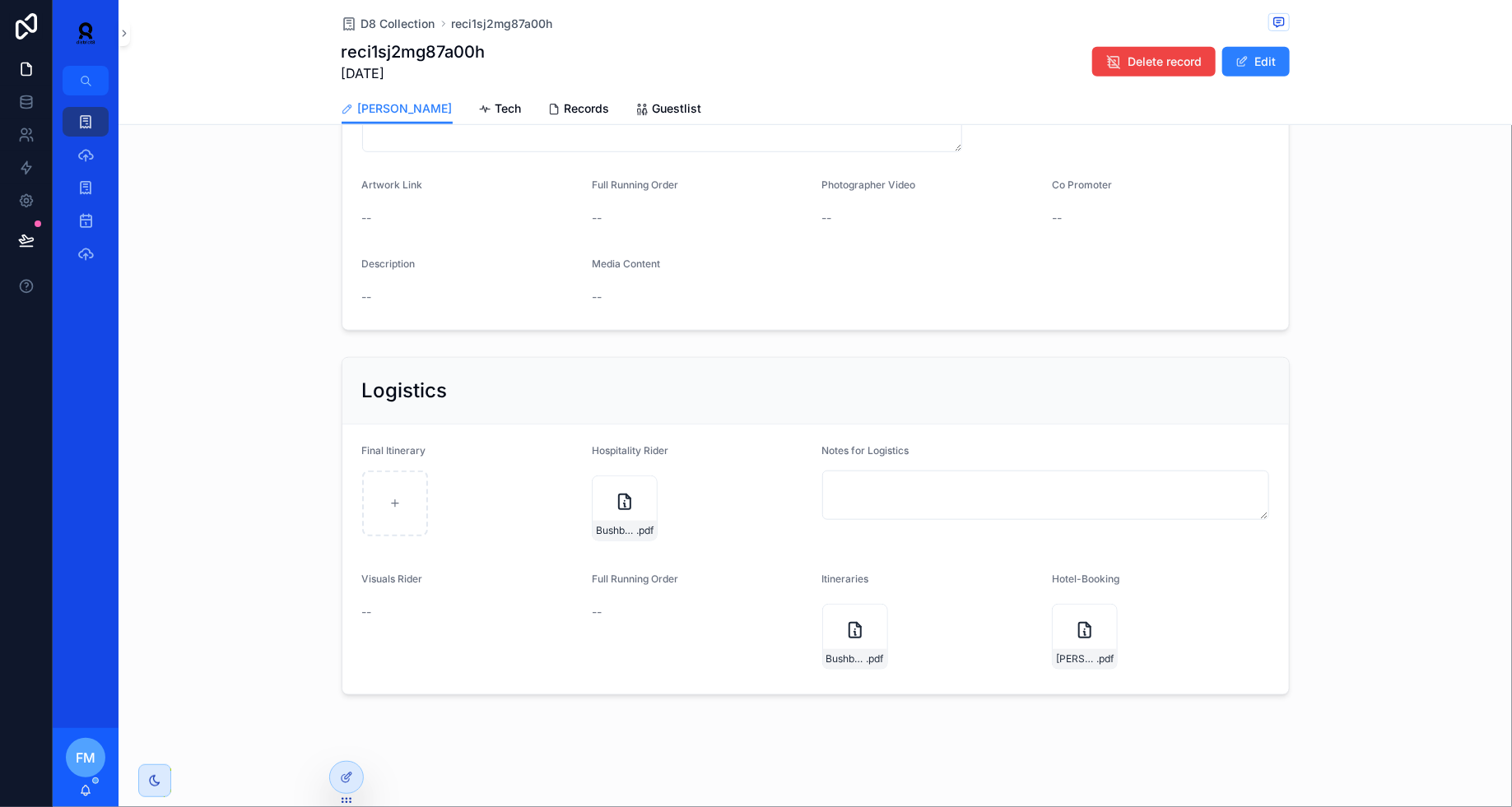
scroll to position [486, 0]
click at [612, 511] on div "Bushbaby---Tech-&-Hospitality-Rider-2025 .pdf" at bounding box center [624, 511] width 66 height 66
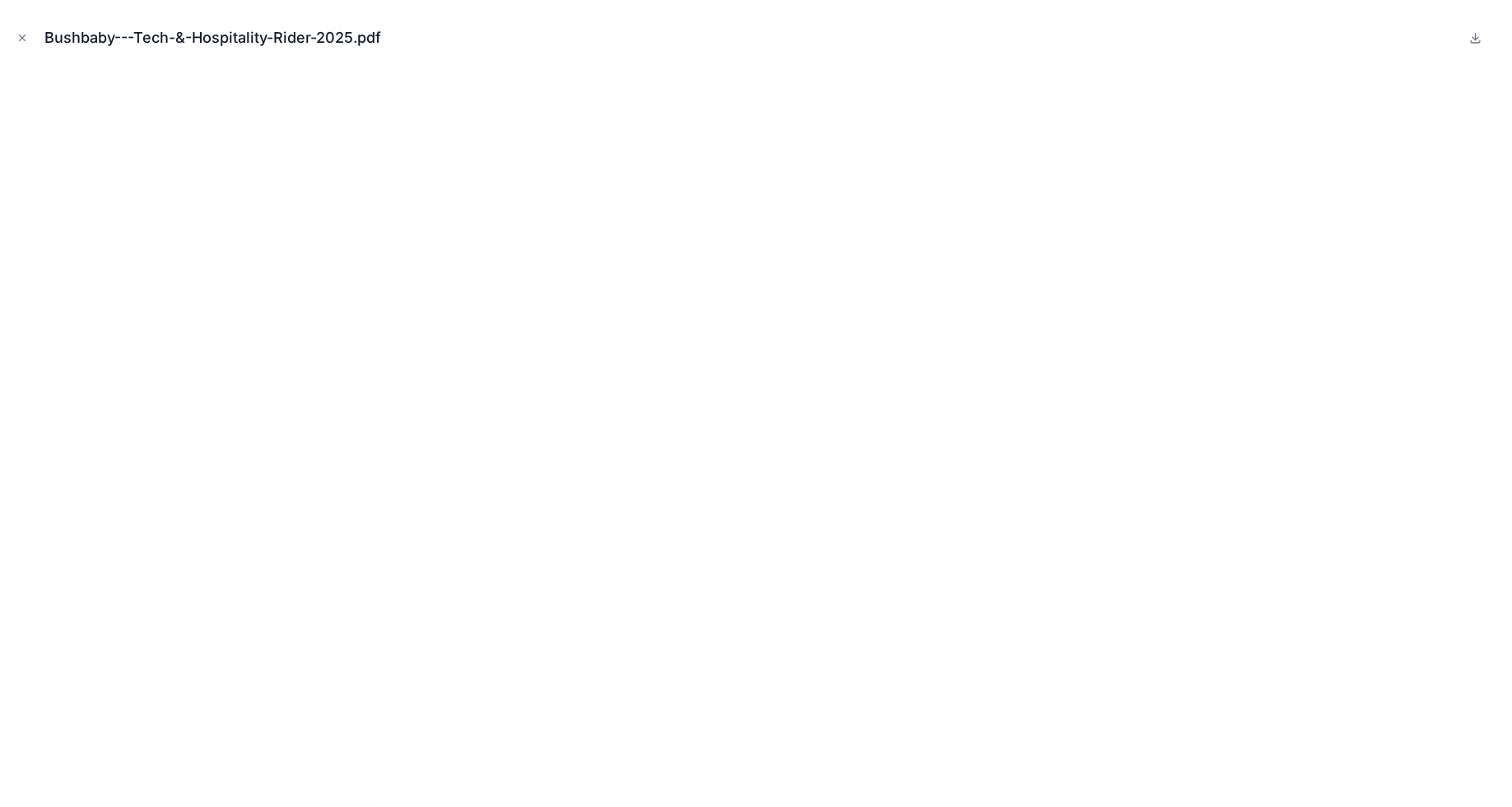
click at [24, 43] on button "Close modal" at bounding box center [22, 37] width 18 height 18
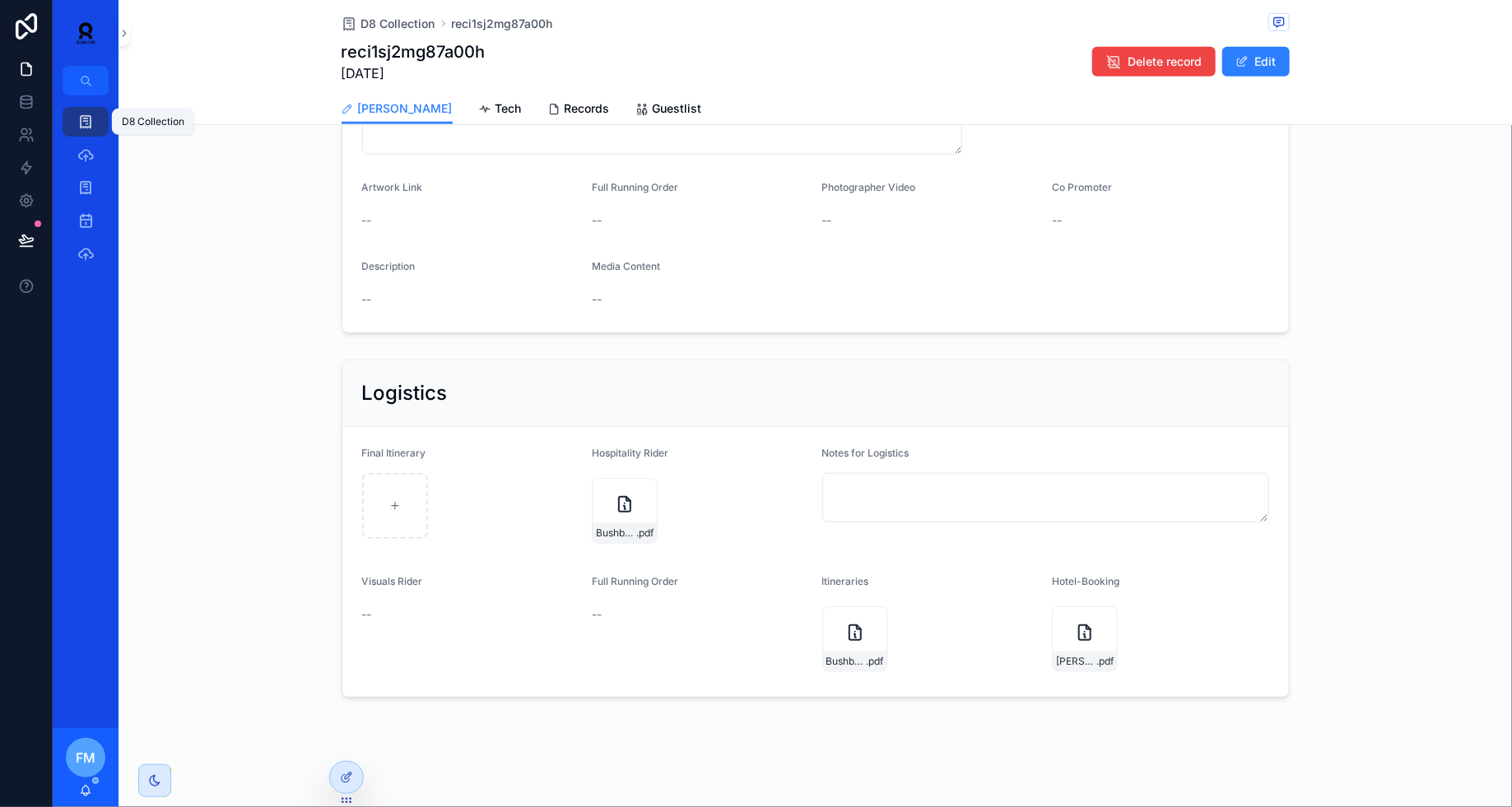
click at [99, 122] on link "D8 Collection" at bounding box center [85, 121] width 46 height 29
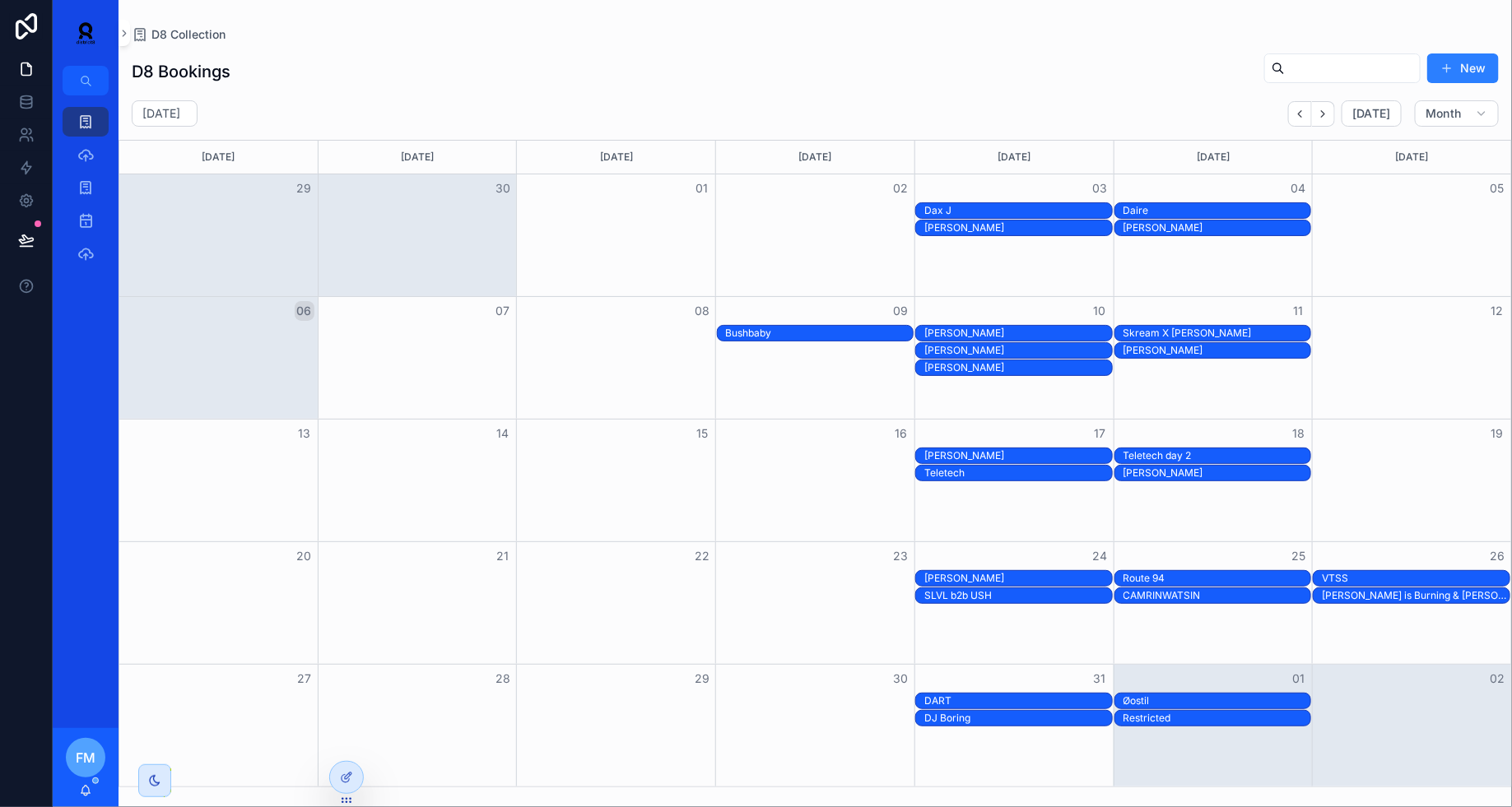
click at [1010, 348] on div "[PERSON_NAME]" at bounding box center [1018, 350] width 187 height 13
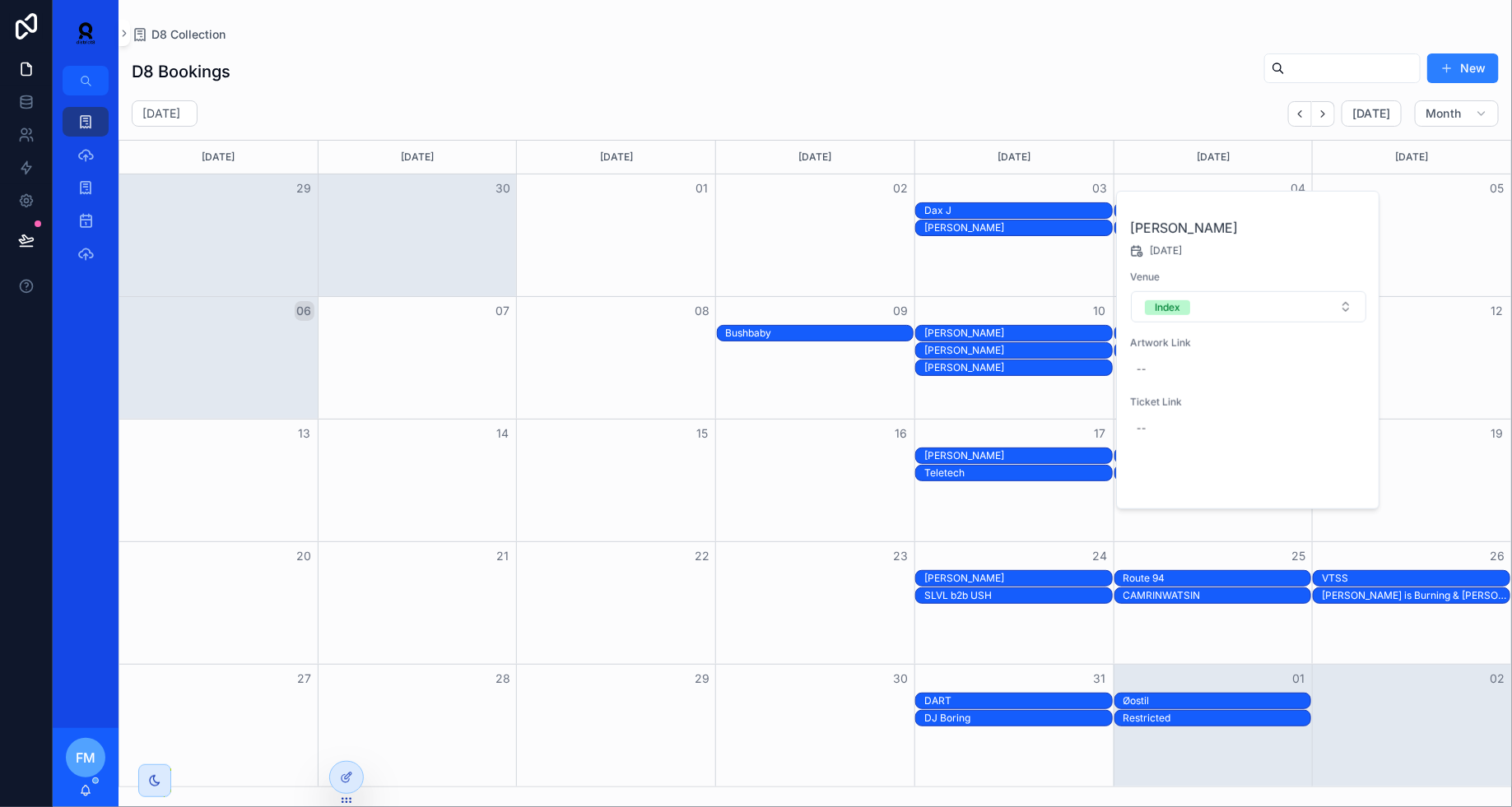
click at [1323, 484] on span "Open" at bounding box center [1322, 481] width 30 height 15
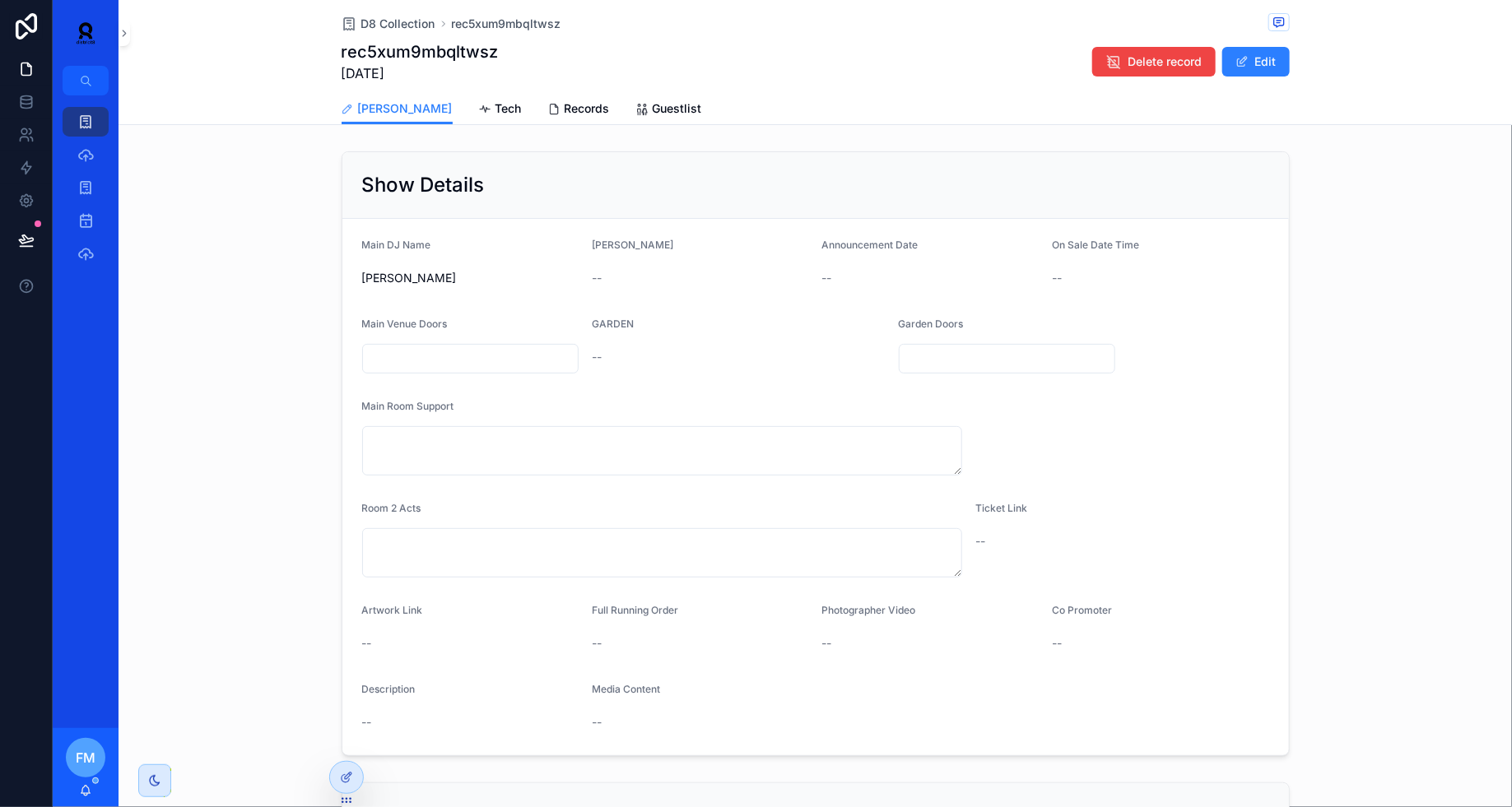
click at [495, 105] on span "Tech" at bounding box center [508, 108] width 26 height 16
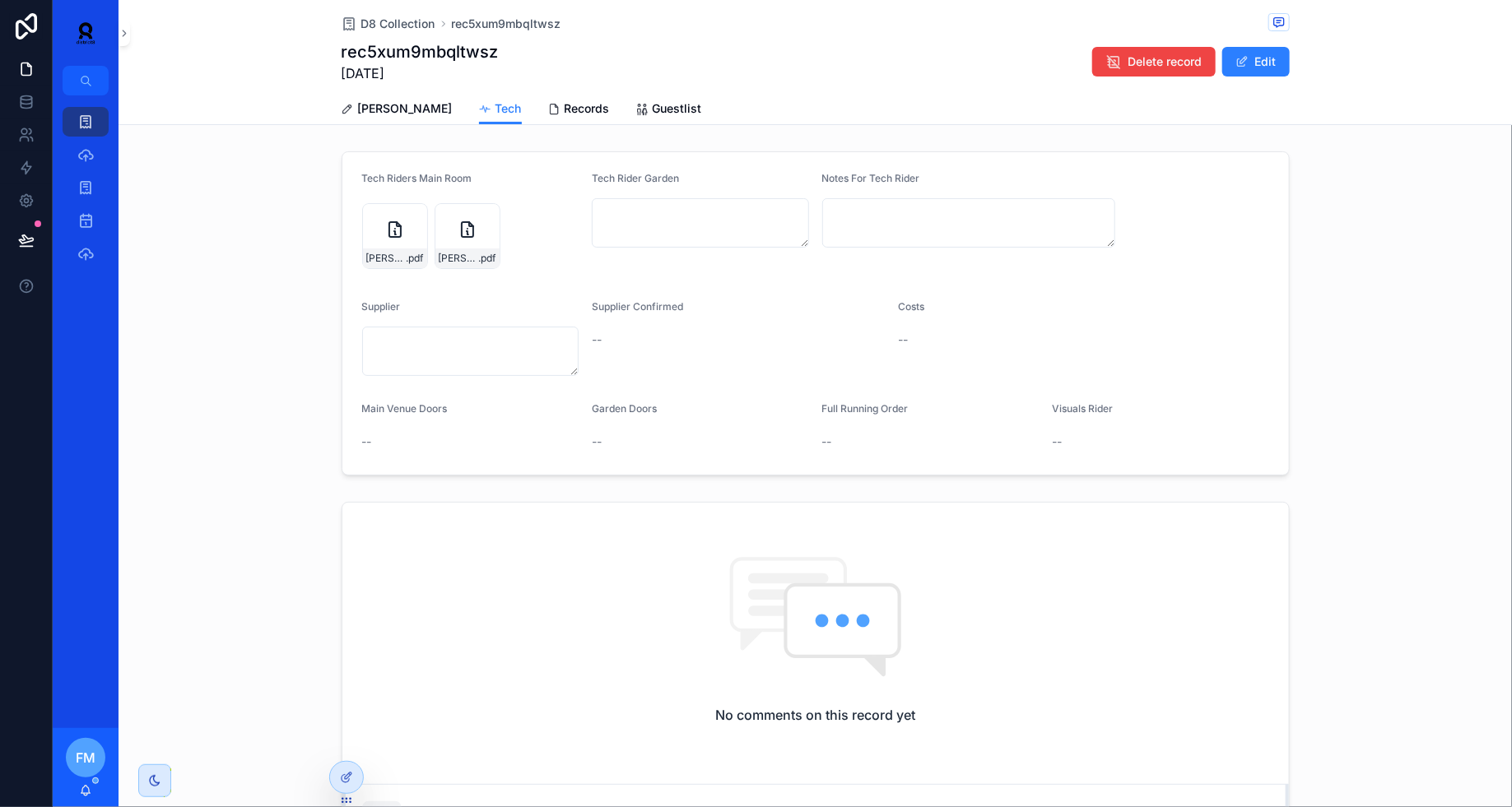
click at [368, 117] on link "[PERSON_NAME]" at bounding box center [397, 110] width 111 height 33
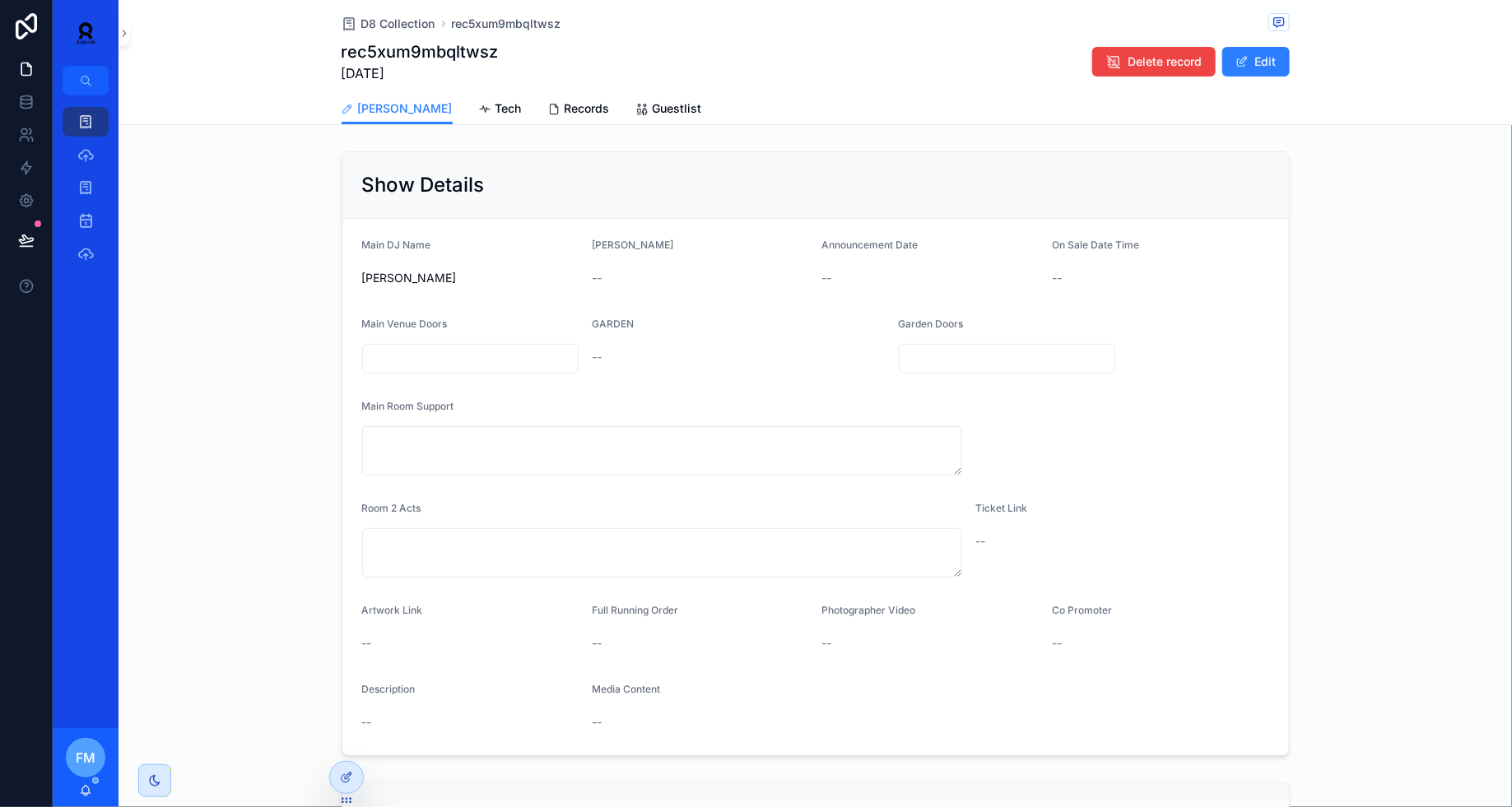
scroll to position [542, 0]
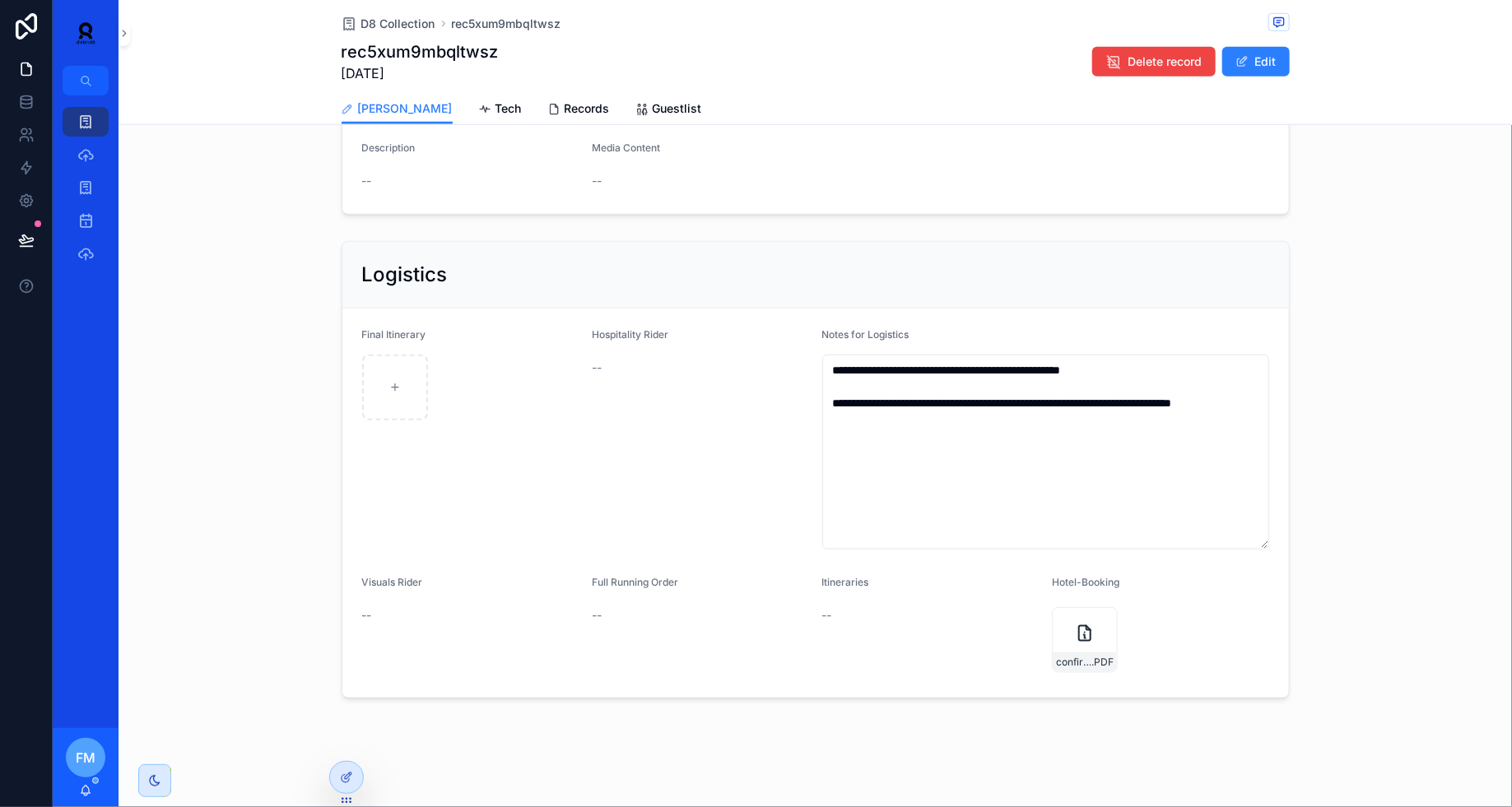
click at [495, 107] on span "Tech" at bounding box center [508, 108] width 26 height 16
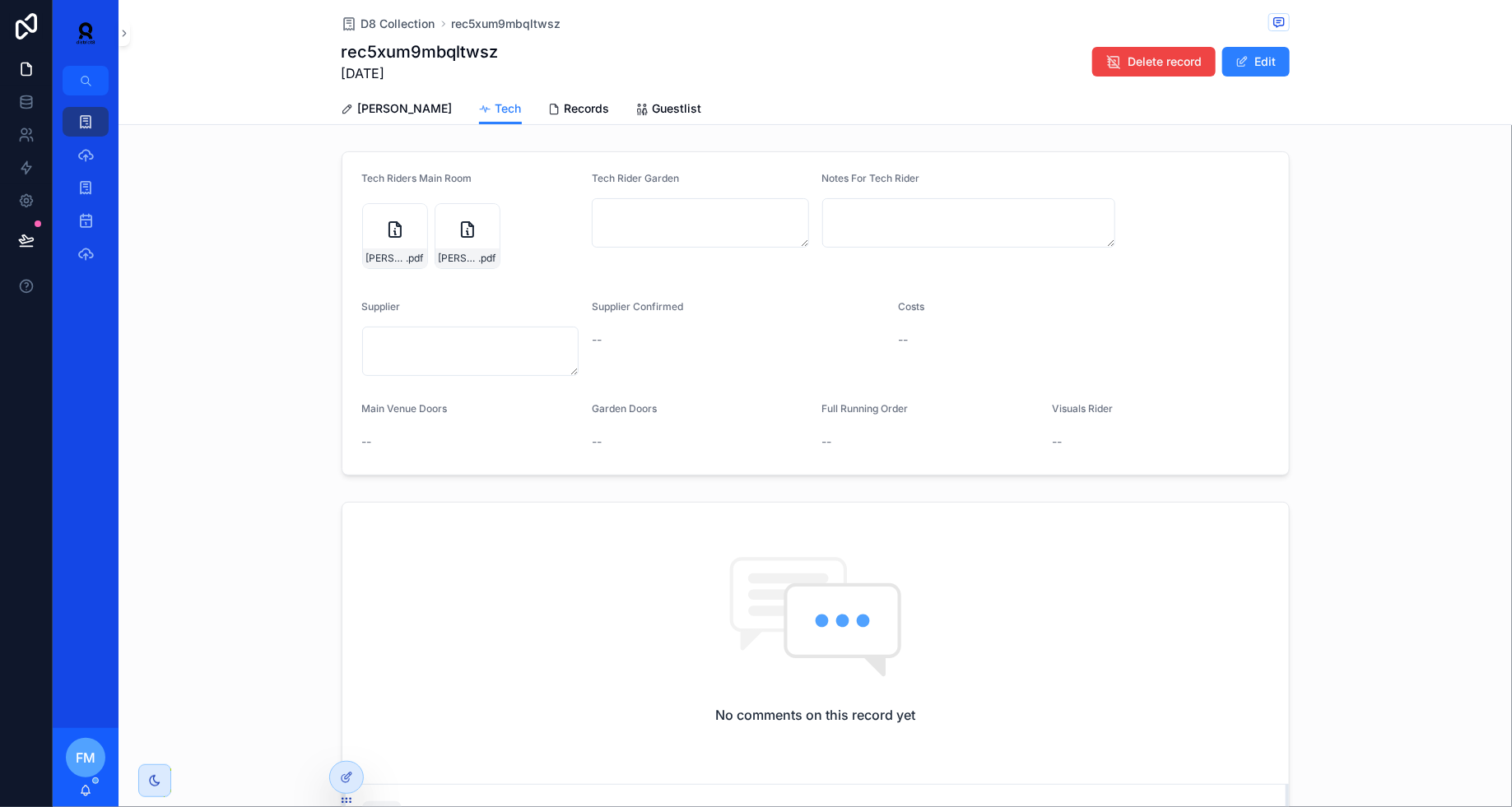
click at [381, 235] on div "[PERSON_NAME] .pdf" at bounding box center [395, 236] width 66 height 66
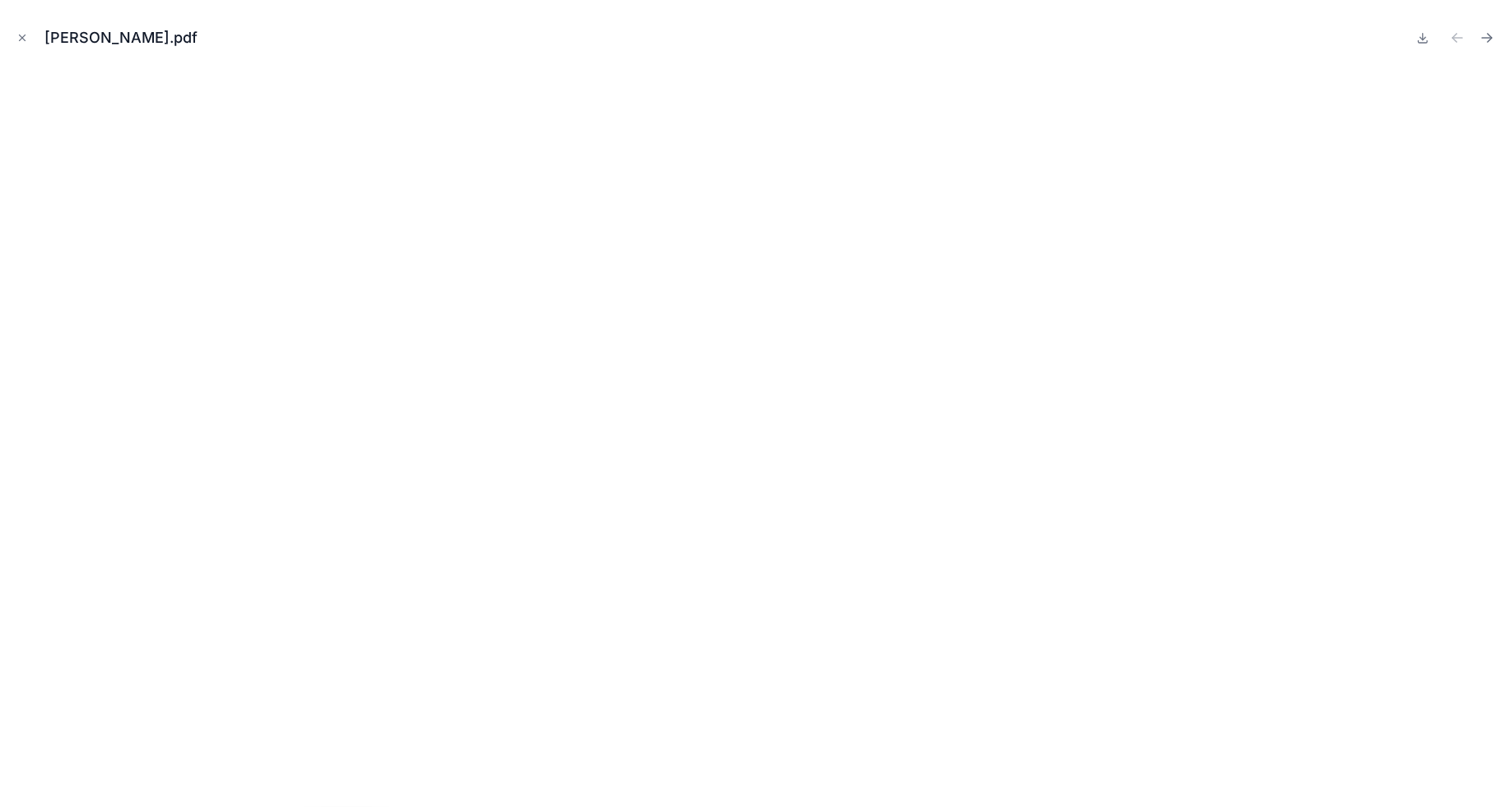
click at [16, 38] on icon "Close modal" at bounding box center [22, 37] width 11 height 11
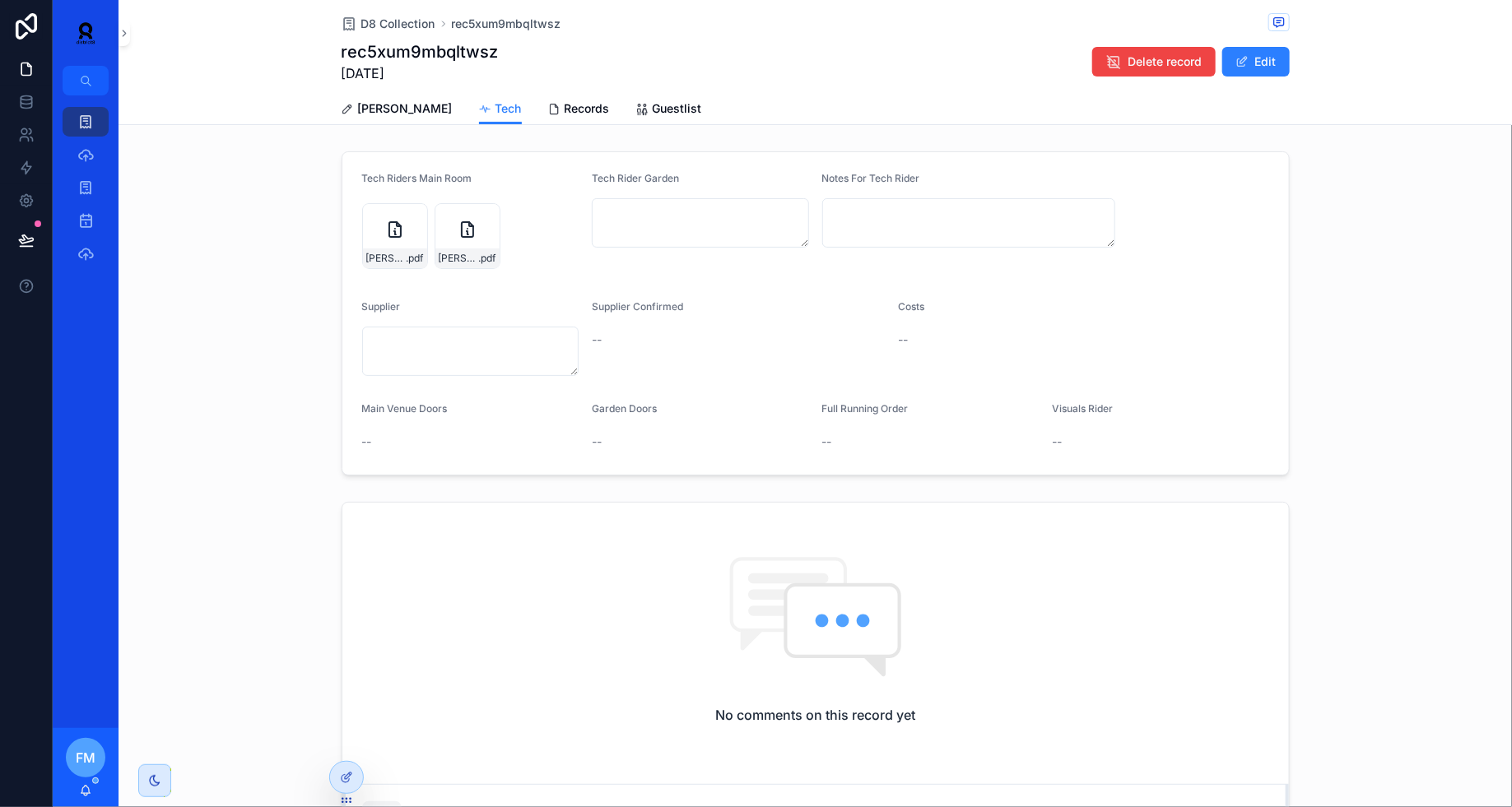
click at [466, 237] on icon "scrollable content" at bounding box center [467, 229] width 20 height 20
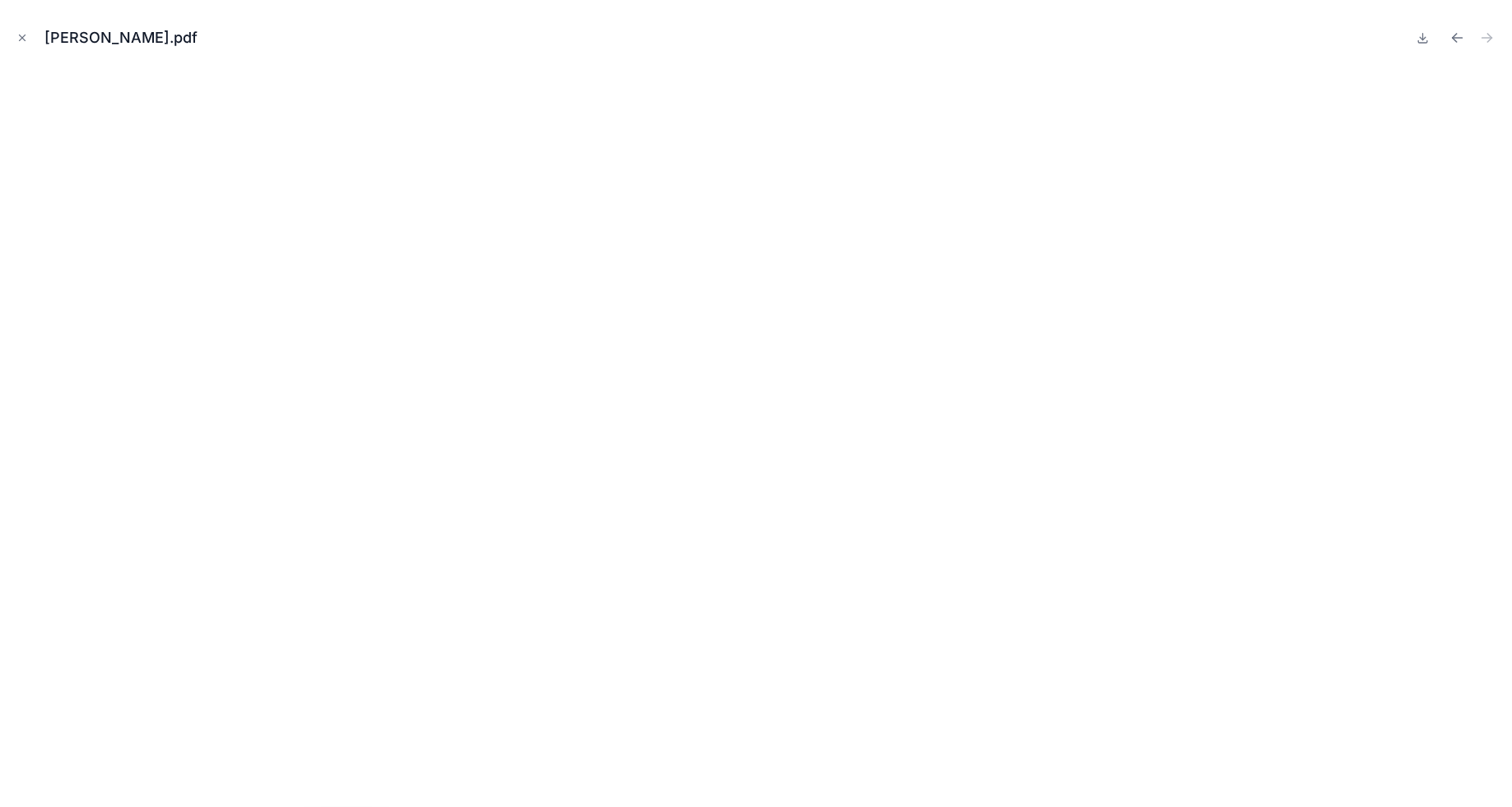
click at [19, 34] on icon "Close modal" at bounding box center [22, 37] width 11 height 11
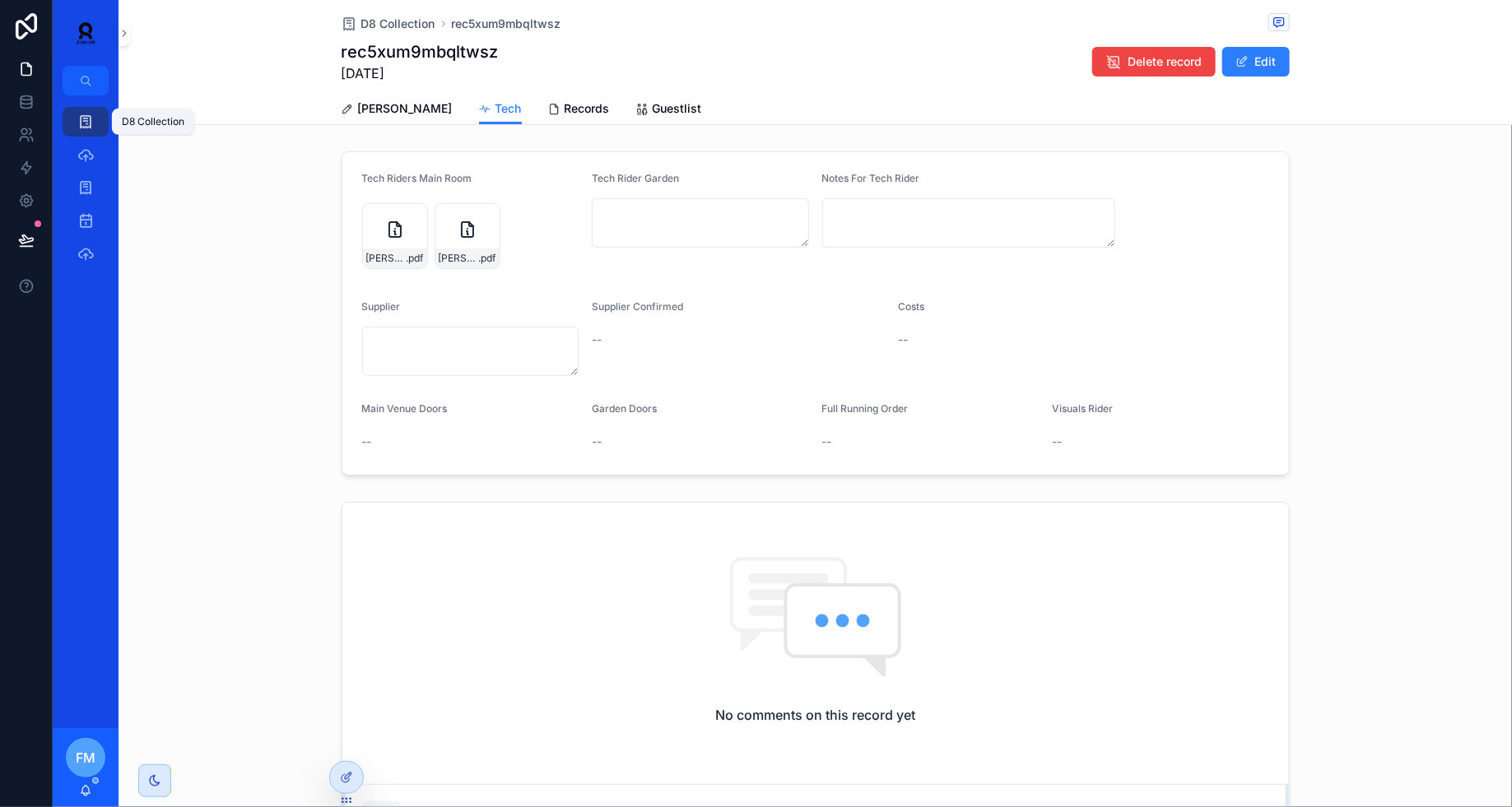
click at [77, 115] on icon "scrollable content" at bounding box center [85, 121] width 16 height 16
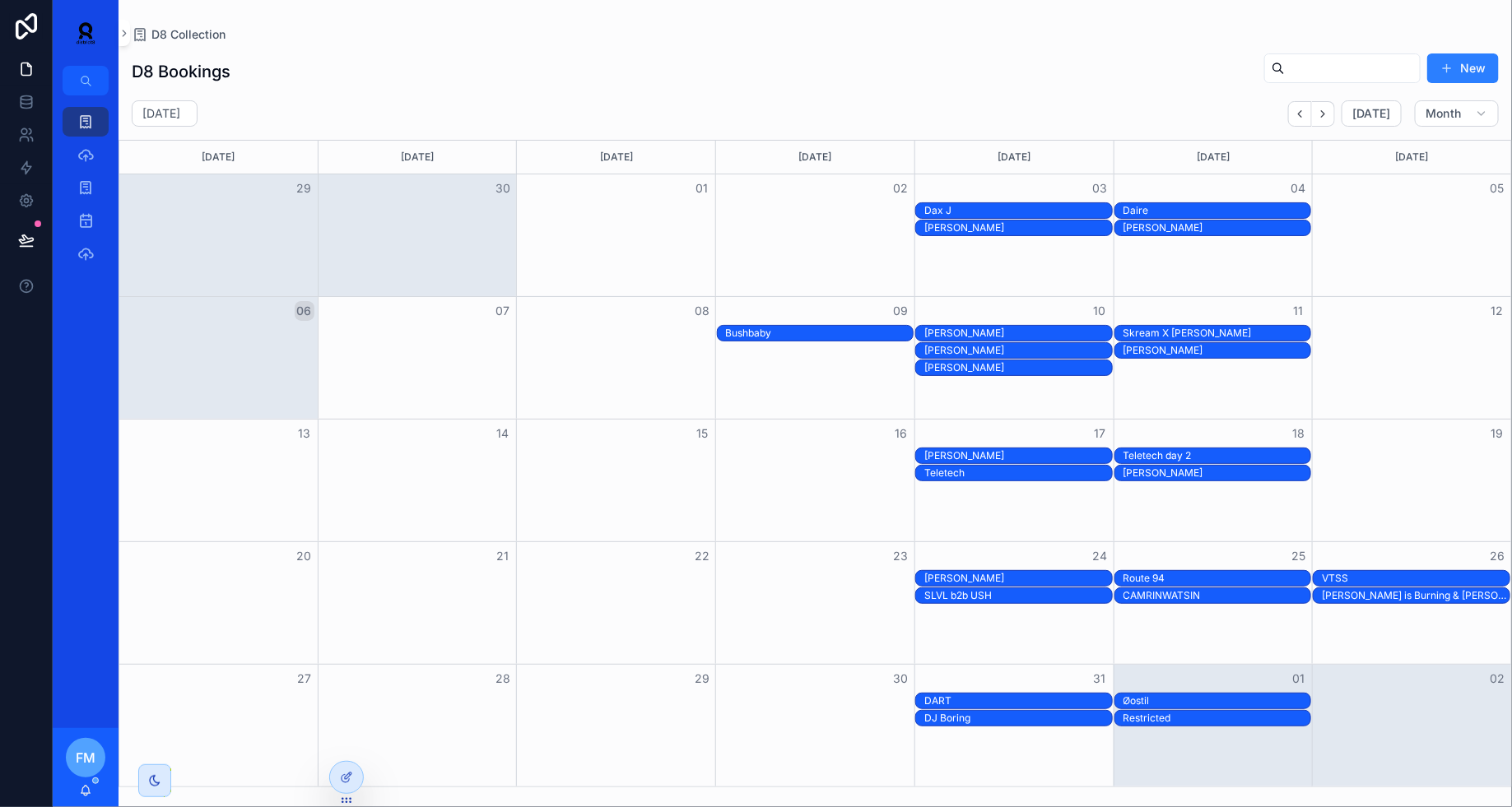
click at [1149, 329] on div "Skream X [PERSON_NAME]" at bounding box center [1217, 333] width 187 height 13
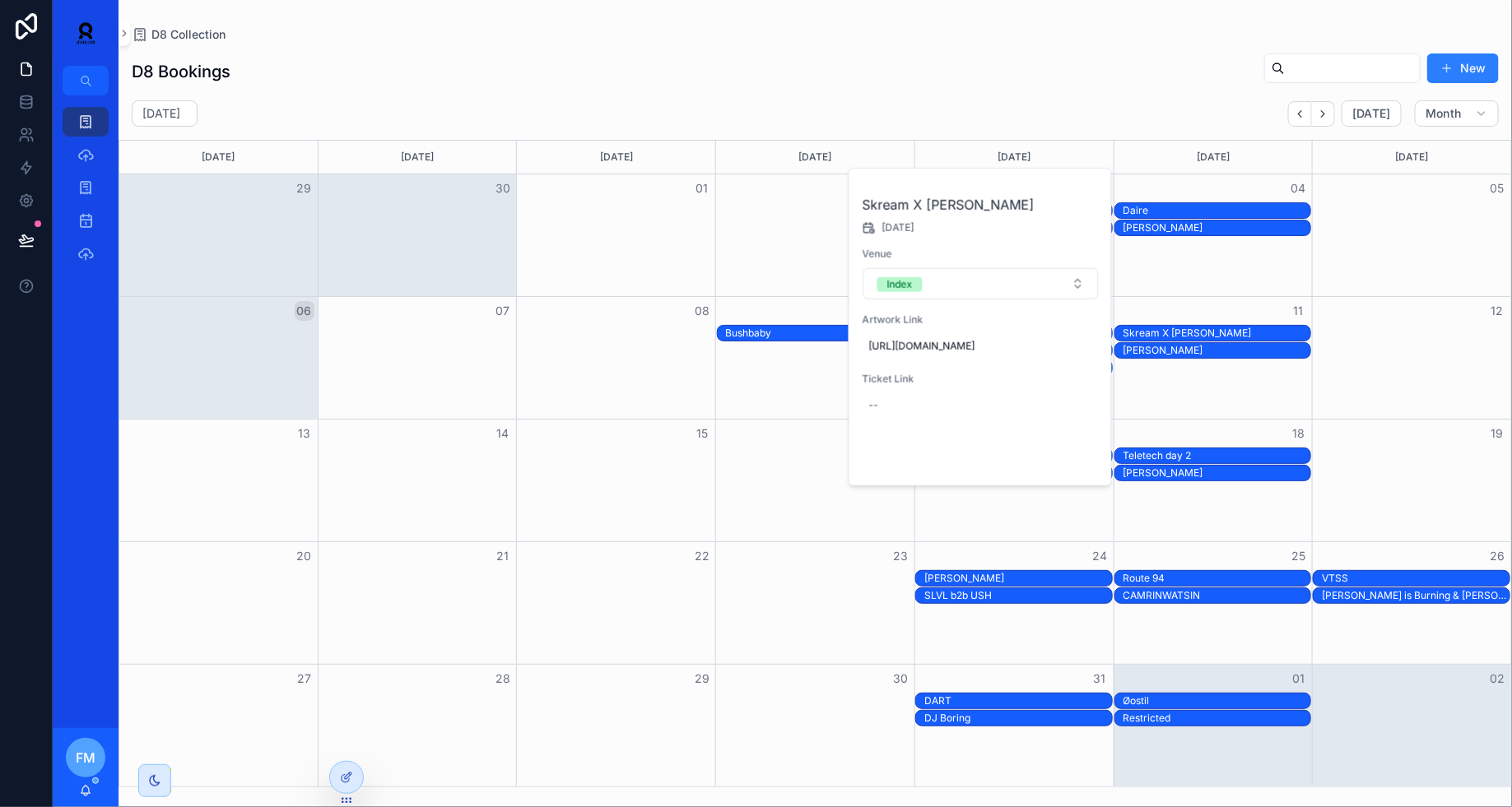
click at [1048, 465] on span "Open" at bounding box center [1054, 458] width 30 height 15
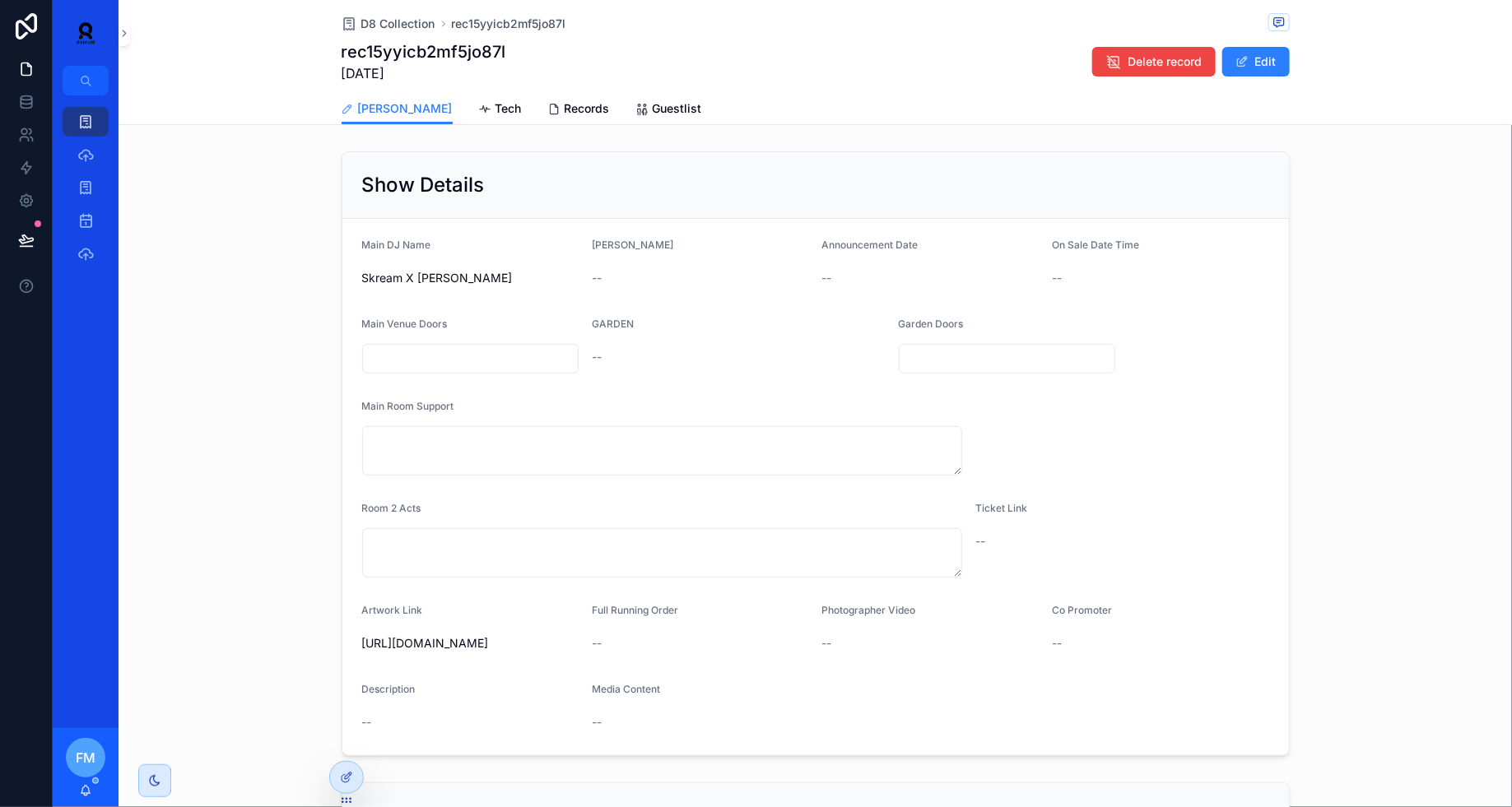
click at [495, 113] on span "Tech" at bounding box center [508, 108] width 26 height 16
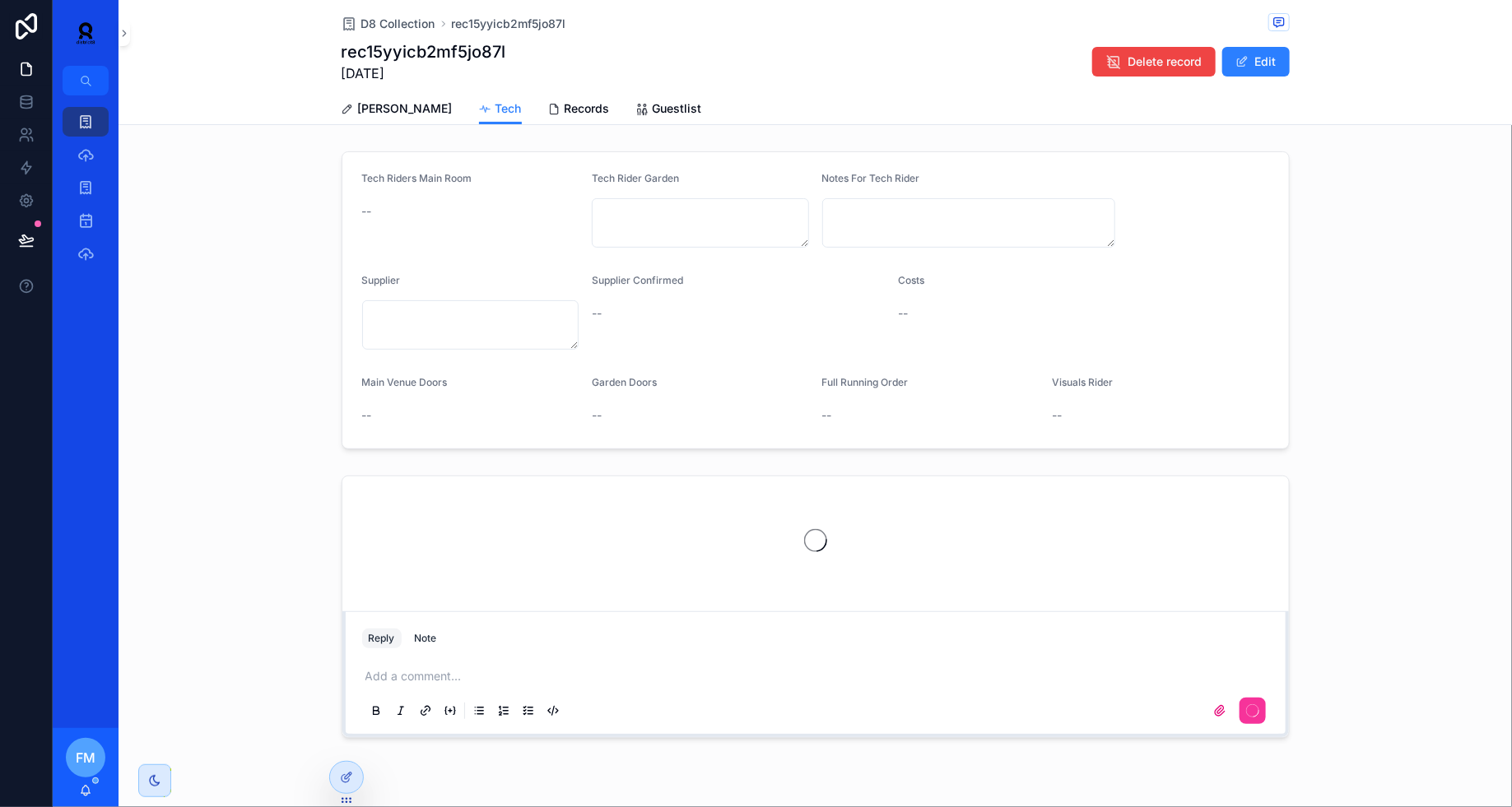
click at [366, 104] on span "[PERSON_NAME]" at bounding box center [405, 108] width 94 height 16
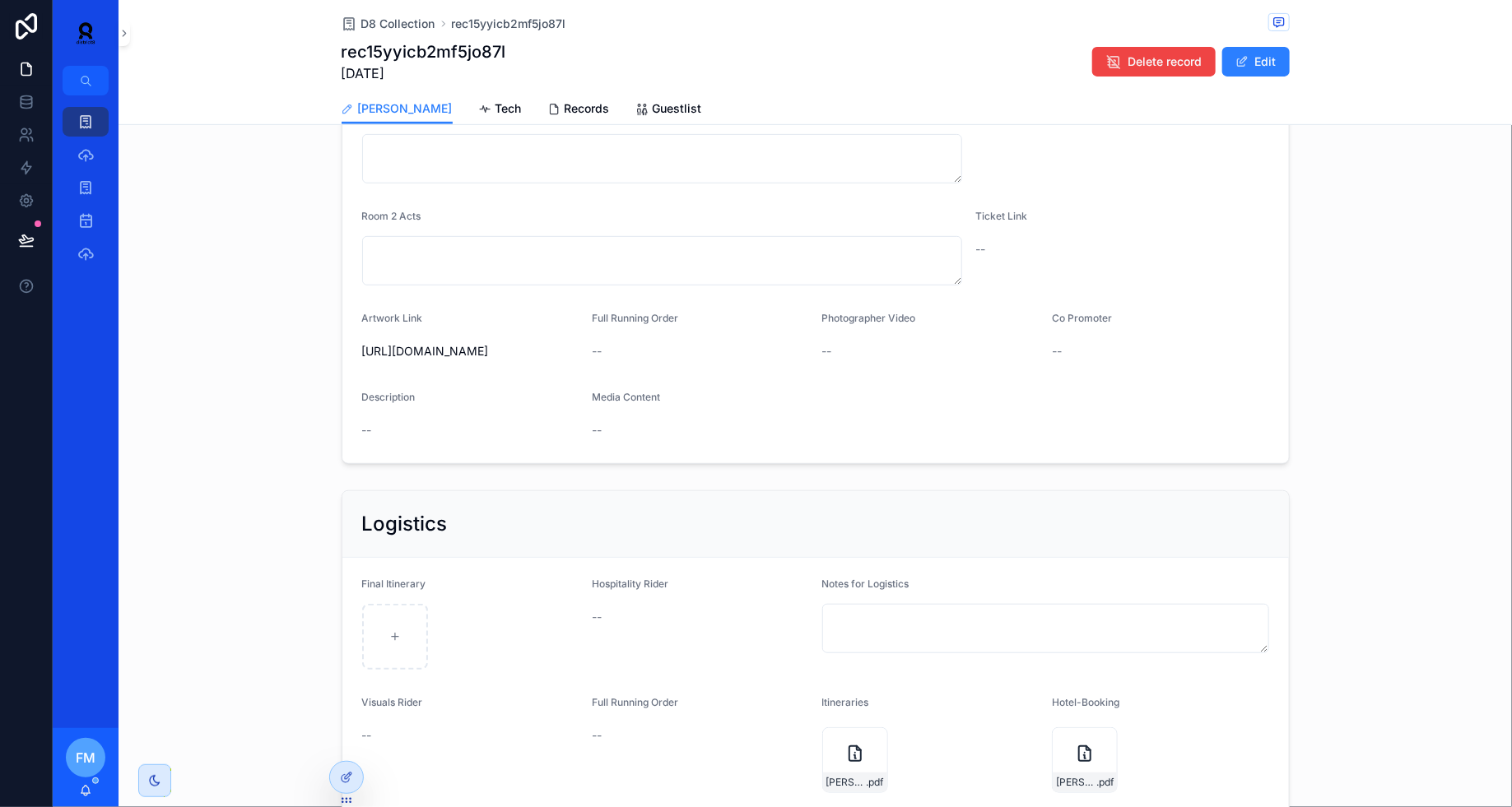
scroll to position [429, 0]
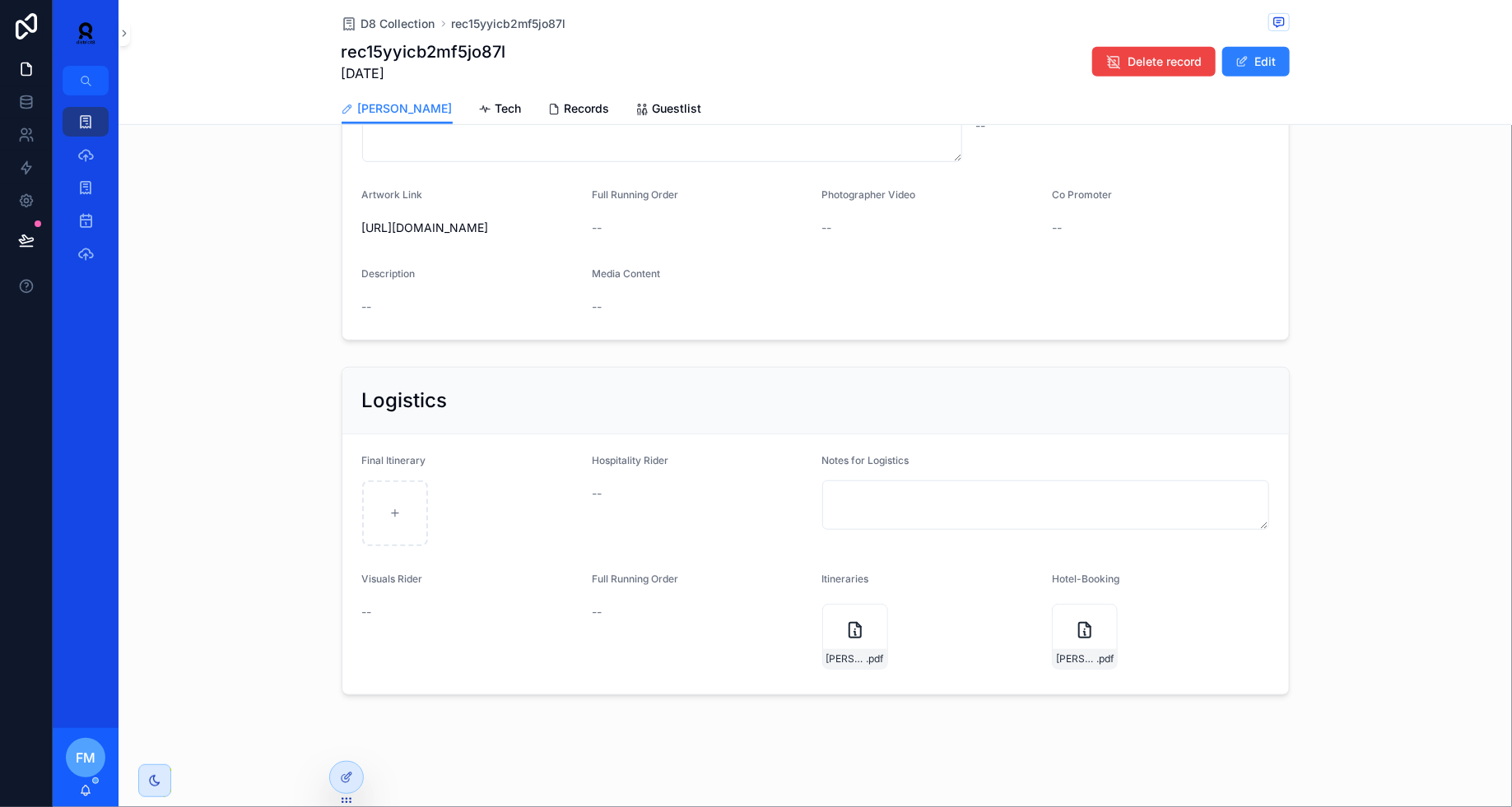
click at [845, 645] on div "[PERSON_NAME]-updated-Aug-2022 .pdf" at bounding box center [855, 637] width 66 height 66
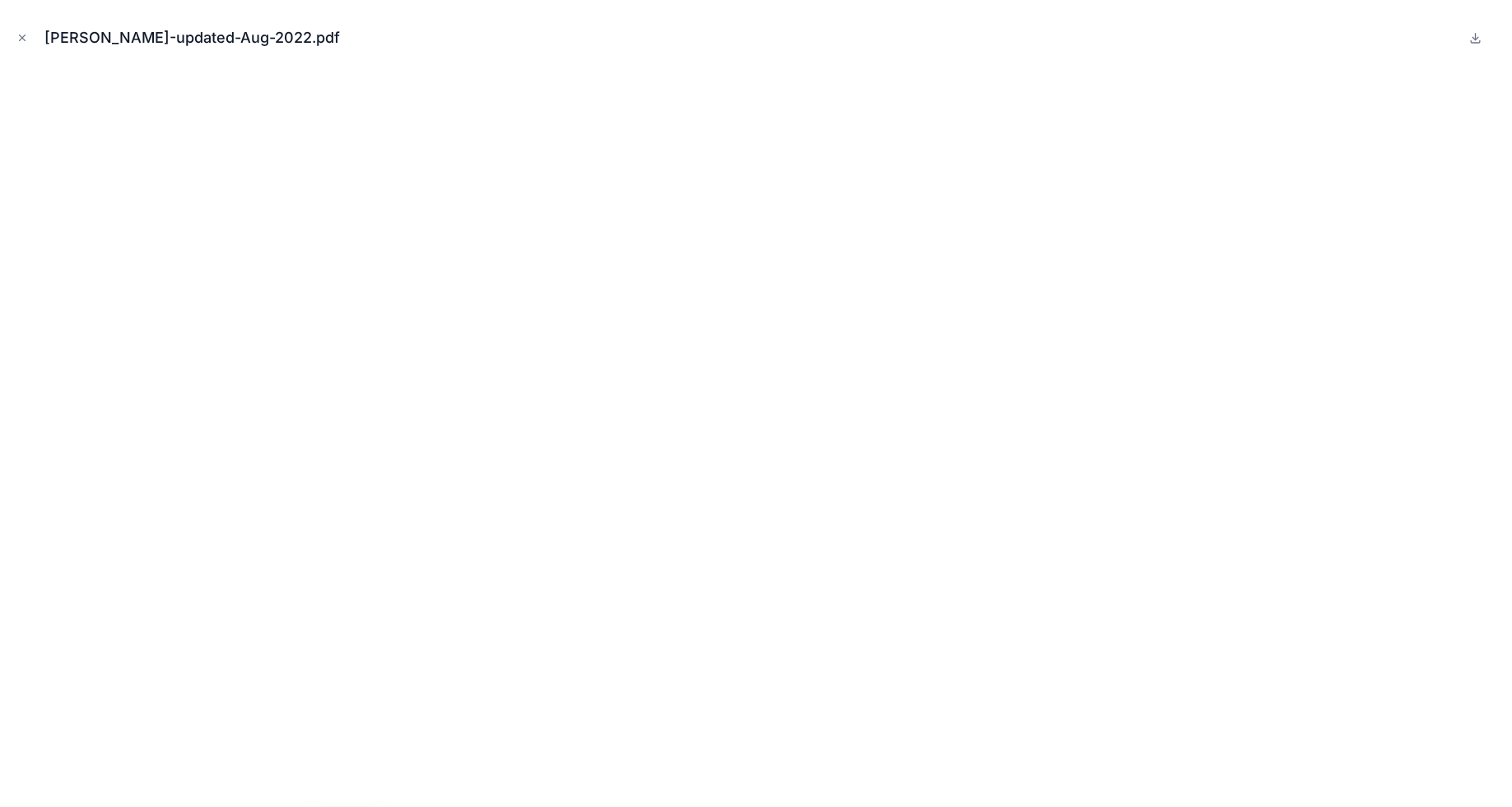
click at [17, 40] on icon "Close modal" at bounding box center [22, 37] width 11 height 11
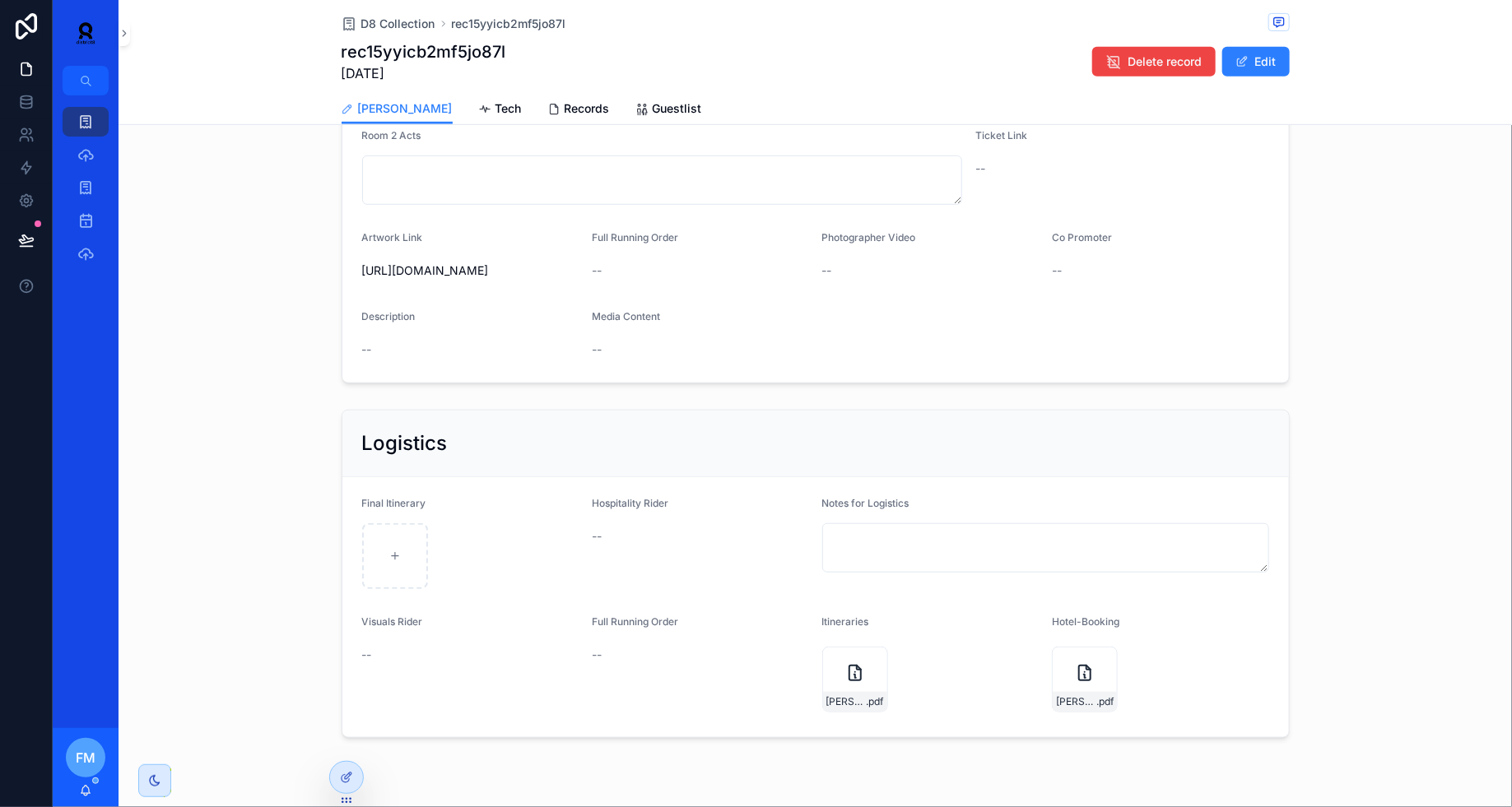
scroll to position [429, 0]
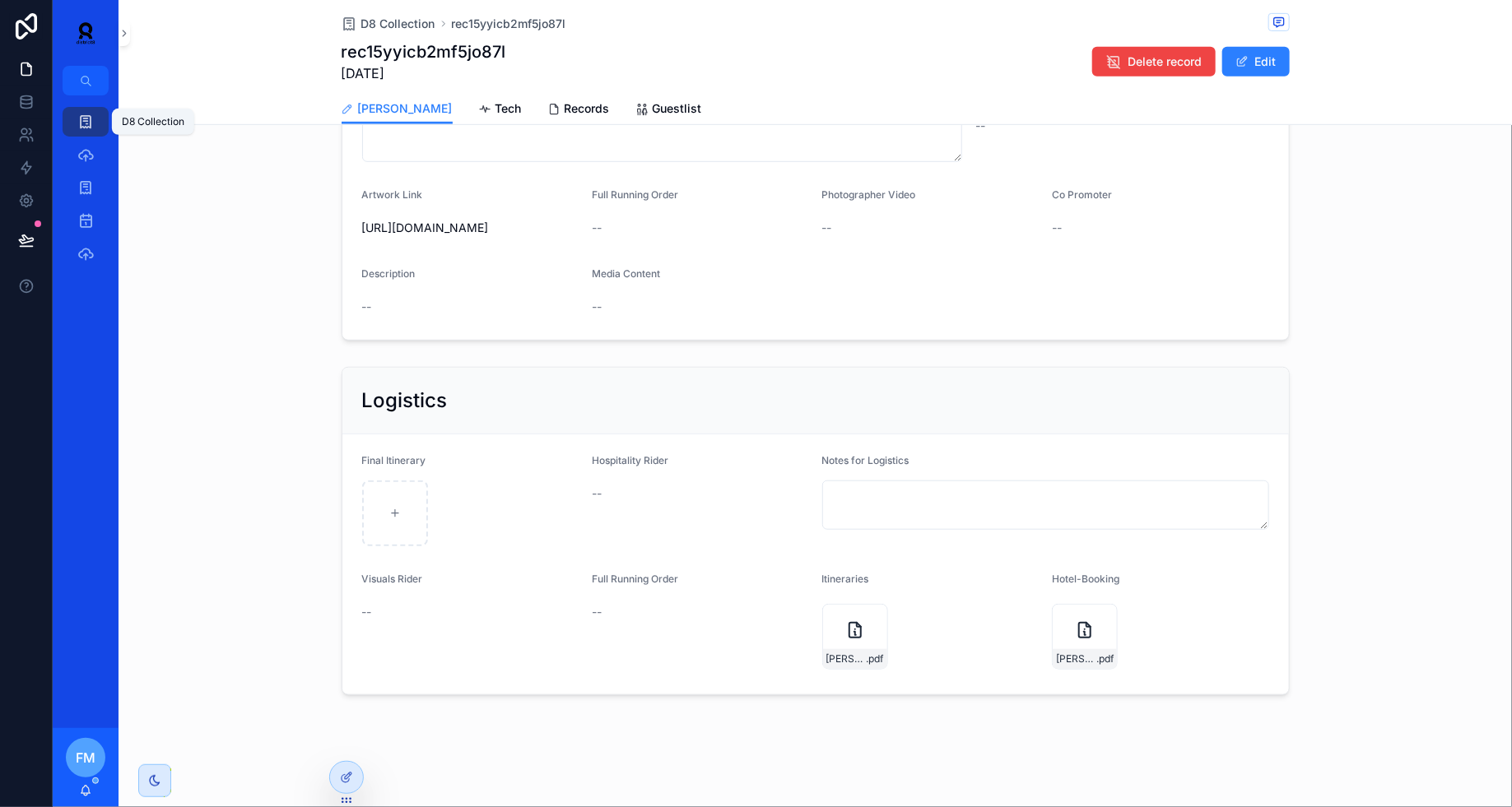
click at [81, 121] on icon "scrollable content" at bounding box center [85, 121] width 16 height 16
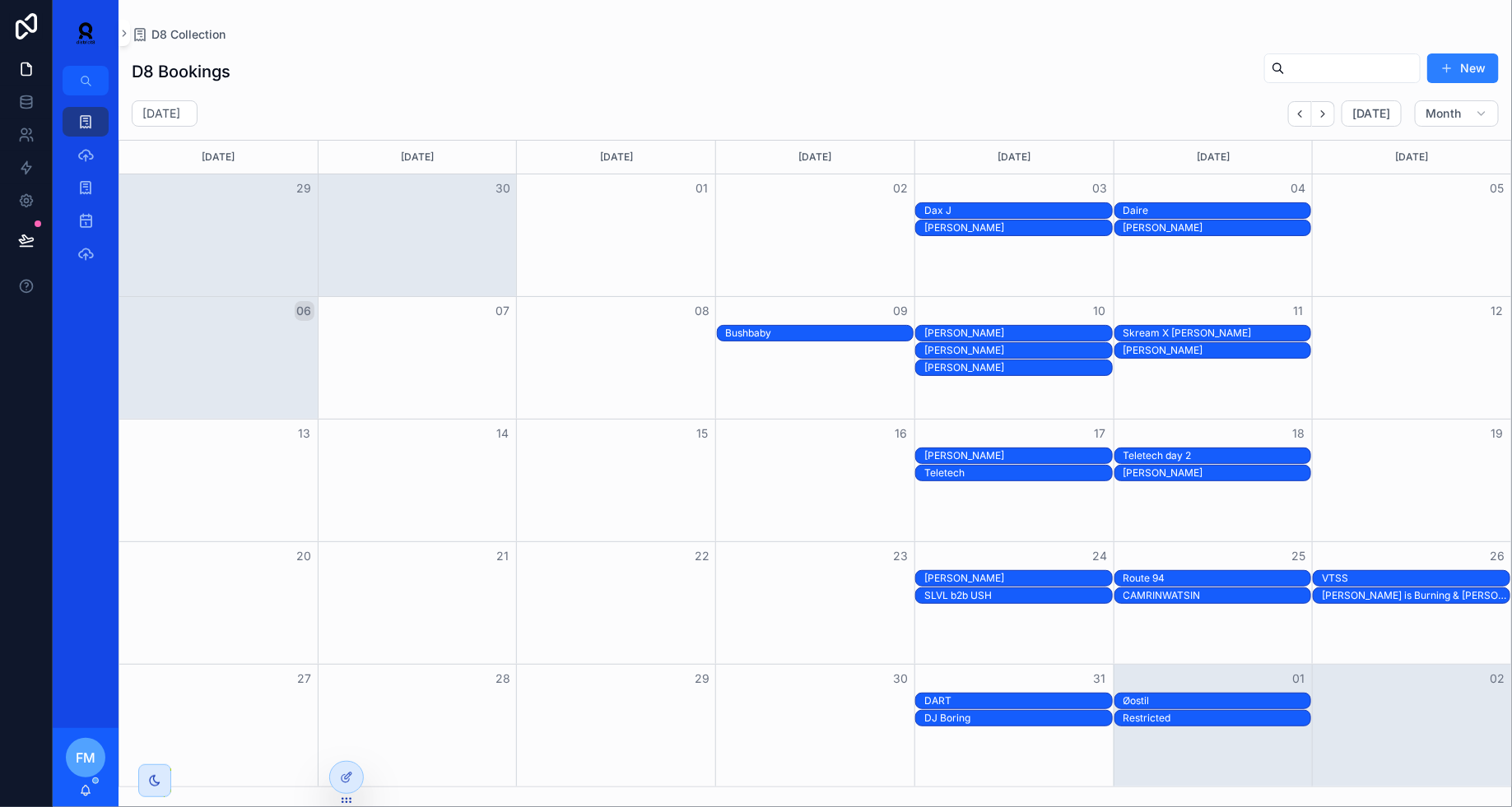
click at [1164, 455] on div "Teletech day 2" at bounding box center [1217, 455] width 187 height 13
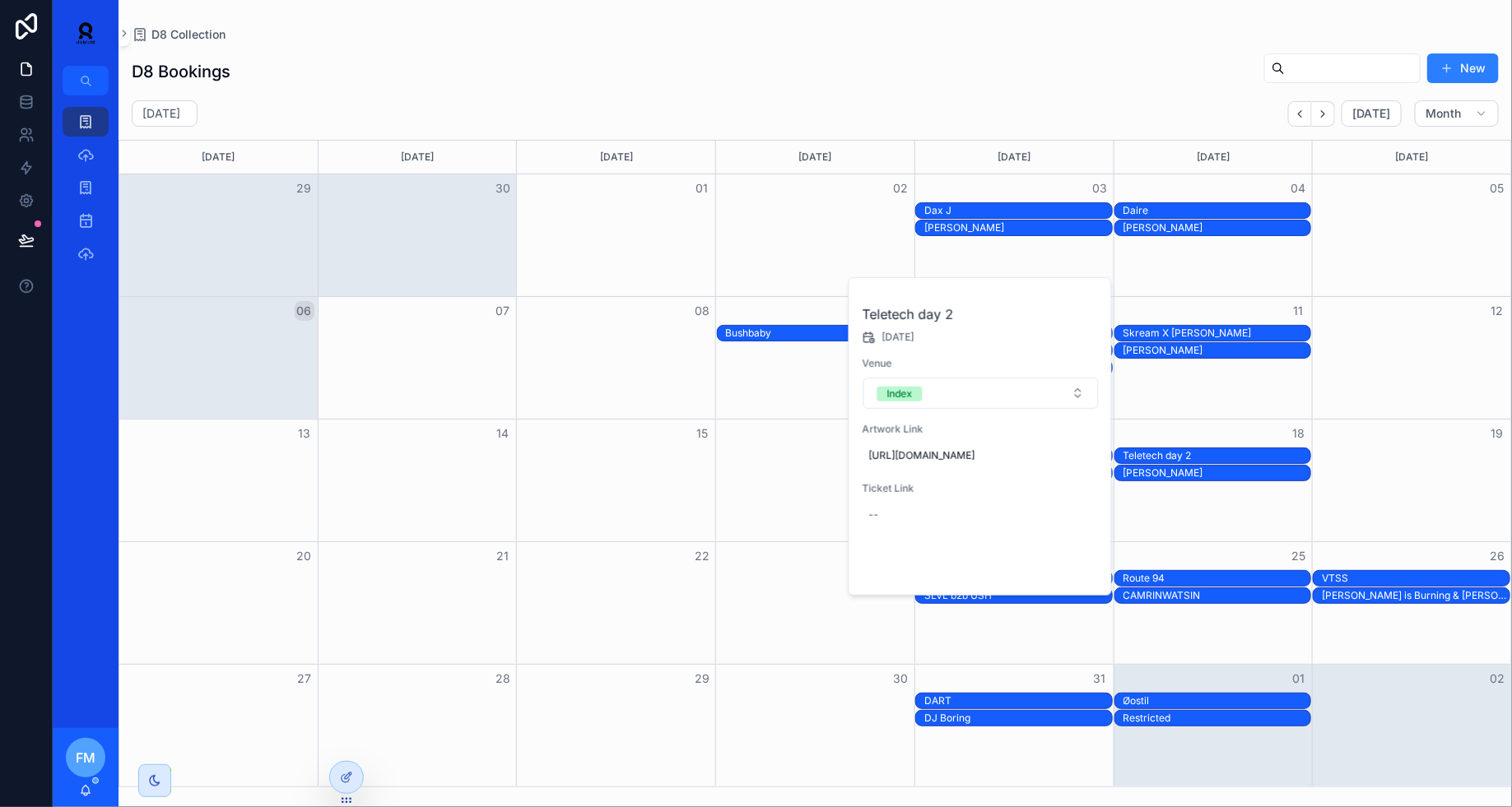
click at [1054, 575] on span "Open" at bounding box center [1054, 567] width 30 height 15
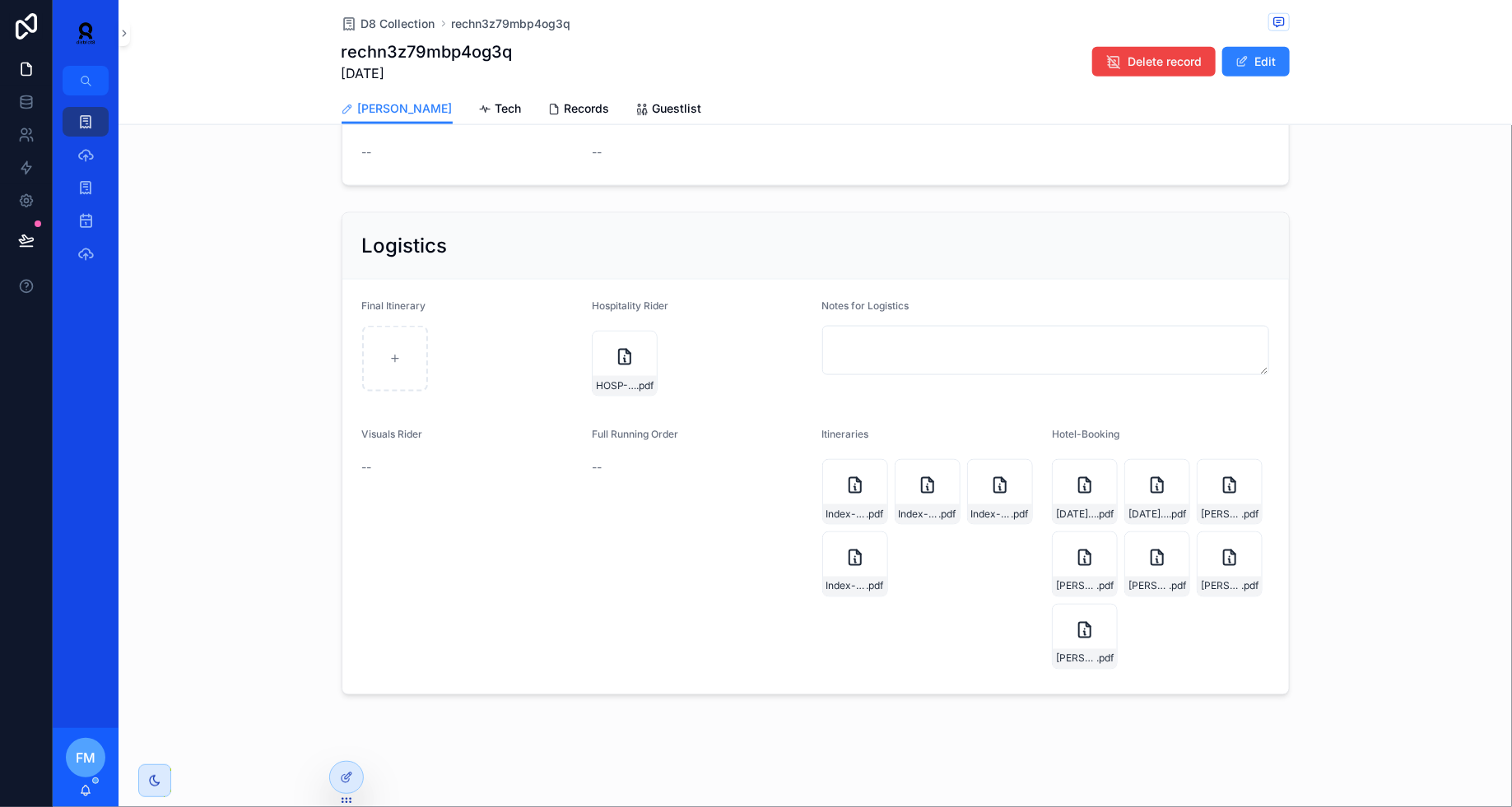
scroll to position [990, 0]
click at [1091, 501] on div "[DATE]-[PERSON_NAME] .pdf" at bounding box center [1085, 492] width 66 height 66
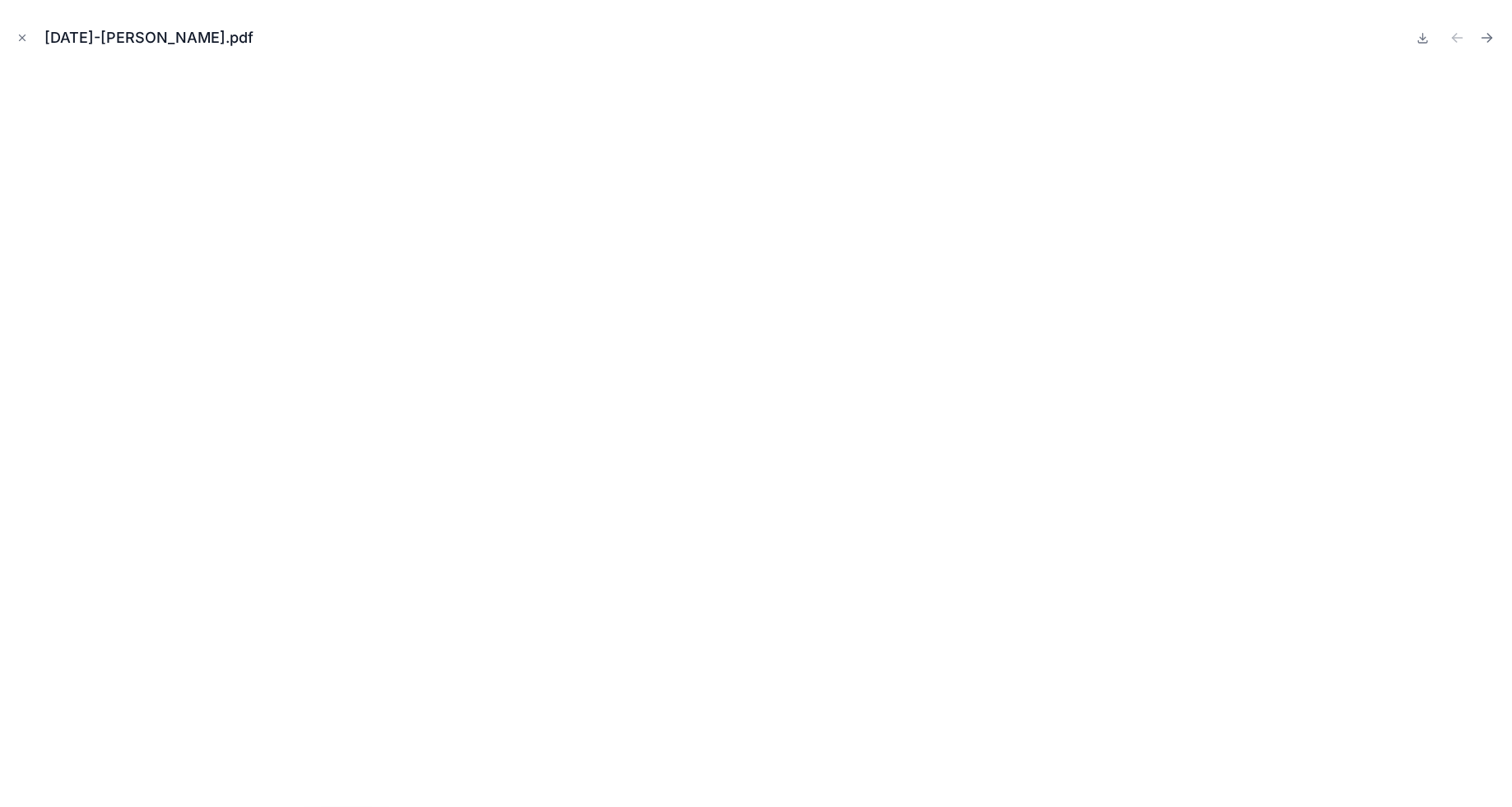
click at [23, 39] on icon "Close modal" at bounding box center [23, 38] width 6 height 6
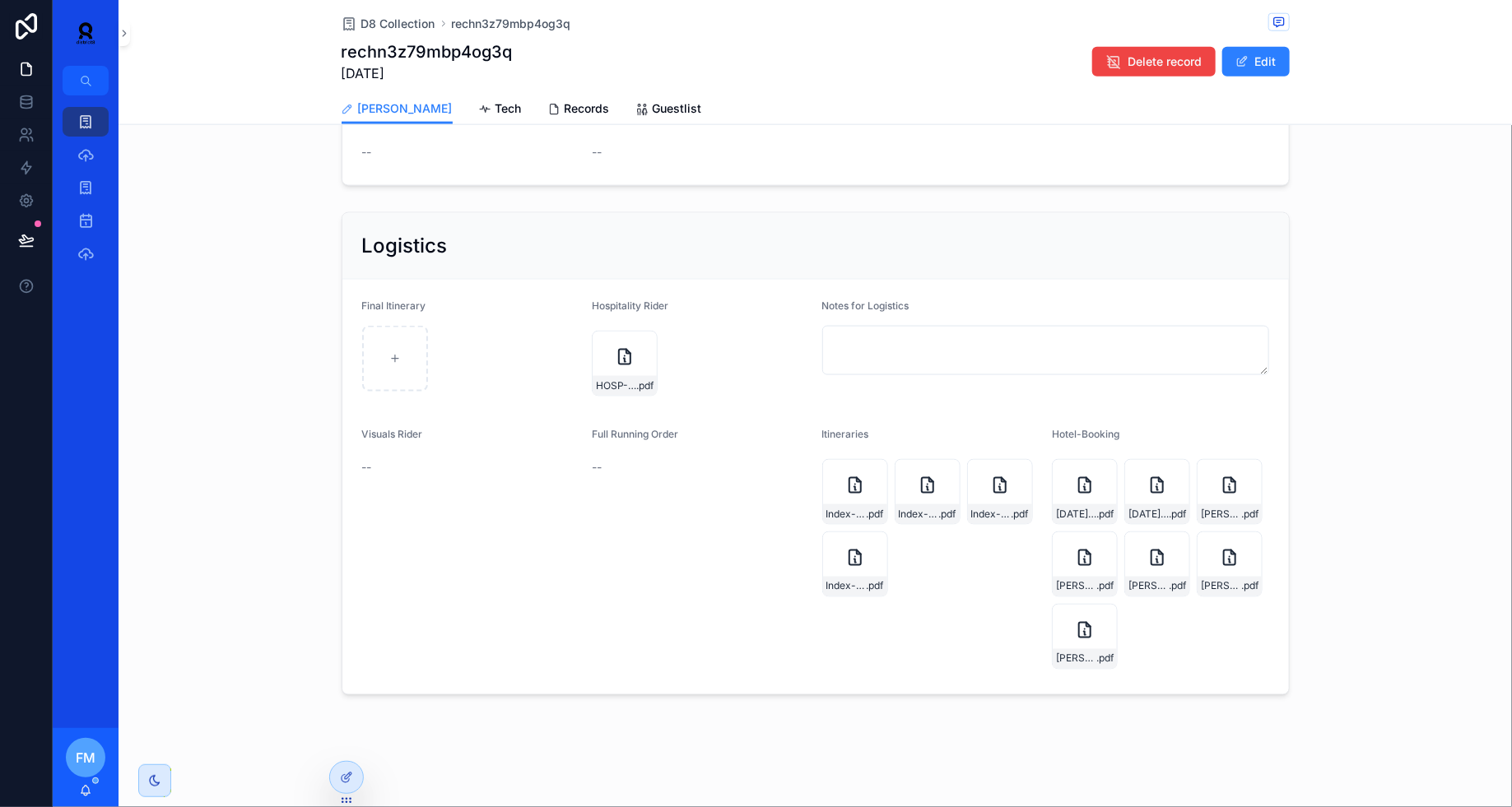
click at [0, 0] on icon "scrollable content" at bounding box center [0, 0] width 0 height 0
click at [95, 121] on div "D8 Collection" at bounding box center [86, 121] width 26 height 26
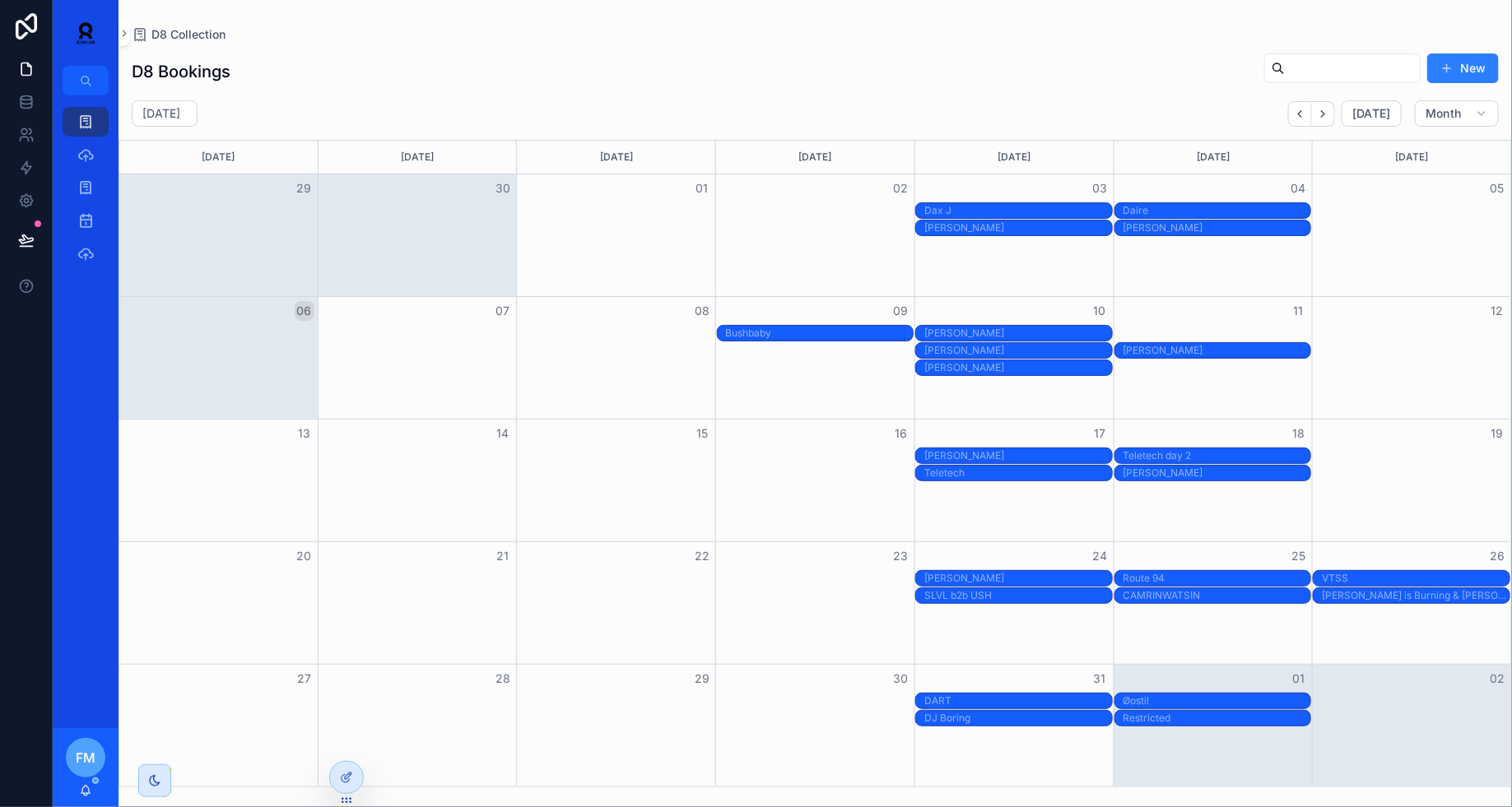
click at [1141, 331] on div "Skream X [PERSON_NAME]" at bounding box center [1217, 333] width 187 height 13
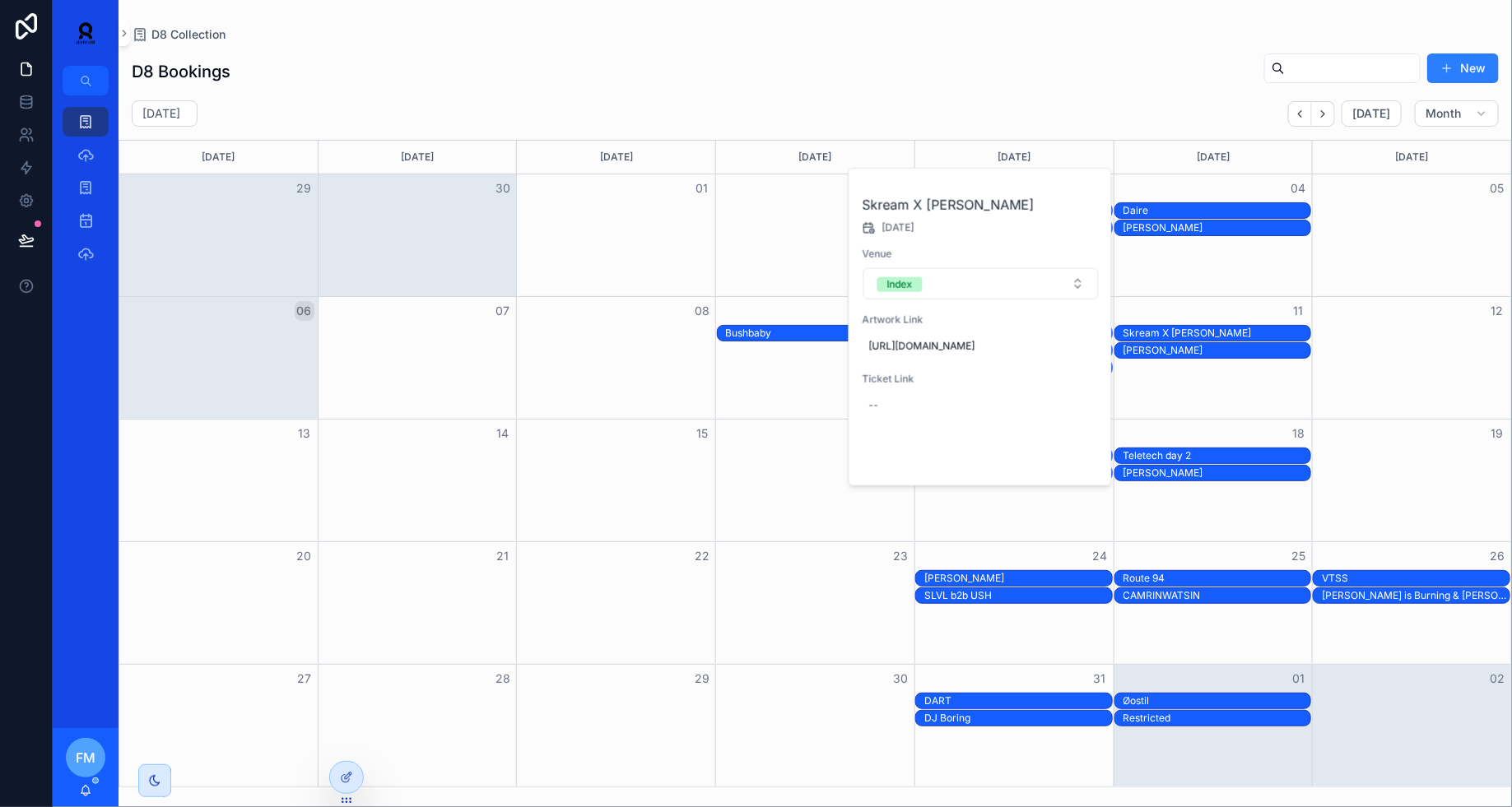
click at [1053, 465] on span "Open" at bounding box center [1054, 458] width 30 height 15
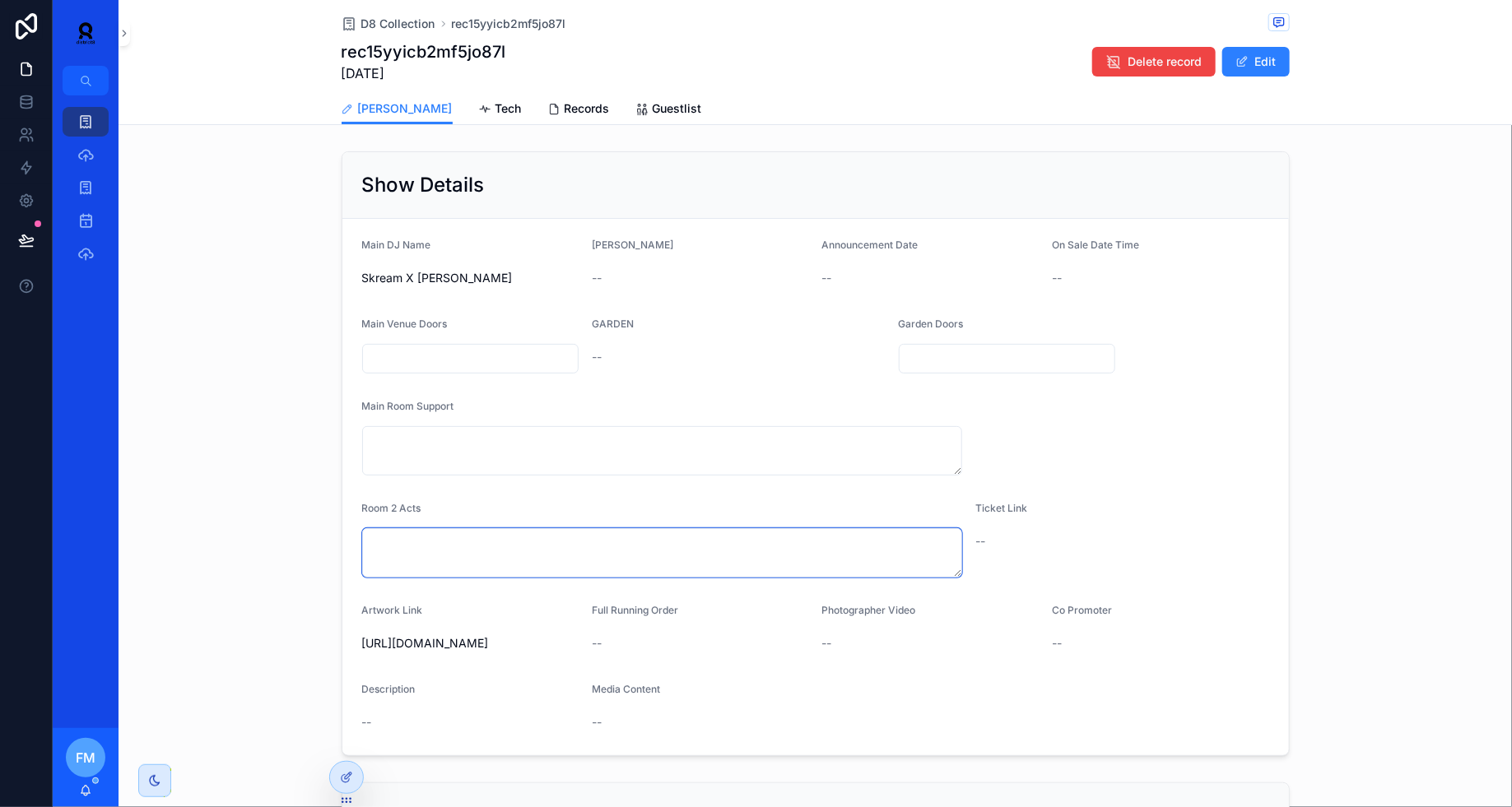
click at [384, 543] on textarea "scrollable content" at bounding box center [662, 552] width 600 height 49
paste textarea "**********"
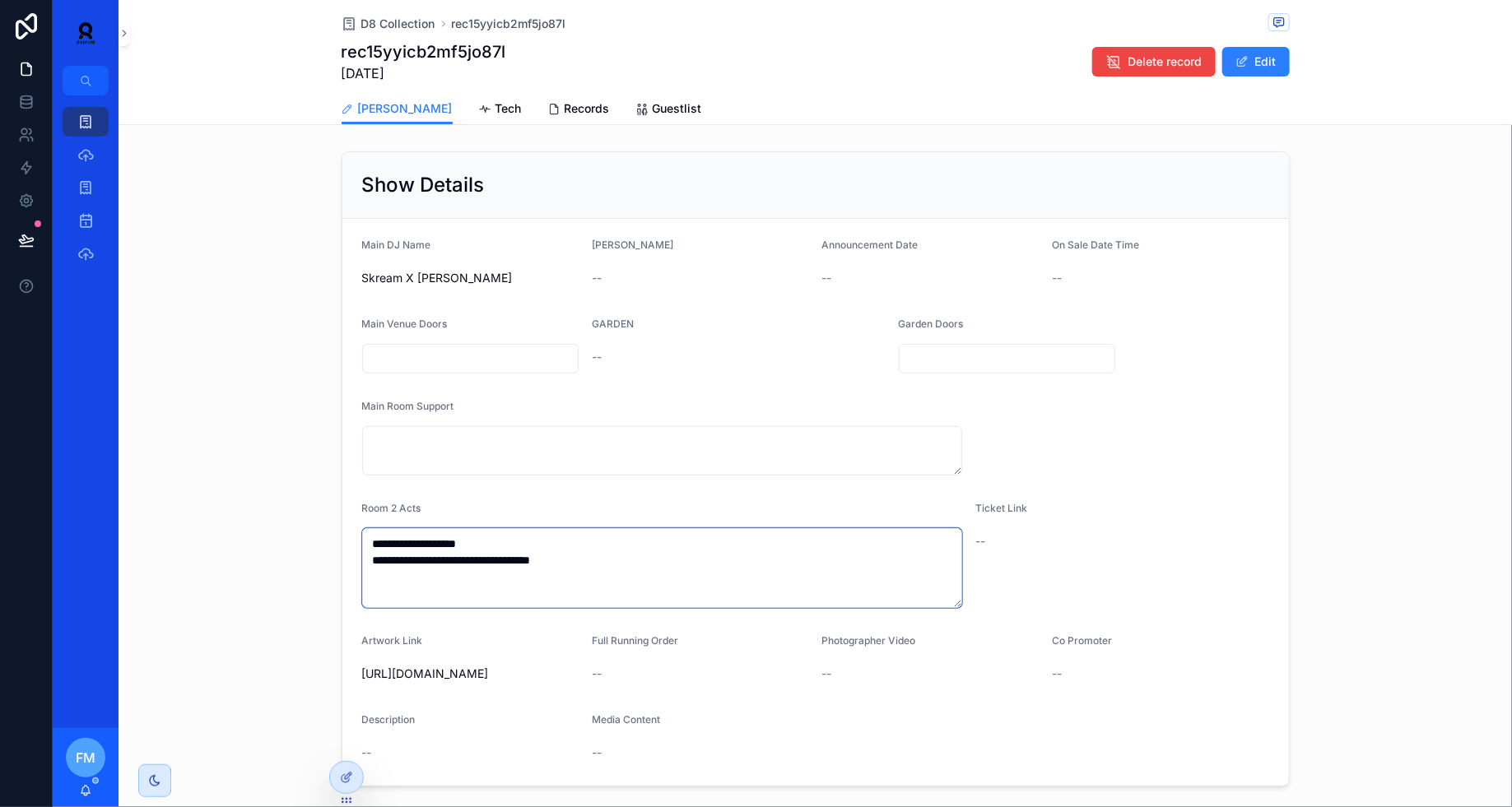
type textarea "**********"
click at [432, 450] on textarea "scrollable content" at bounding box center [662, 451] width 600 height 49
paste textarea "**********"
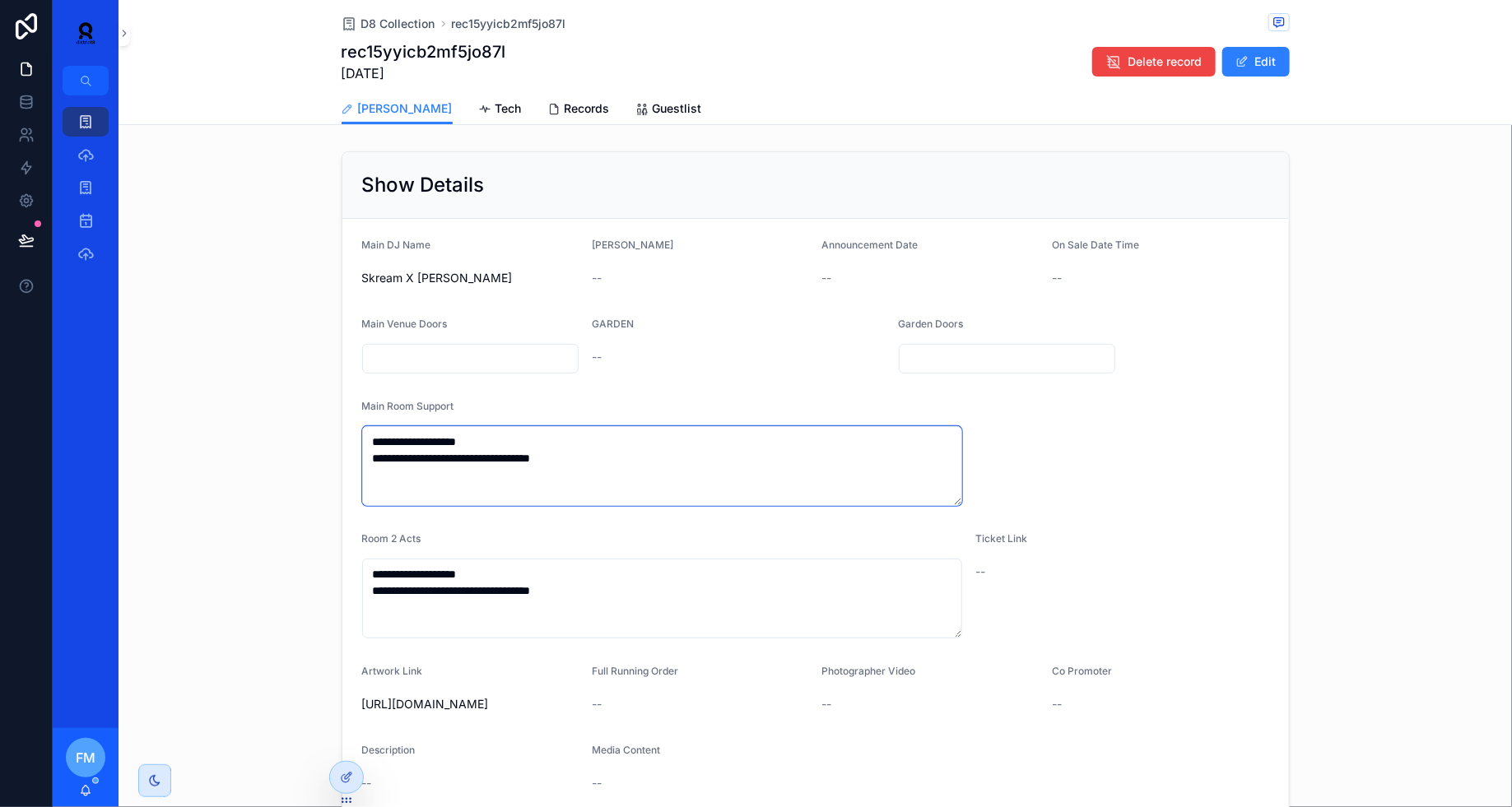
type textarea "**********"
